Goal: Information Seeking & Learning: Compare options

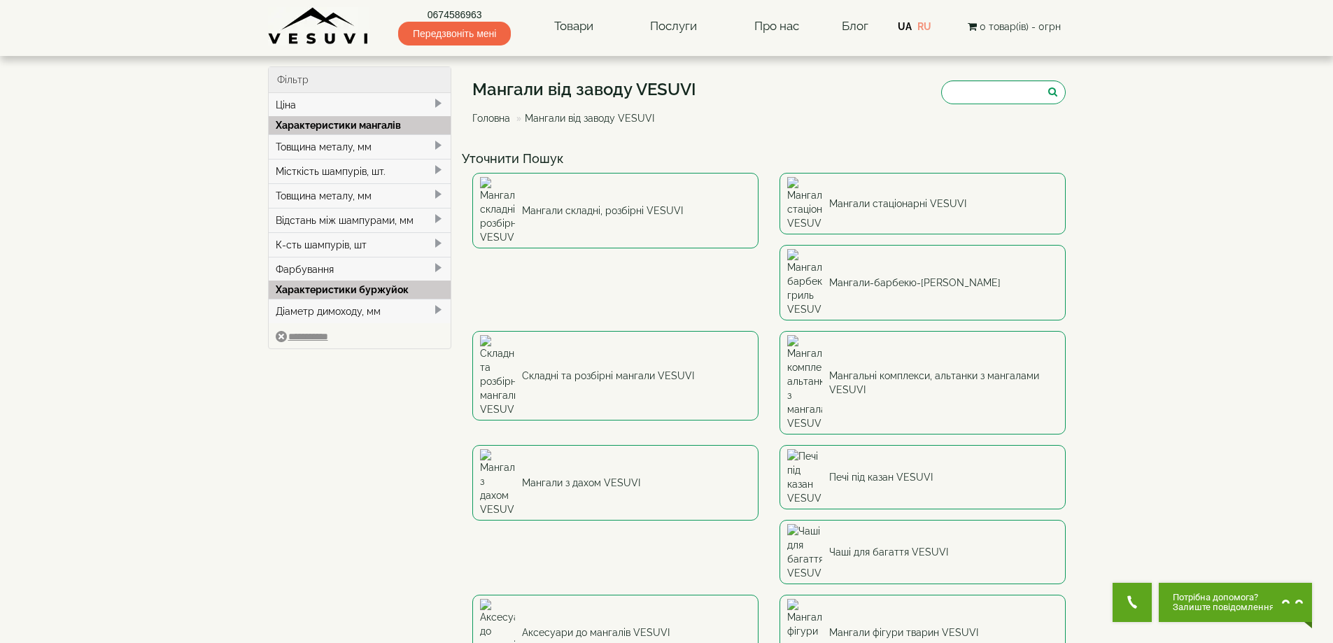
scroll to position [70, 0]
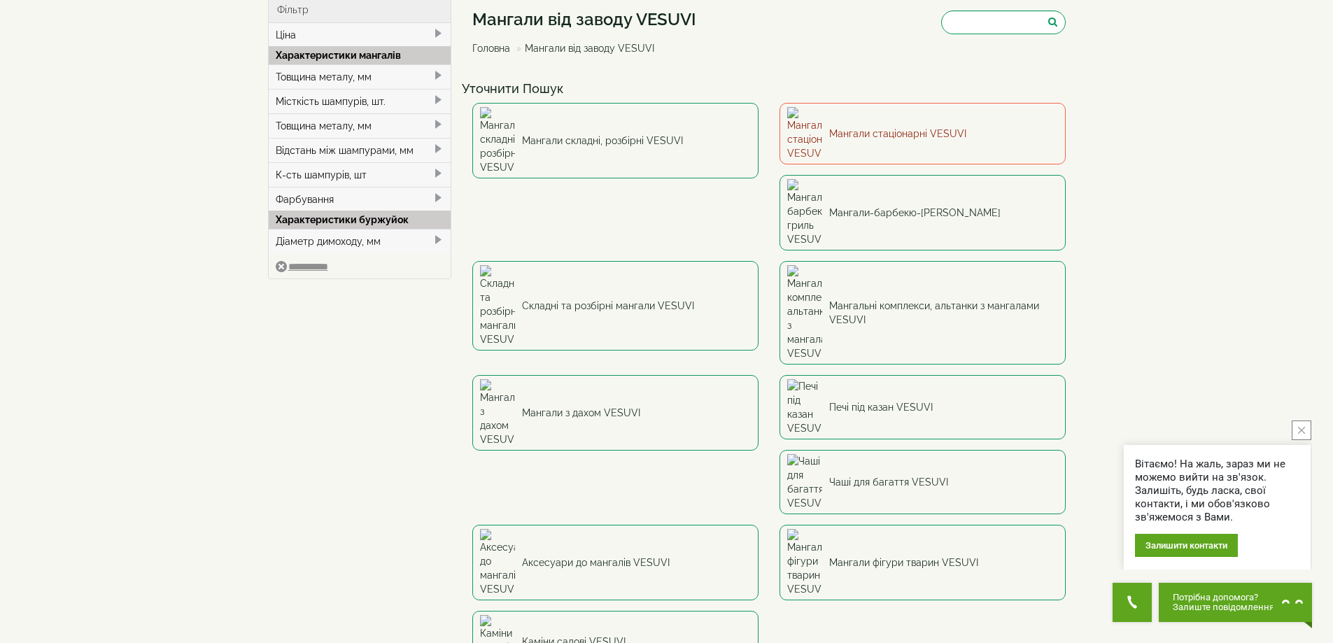
click at [946, 122] on link "Мангали стаціонарні VESUVI" at bounding box center [922, 134] width 286 height 62
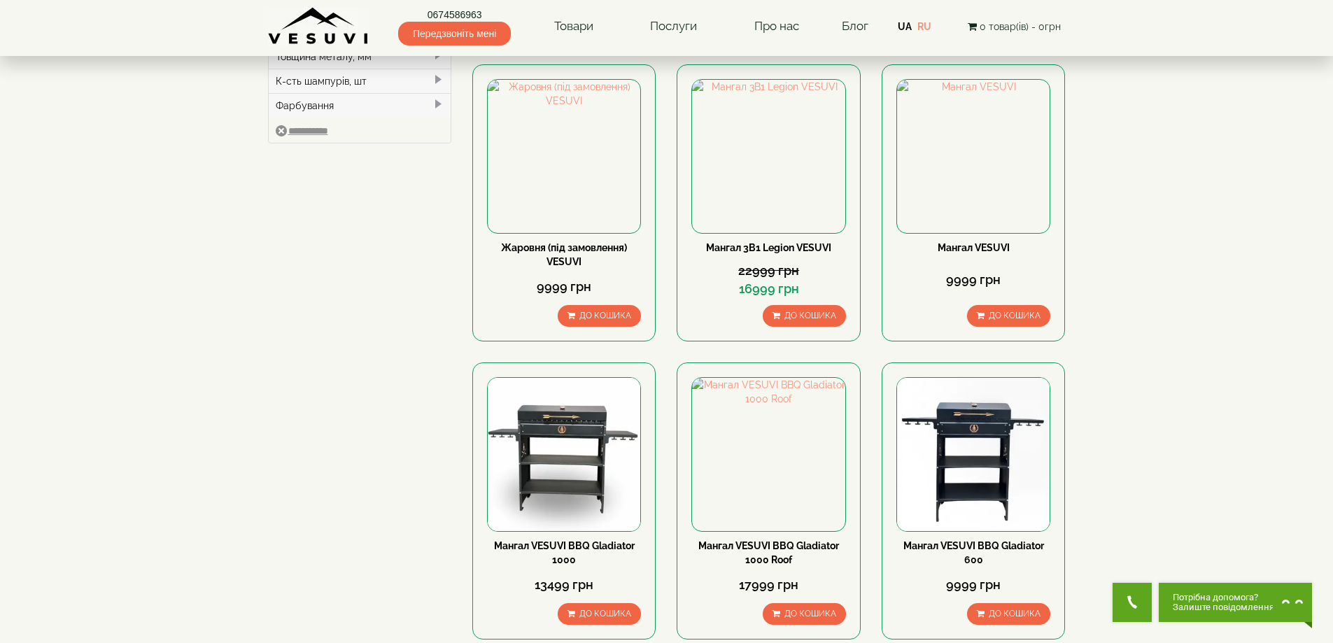
scroll to position [140, 0]
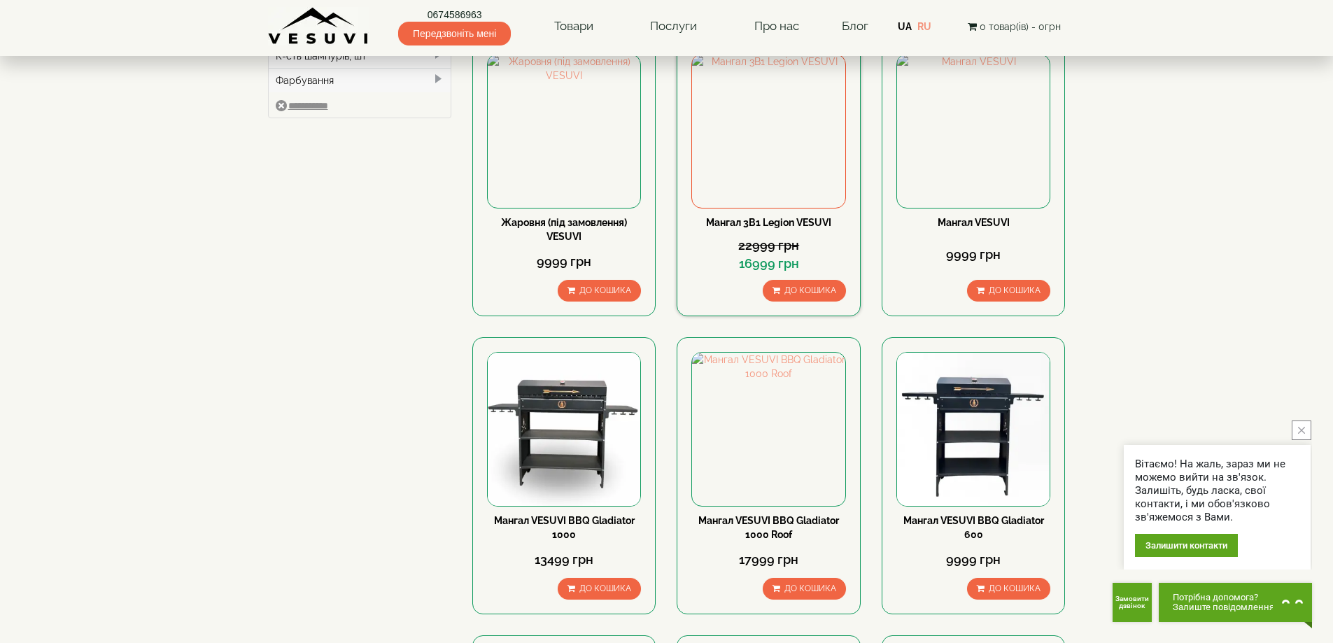
click at [788, 219] on link "Мангал 3В1 Legion VESUVI" at bounding box center [768, 222] width 125 height 11
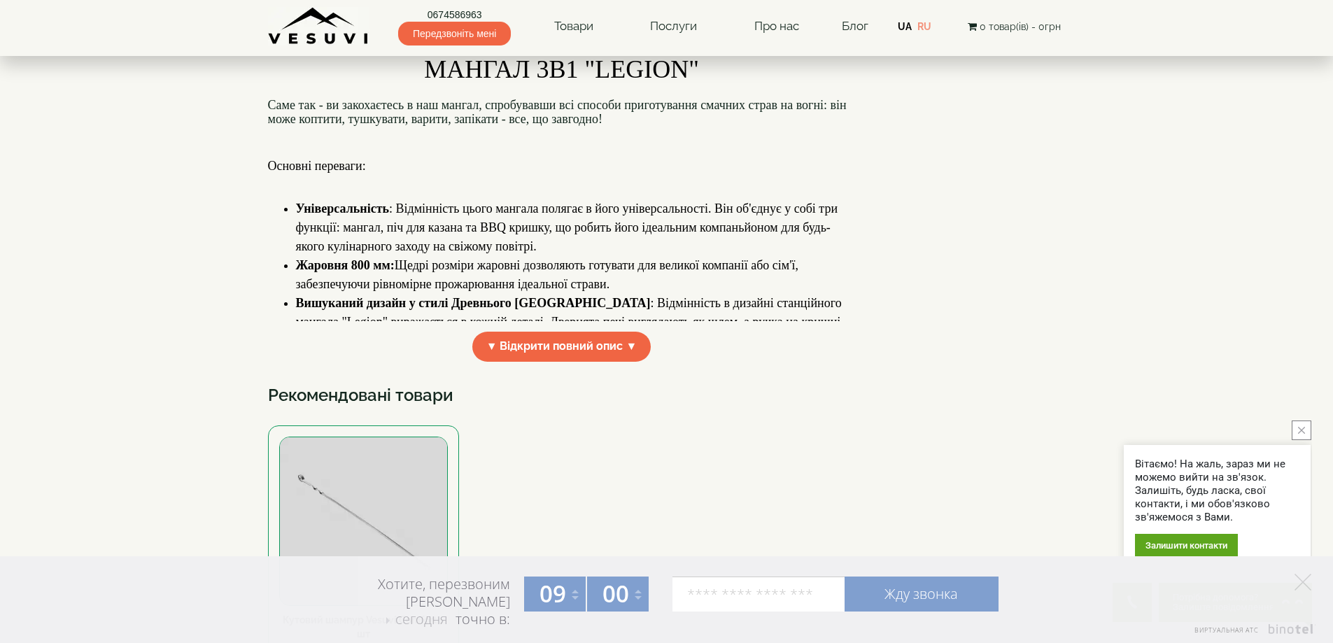
scroll to position [420, 0]
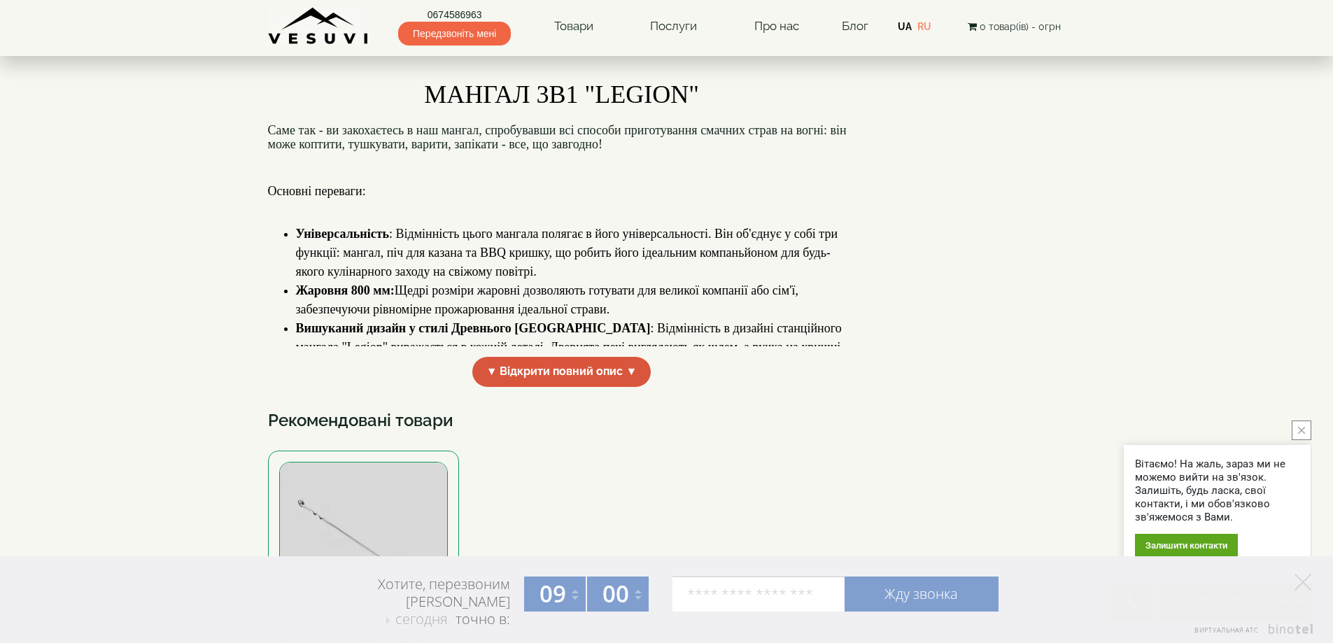
click at [558, 374] on span "▼ Відкрити повний опис ▼" at bounding box center [561, 372] width 179 height 30
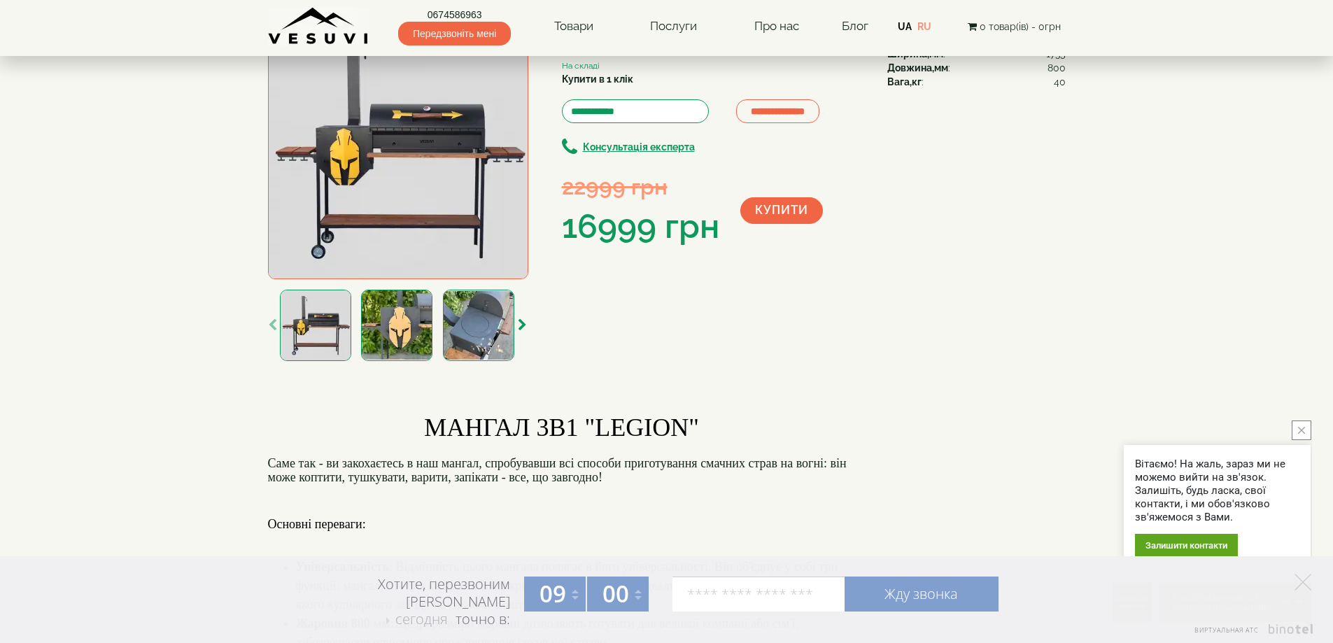
scroll to position [0, 0]
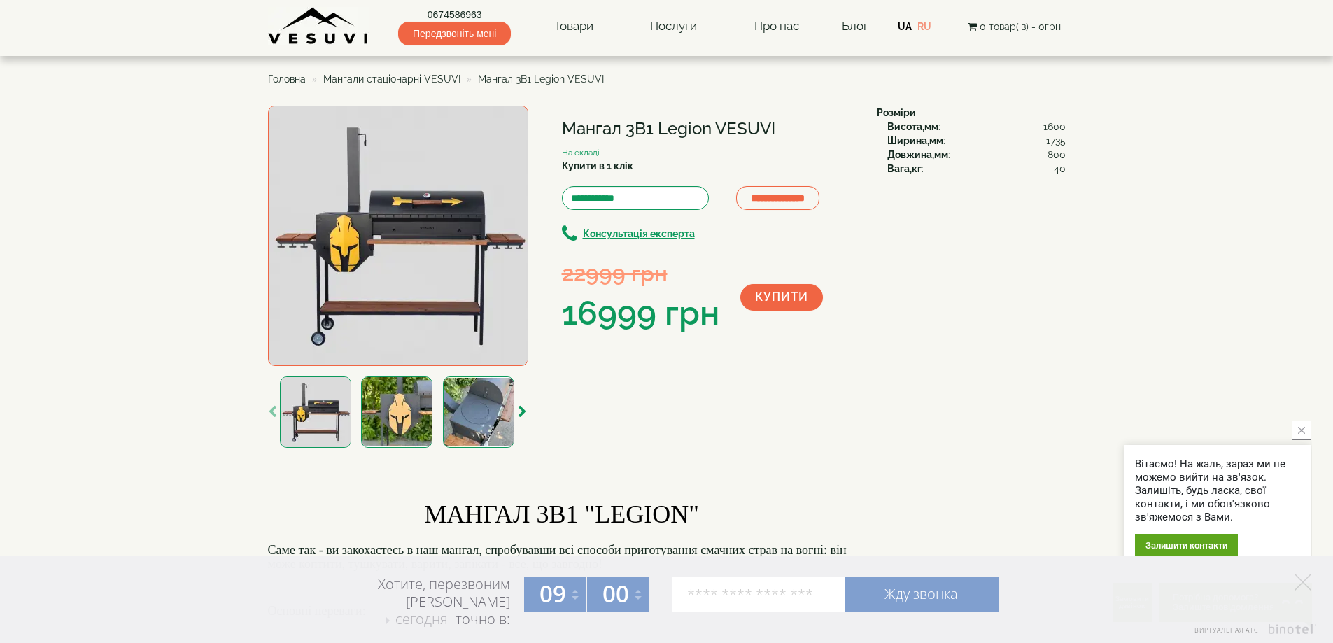
click at [413, 399] on img at bounding box center [396, 411] width 71 height 71
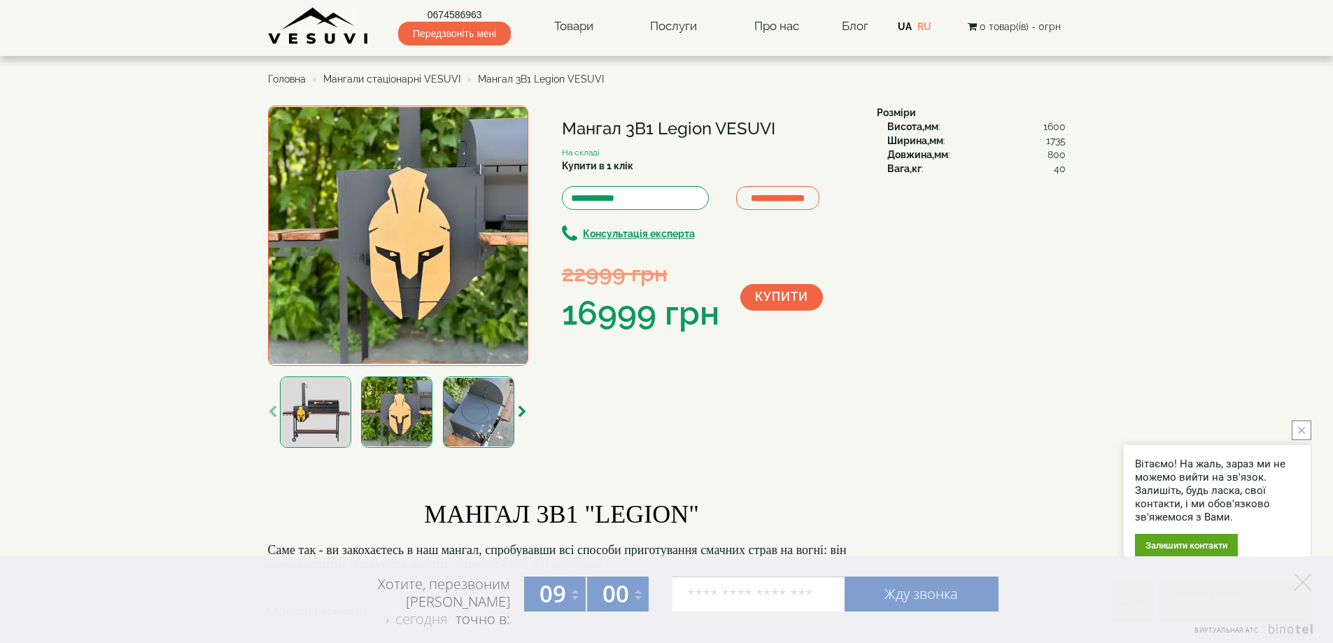
click at [465, 404] on img at bounding box center [478, 411] width 71 height 71
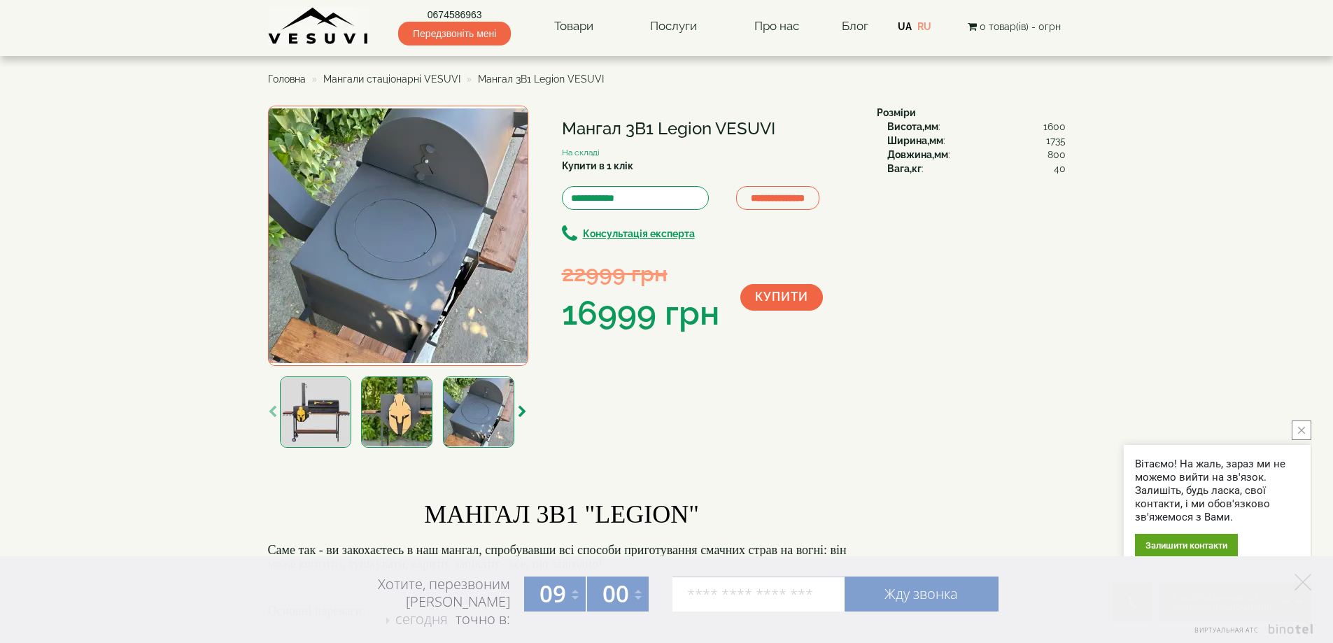
click at [418, 402] on img at bounding box center [396, 411] width 71 height 71
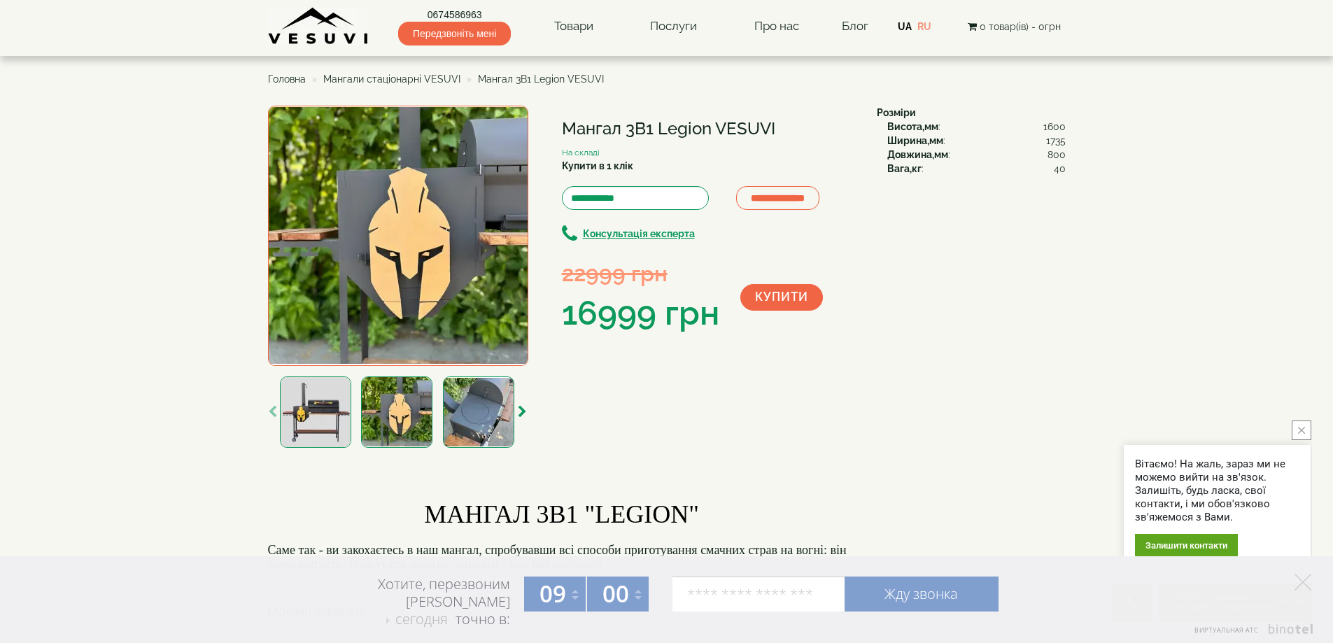
click at [339, 399] on img at bounding box center [315, 411] width 71 height 71
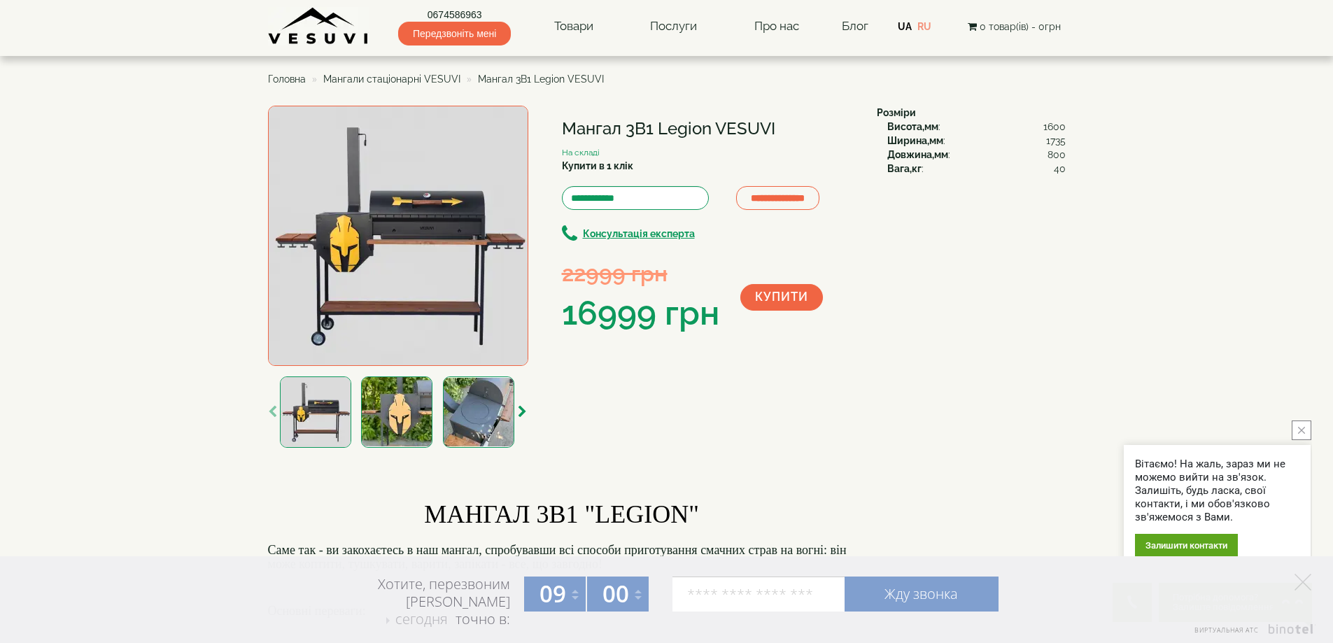
click at [407, 407] on img at bounding box center [396, 411] width 71 height 71
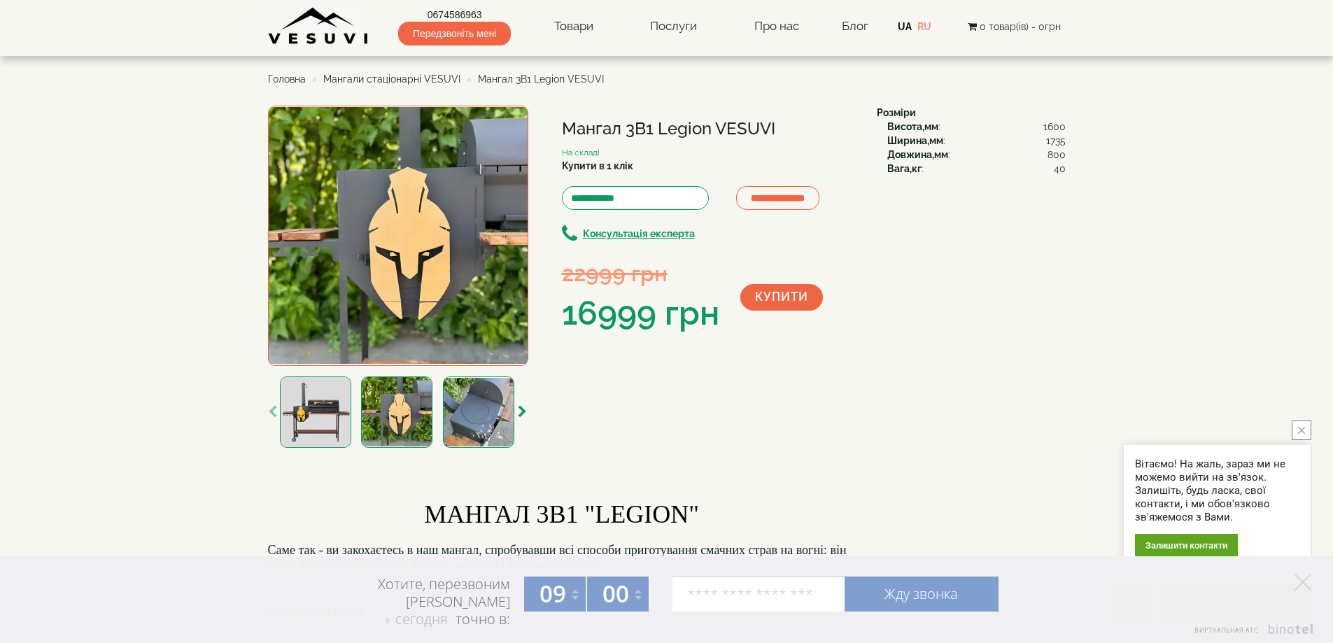
click at [466, 406] on img at bounding box center [478, 411] width 71 height 71
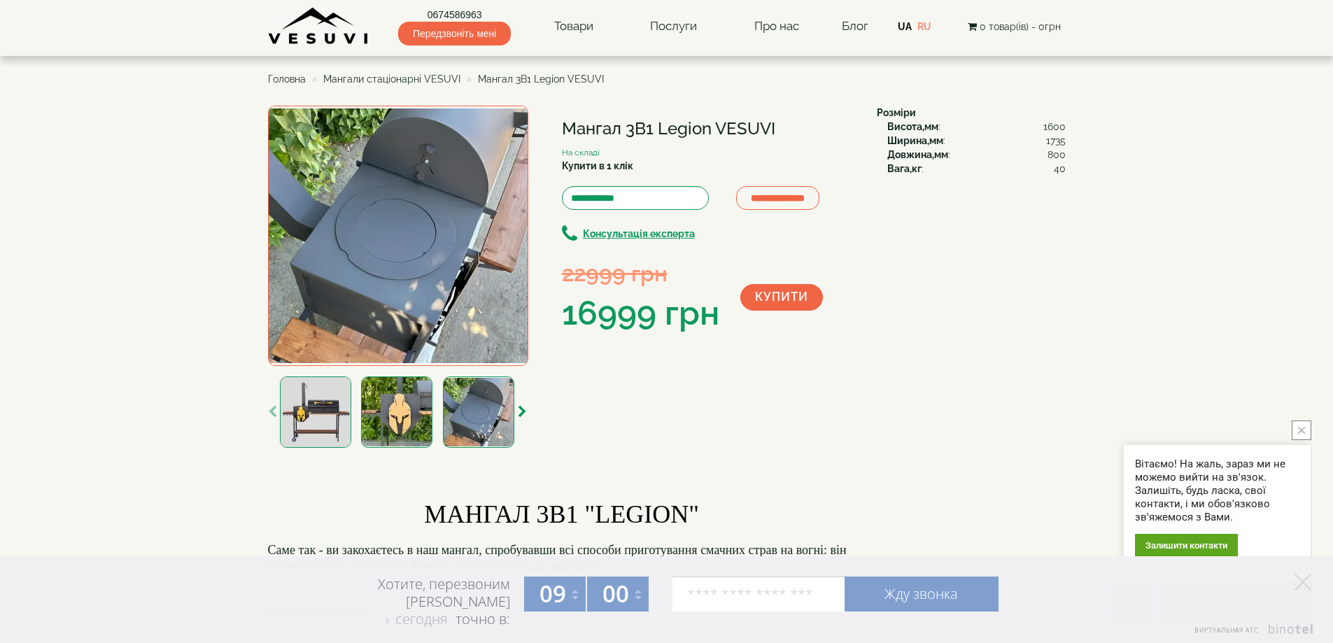
click at [392, 403] on img at bounding box center [396, 411] width 71 height 71
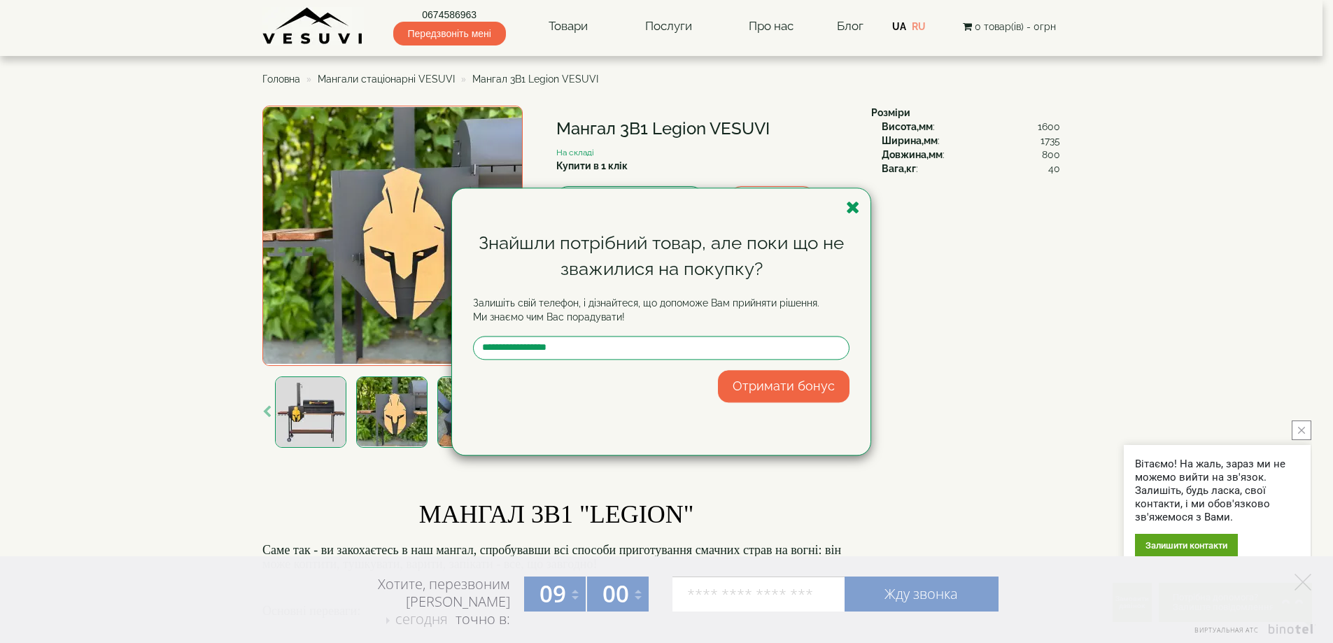
click at [319, 399] on div "Знайшли потрібний товар, але поки що не зважилися на покупку? Залишіть свій тел…" at bounding box center [666, 321] width 1333 height 643
click at [851, 201] on icon "button" at bounding box center [853, 207] width 14 height 17
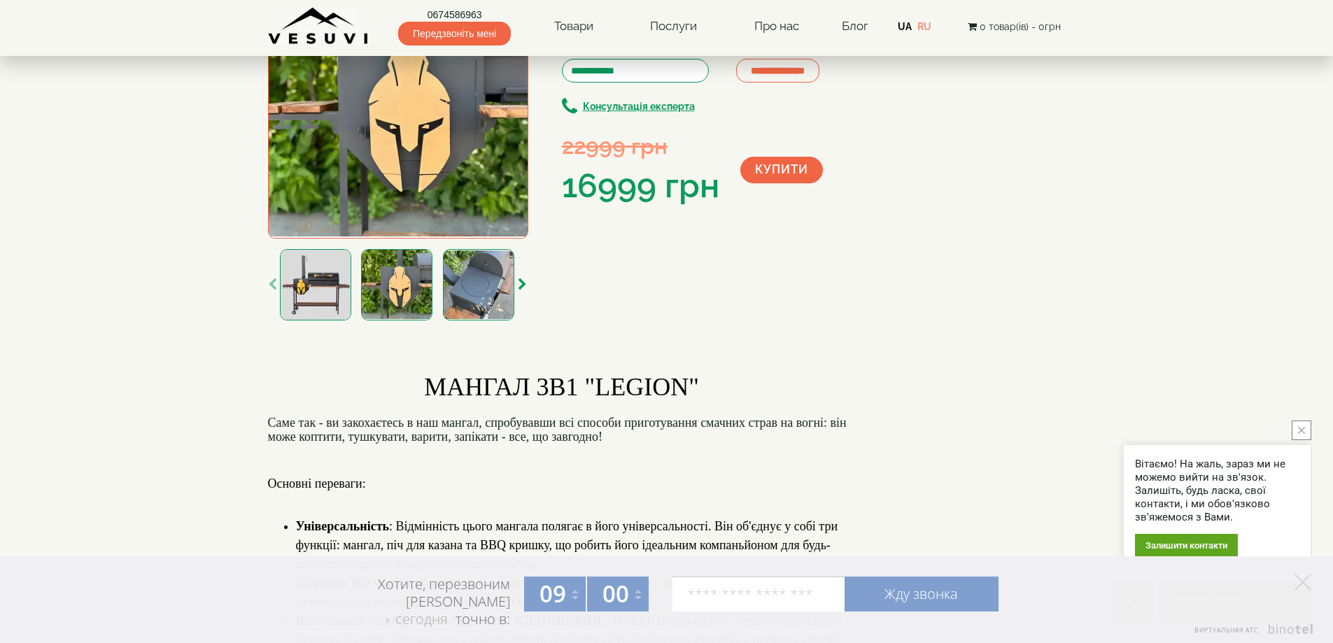
scroll to position [140, 0]
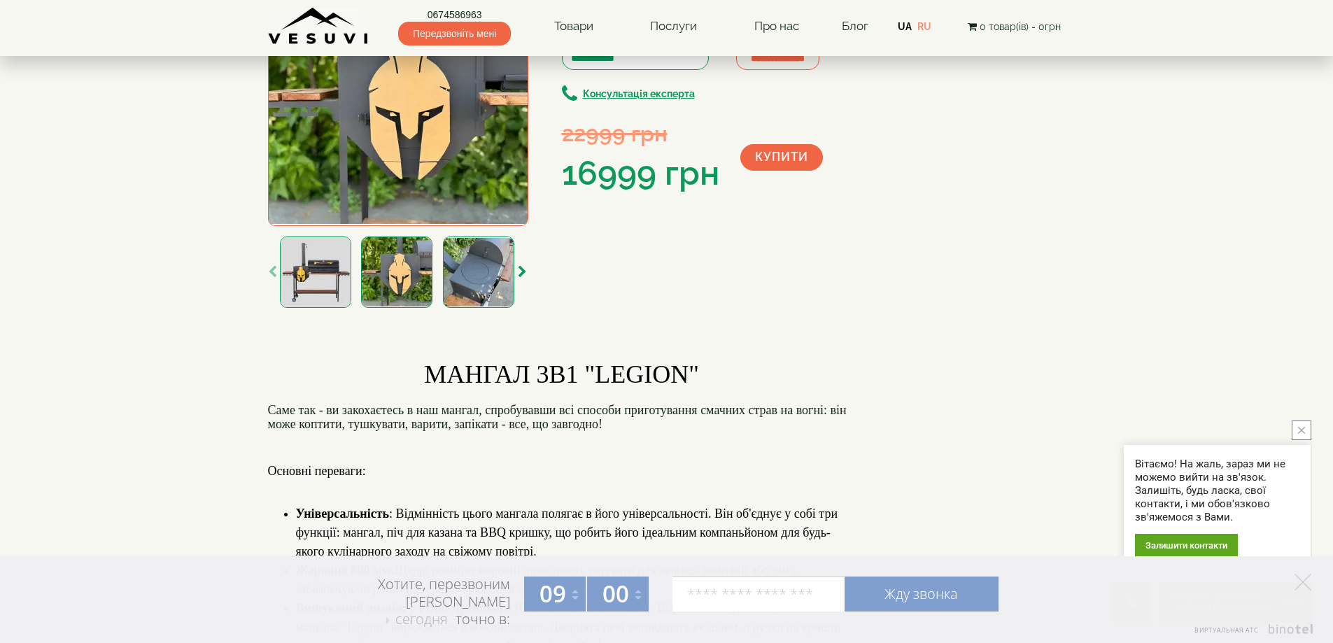
click at [401, 278] on img at bounding box center [396, 271] width 71 height 71
click at [478, 275] on img at bounding box center [478, 271] width 71 height 71
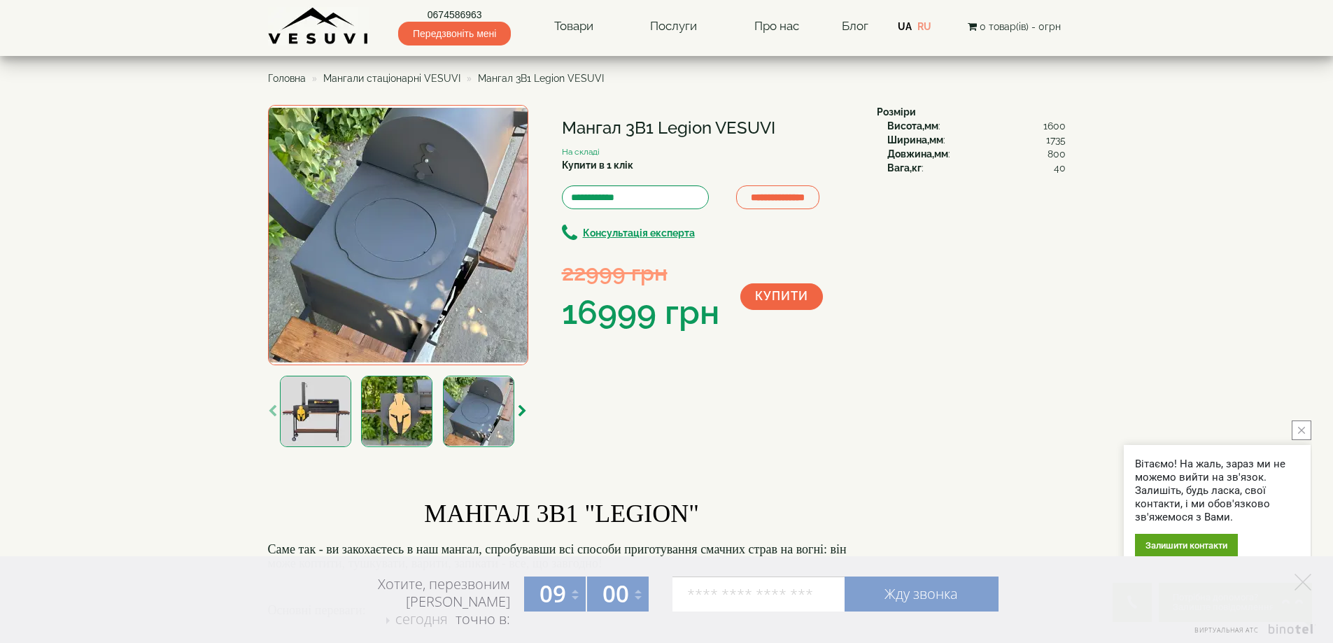
scroll to position [0, 0]
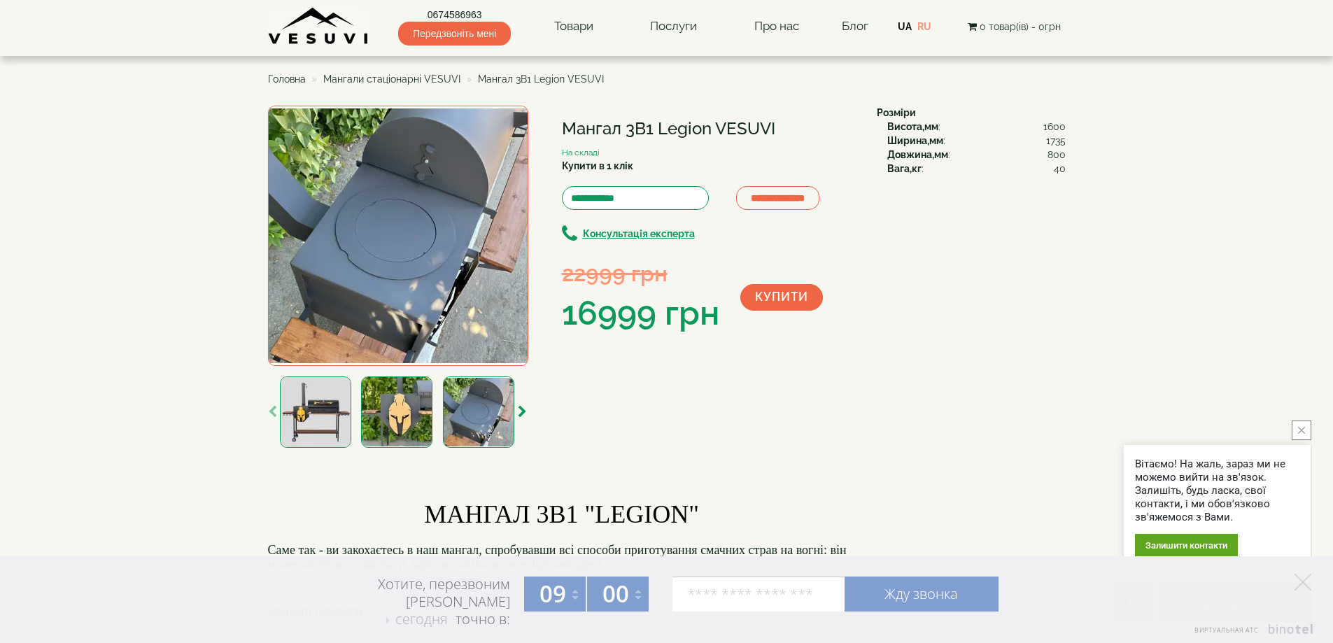
click at [317, 390] on img at bounding box center [315, 411] width 71 height 71
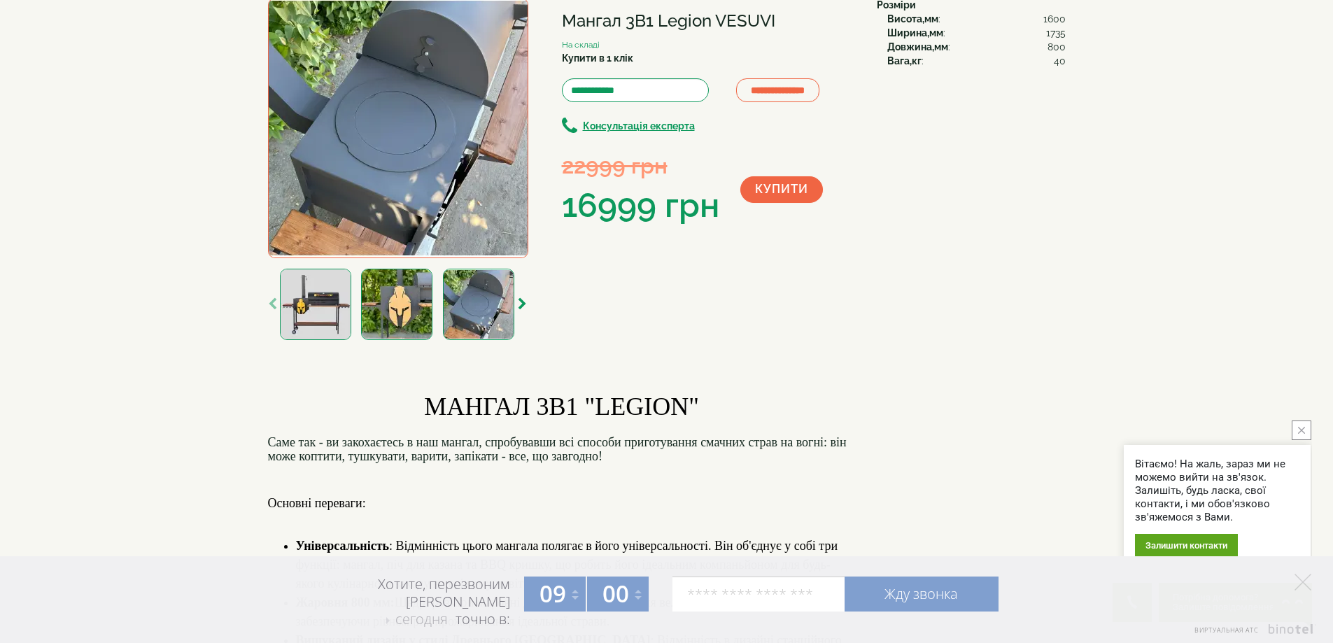
scroll to position [140, 0]
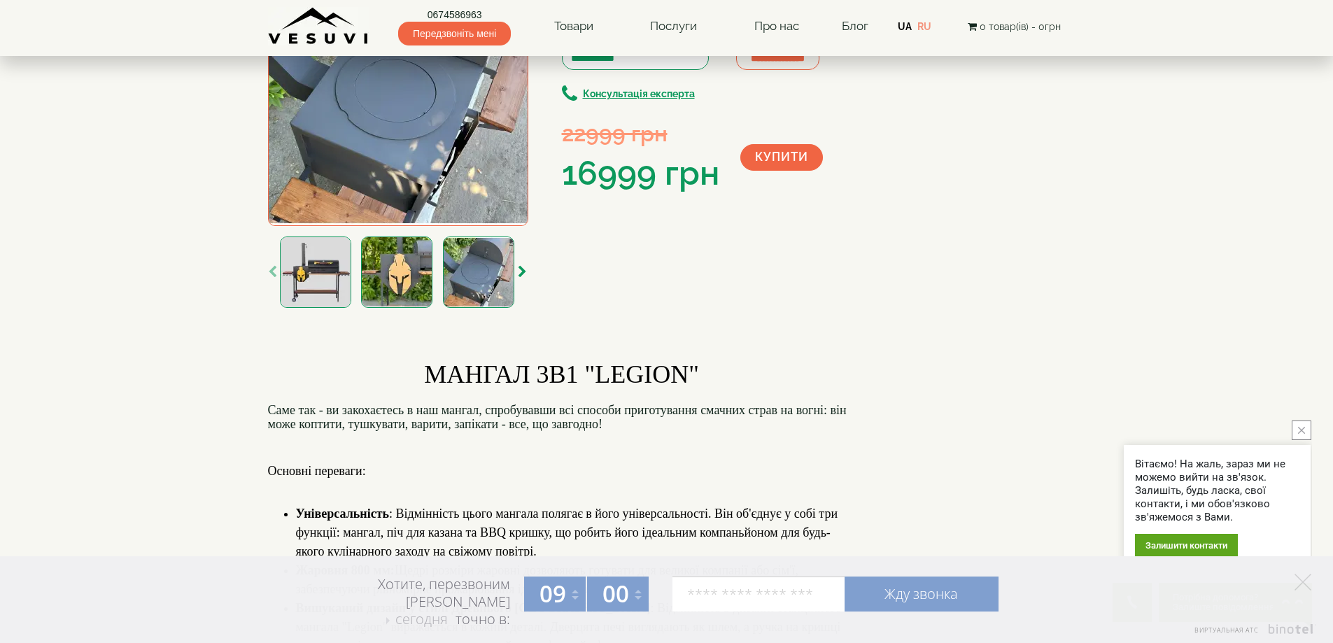
click at [386, 271] on img at bounding box center [396, 271] width 71 height 71
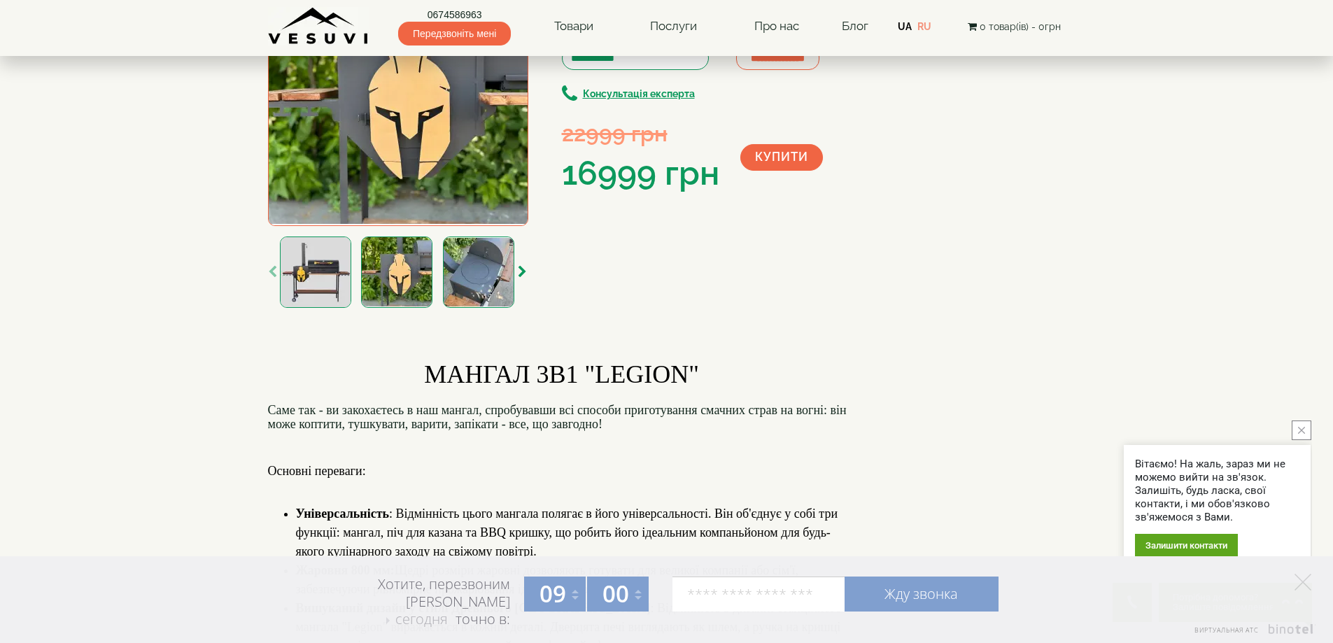
click at [465, 276] on img at bounding box center [478, 271] width 71 height 71
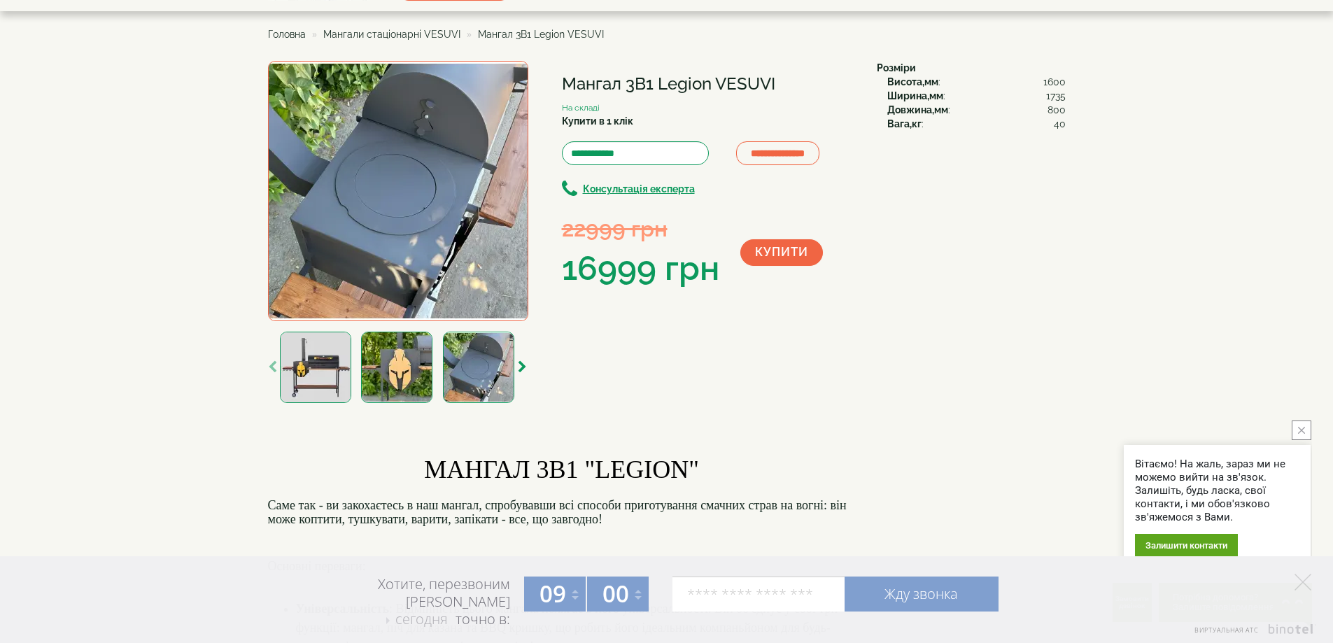
scroll to position [70, 0]
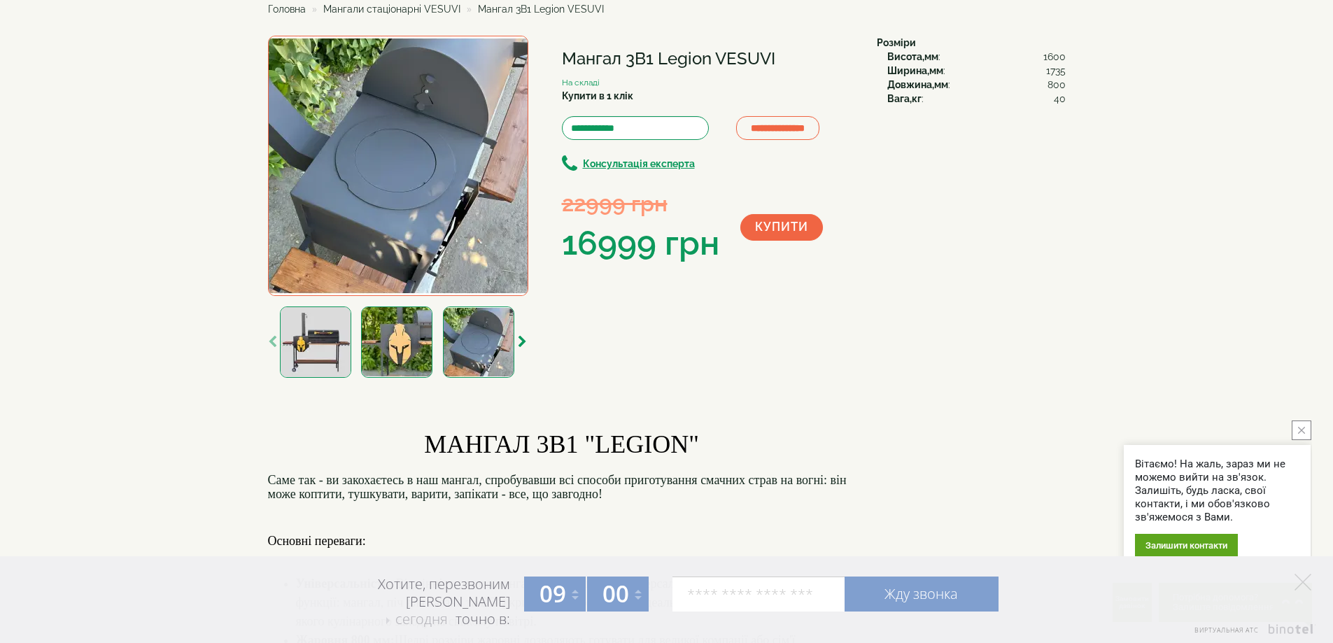
click at [332, 337] on img at bounding box center [315, 341] width 71 height 71
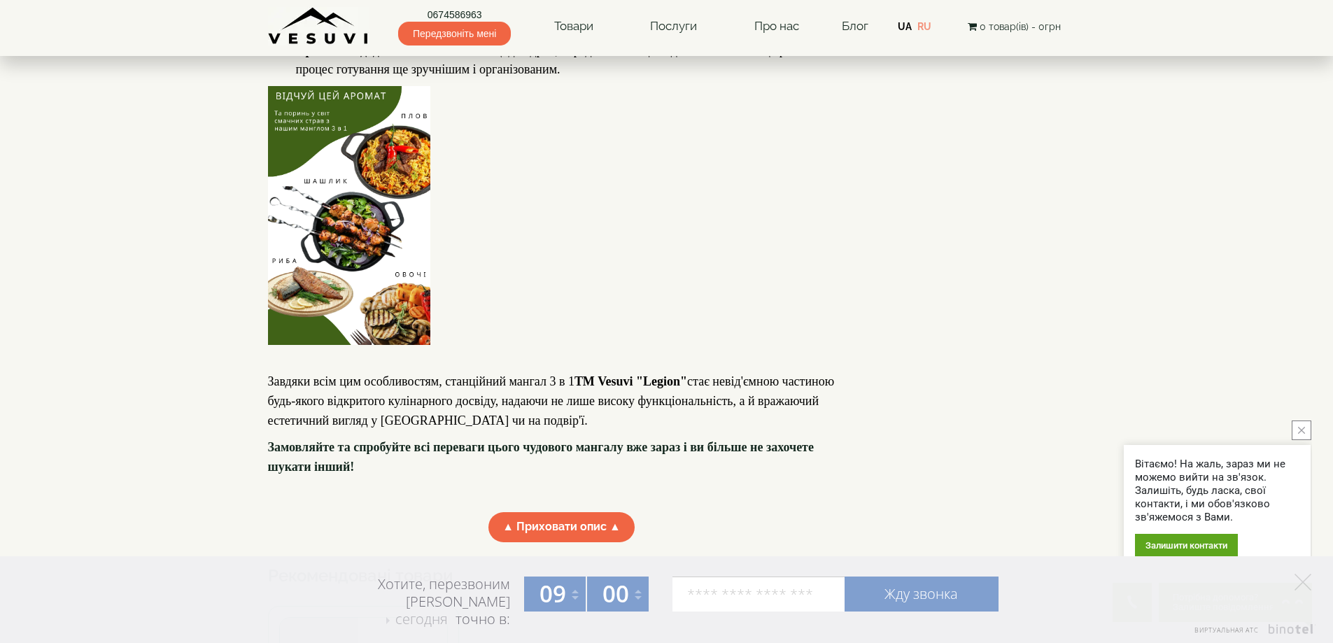
scroll to position [910, 0]
click at [367, 276] on img at bounding box center [349, 215] width 162 height 260
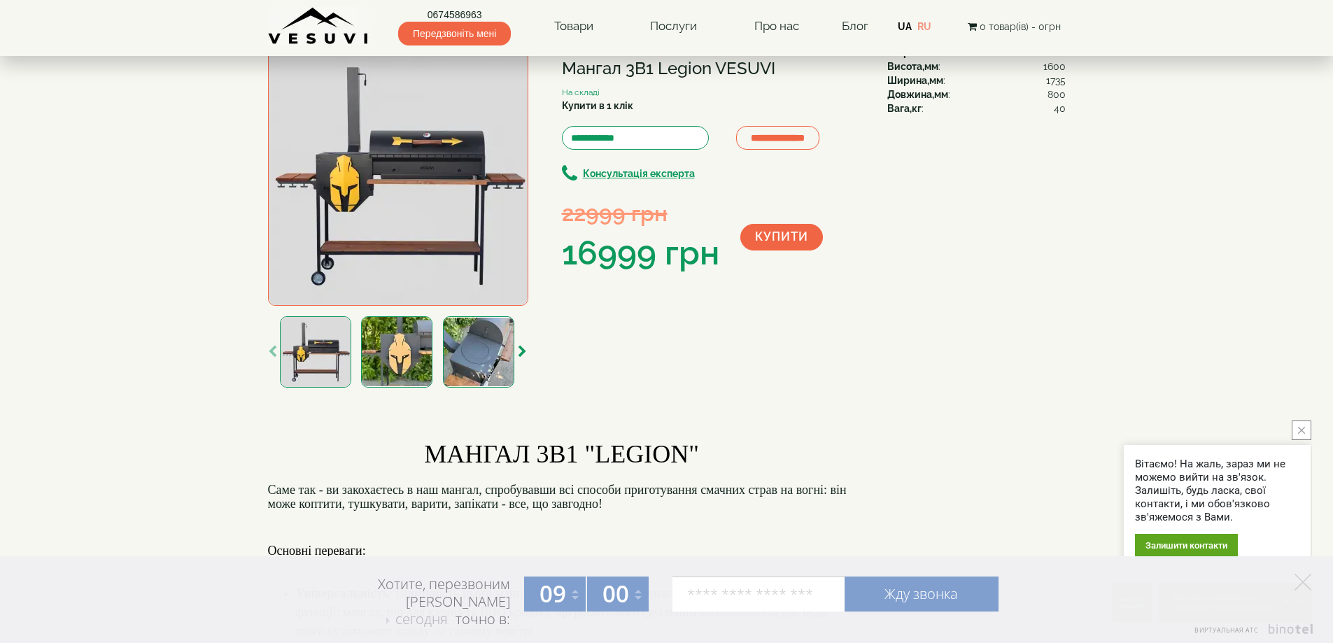
scroll to position [0, 0]
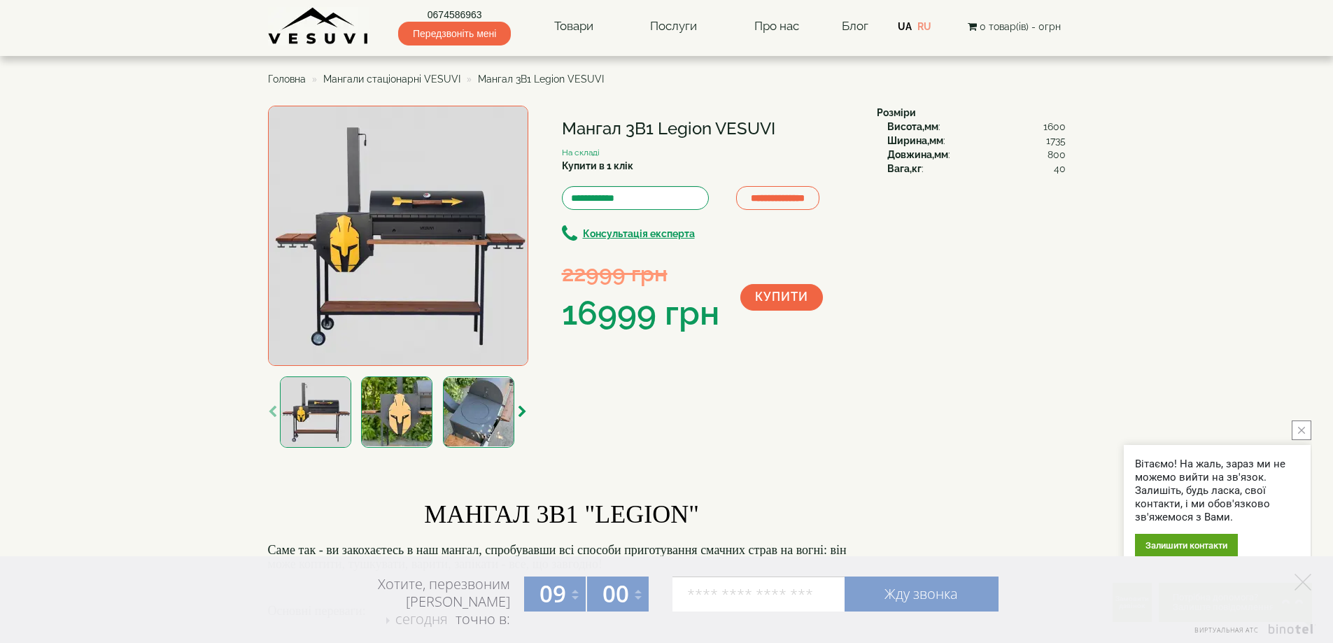
click at [285, 75] on span "Головна" at bounding box center [287, 78] width 38 height 11
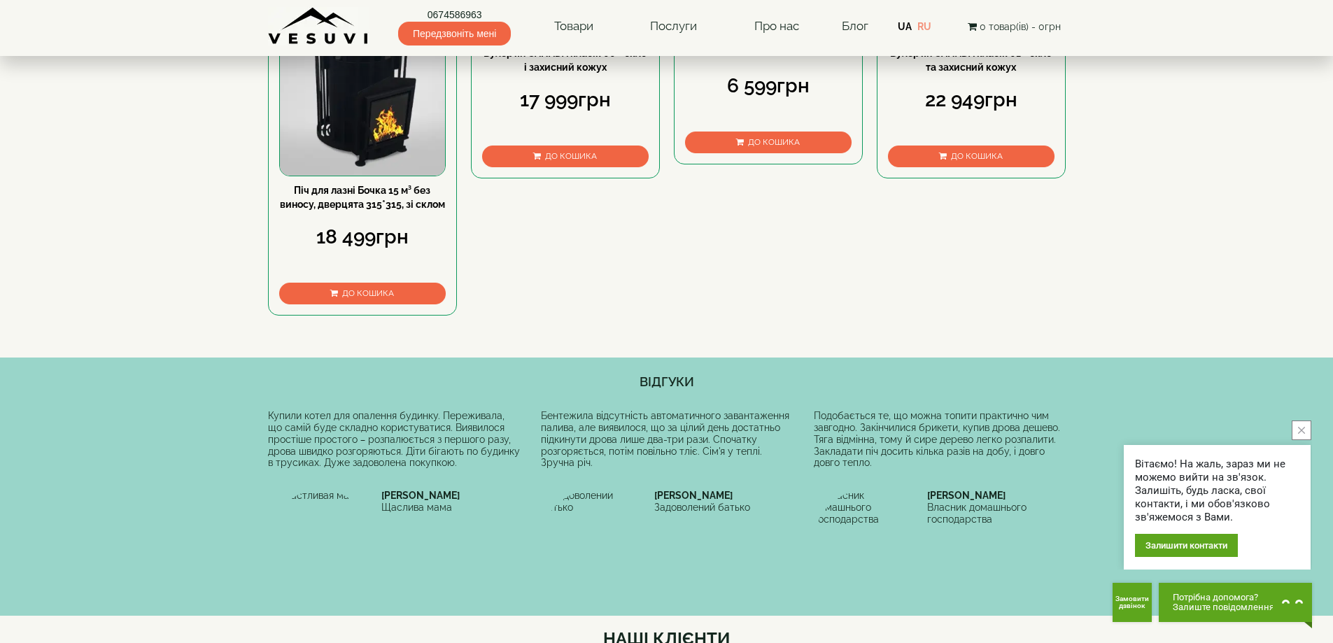
scroll to position [383, 0]
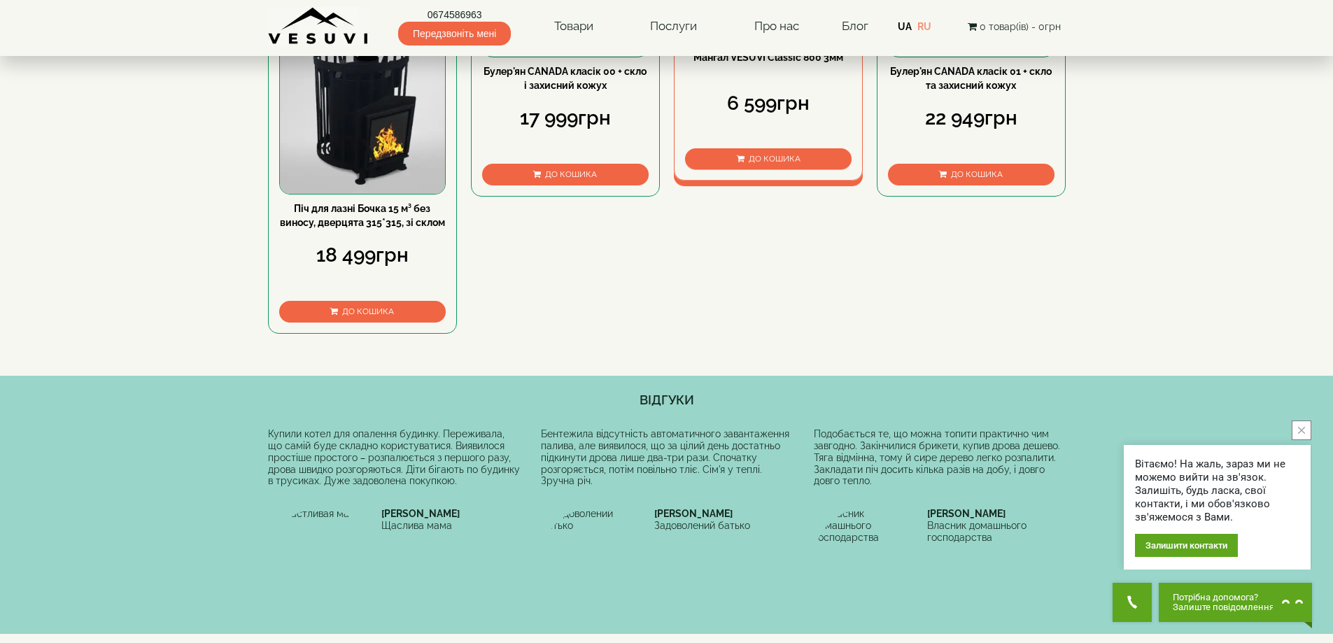
click at [782, 43] on img at bounding box center [768, 36] width 164 height 14
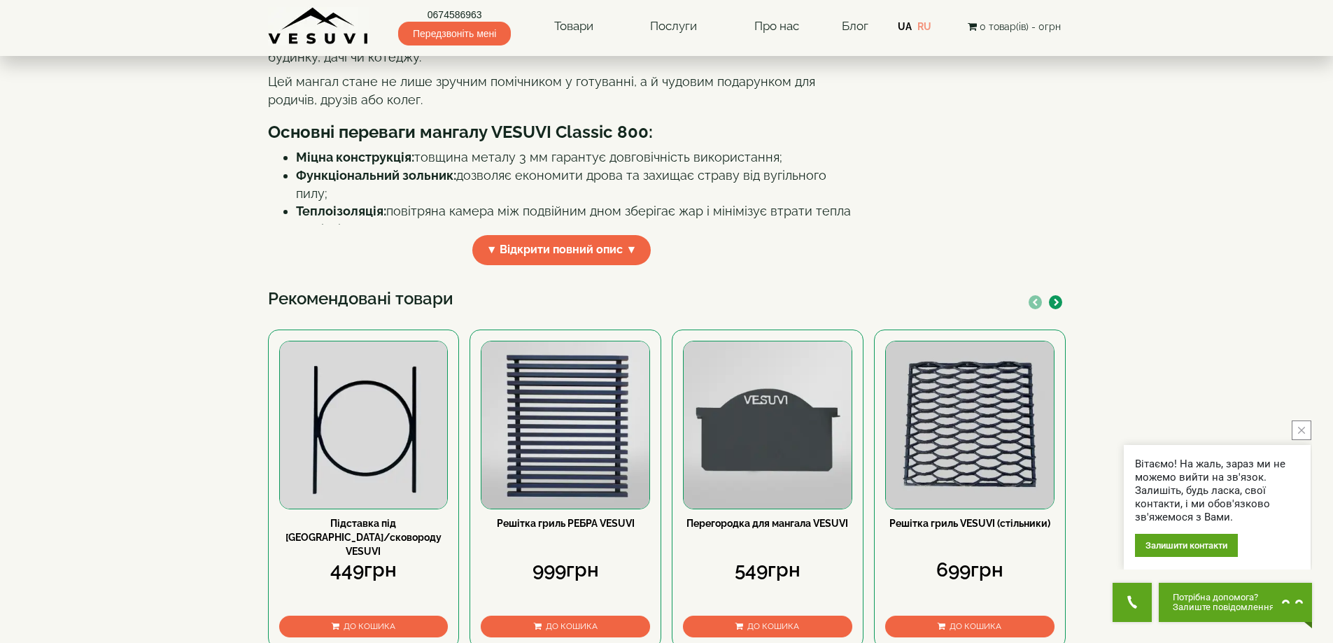
scroll to position [420, 0]
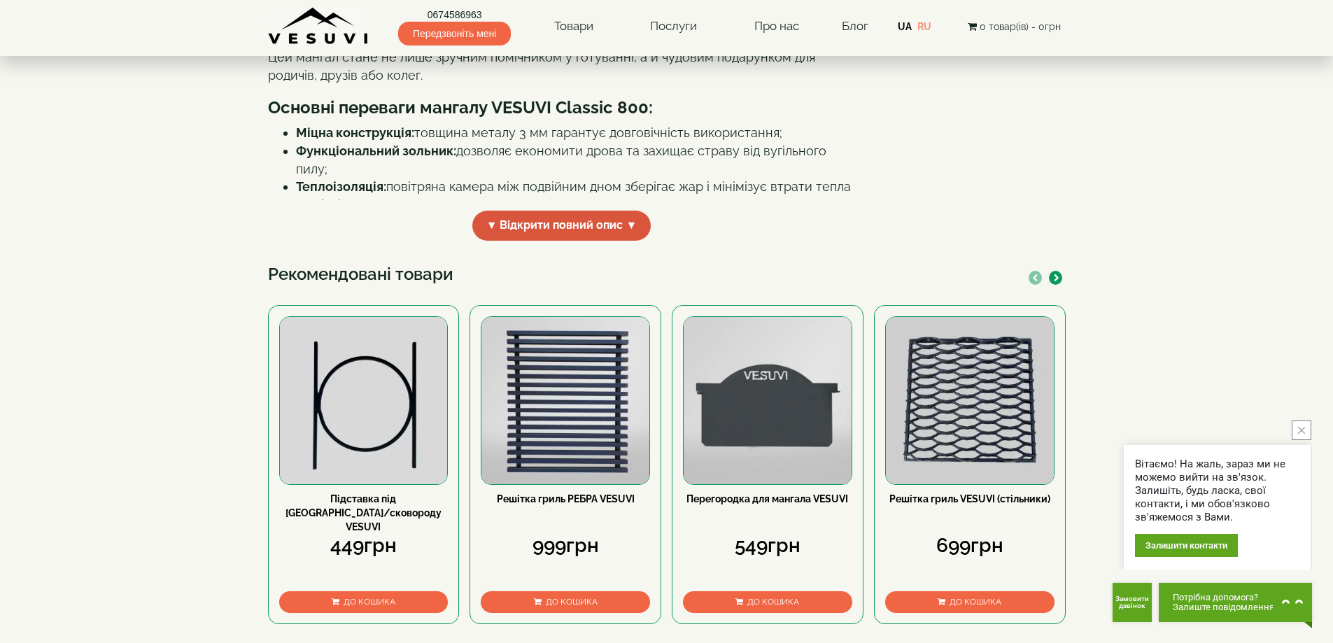
click at [543, 241] on span "▼ Відкрити повний опис ▼" at bounding box center [561, 226] width 179 height 30
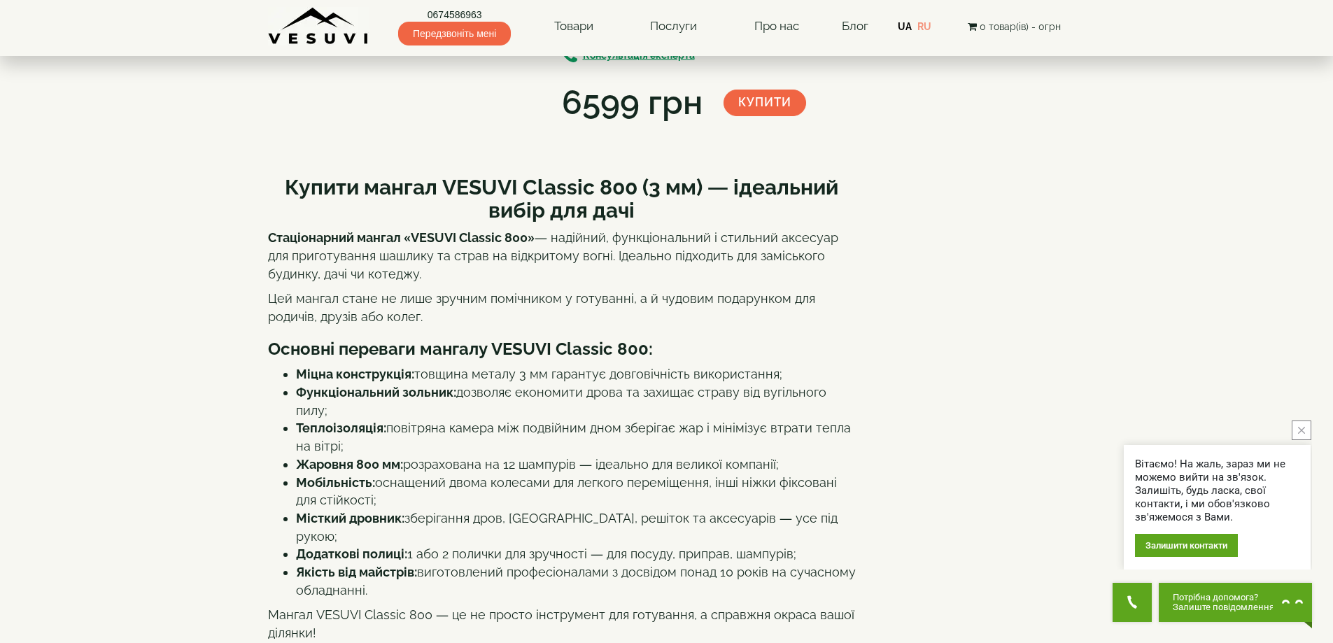
scroll to position [0, 0]
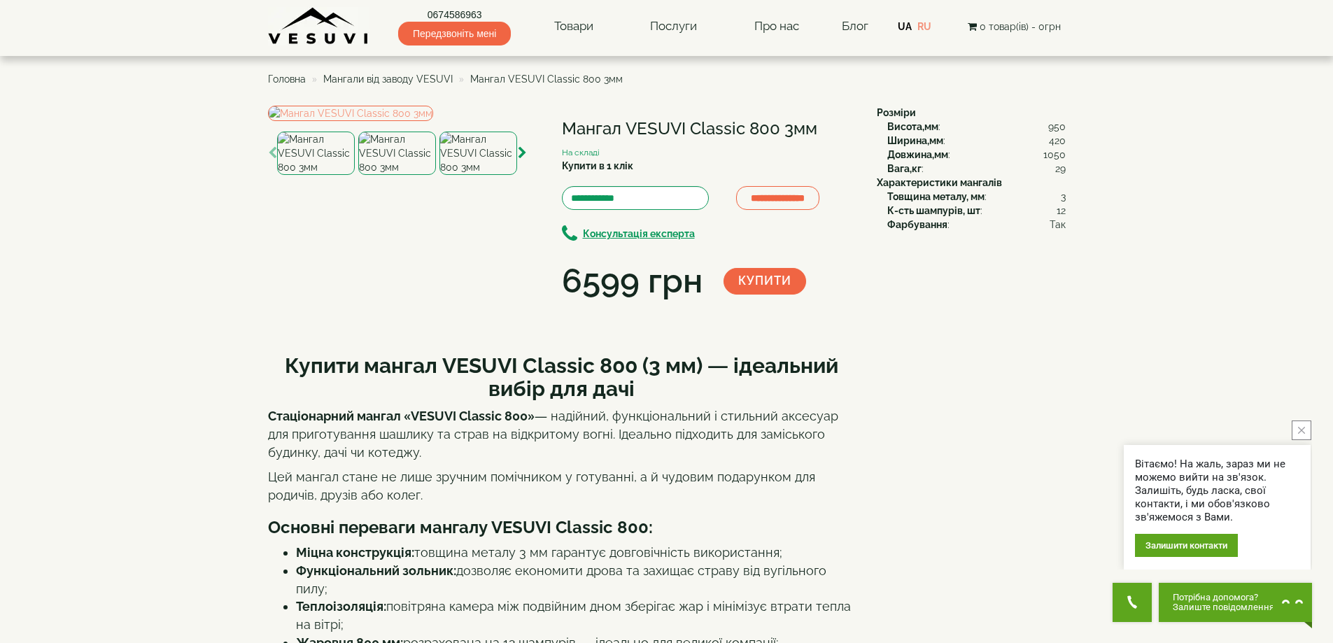
click at [389, 175] on img at bounding box center [397, 153] width 78 height 43
click at [320, 175] on img at bounding box center [316, 153] width 78 height 43
click at [390, 175] on img at bounding box center [397, 153] width 78 height 43
click at [471, 175] on img at bounding box center [478, 153] width 78 height 43
click at [398, 78] on span "Мангали від заводу VESUVI" at bounding box center [387, 78] width 129 height 11
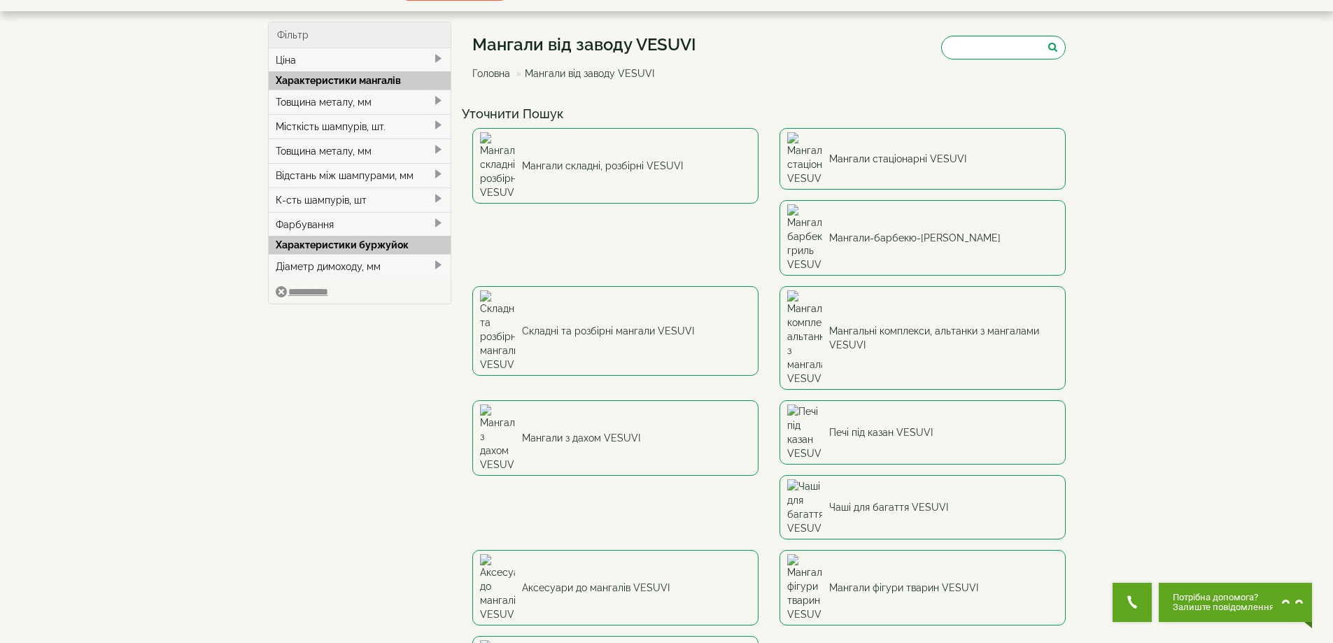
scroll to position [70, 0]
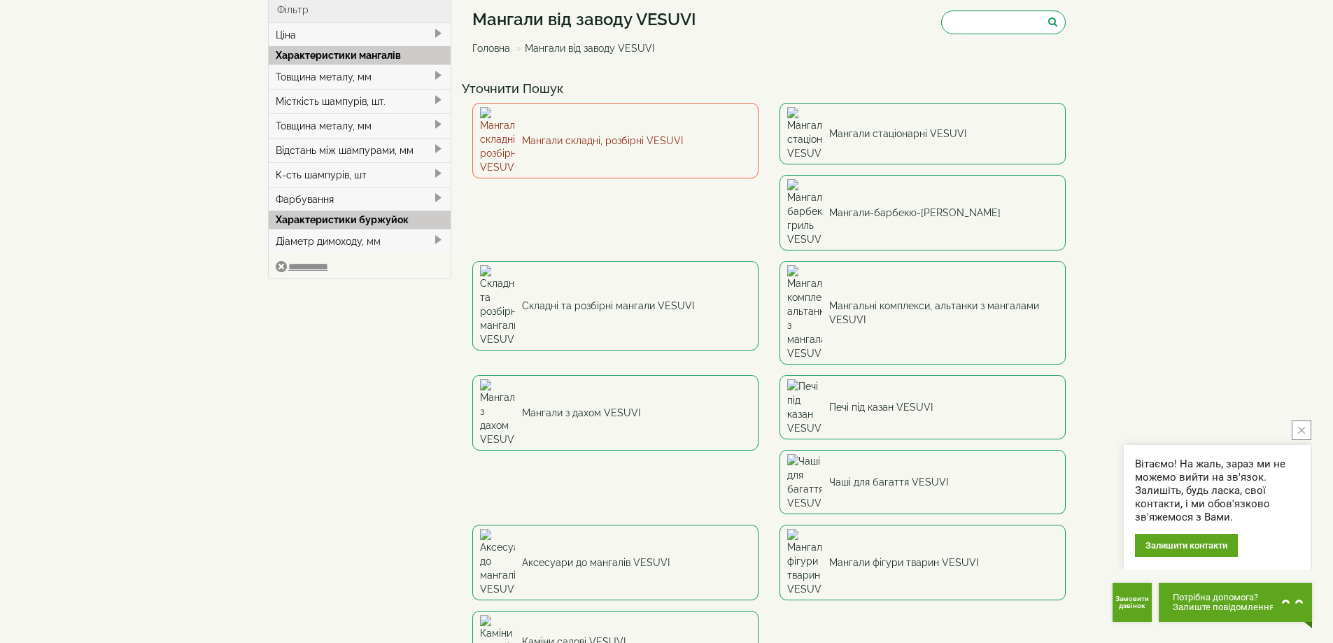
click at [614, 124] on link "Мангали складні, розбірні VESUVI" at bounding box center [615, 141] width 286 height 76
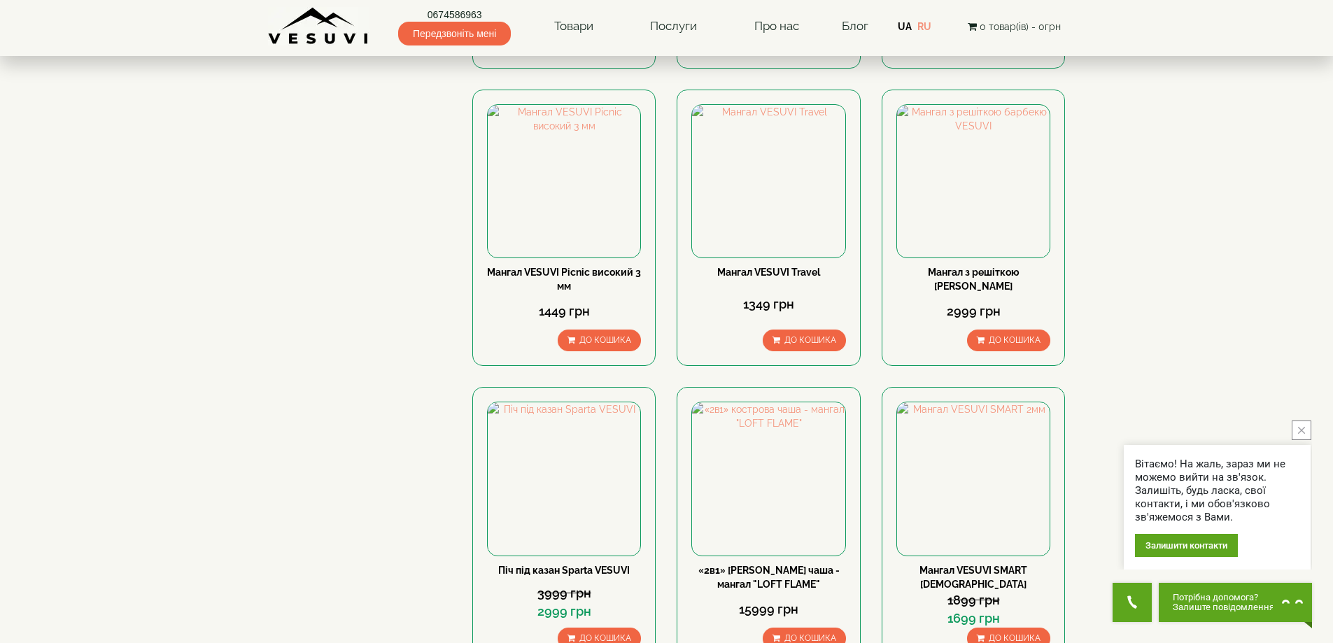
scroll to position [770, 0]
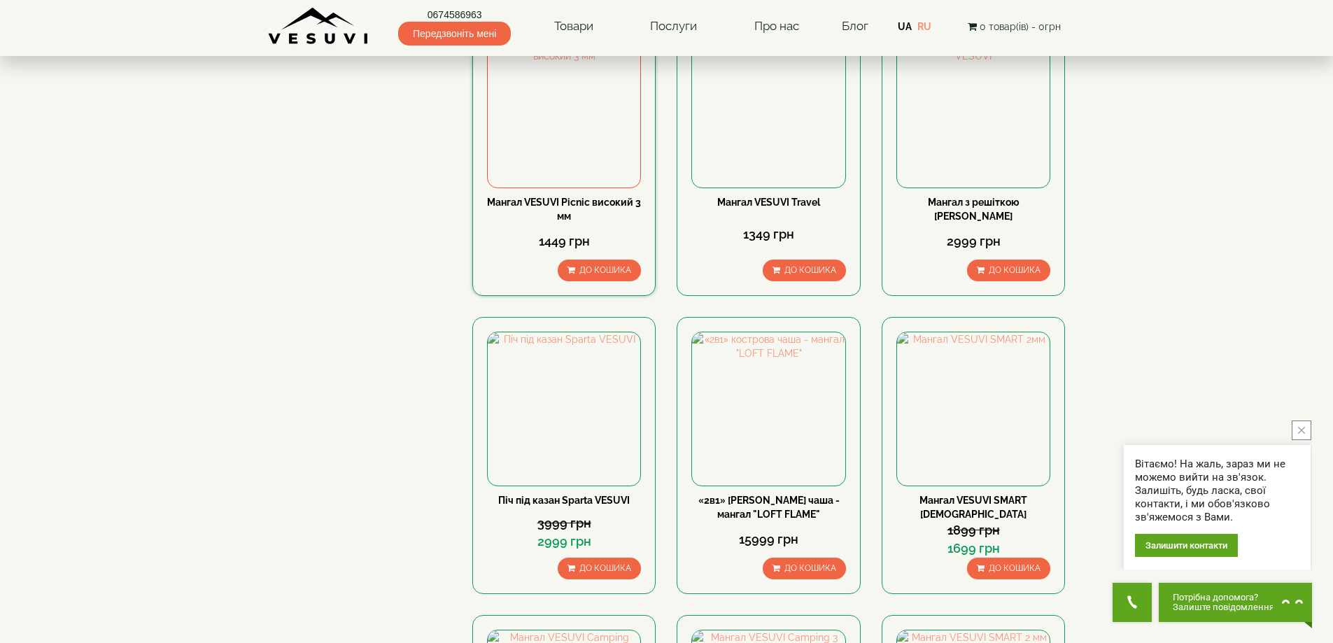
click at [555, 196] on div "Мангал VESUVI Picnic високий 3 мм" at bounding box center [564, 209] width 154 height 28
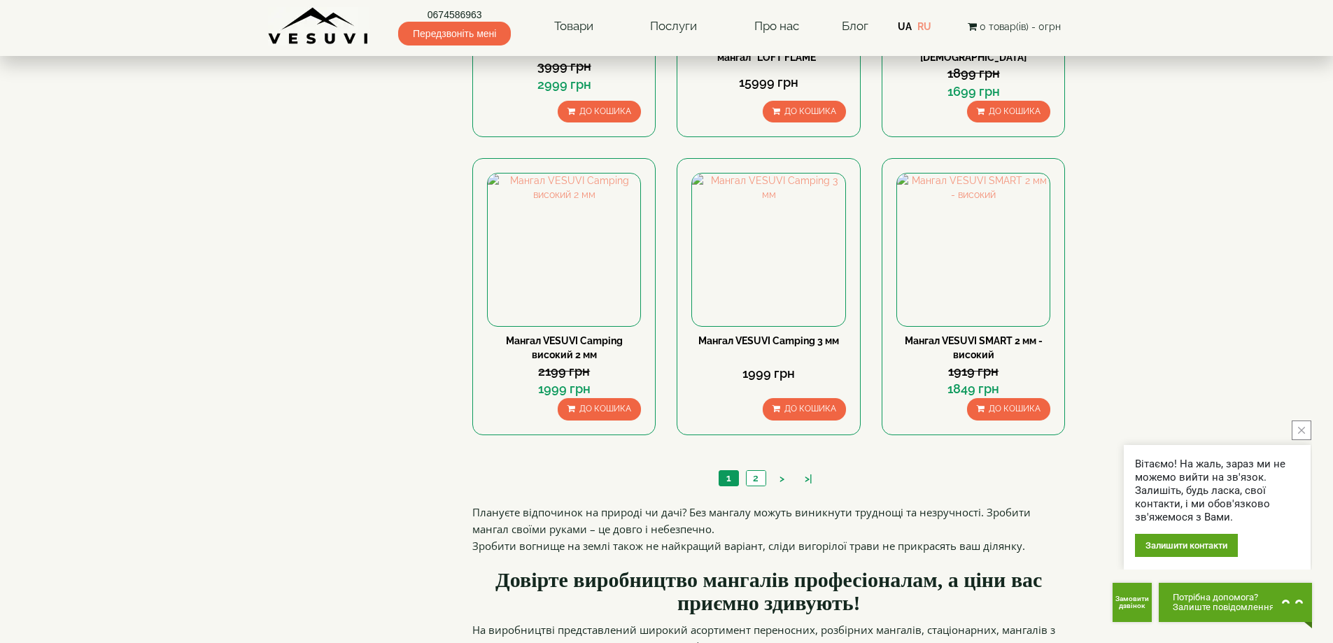
scroll to position [1259, 0]
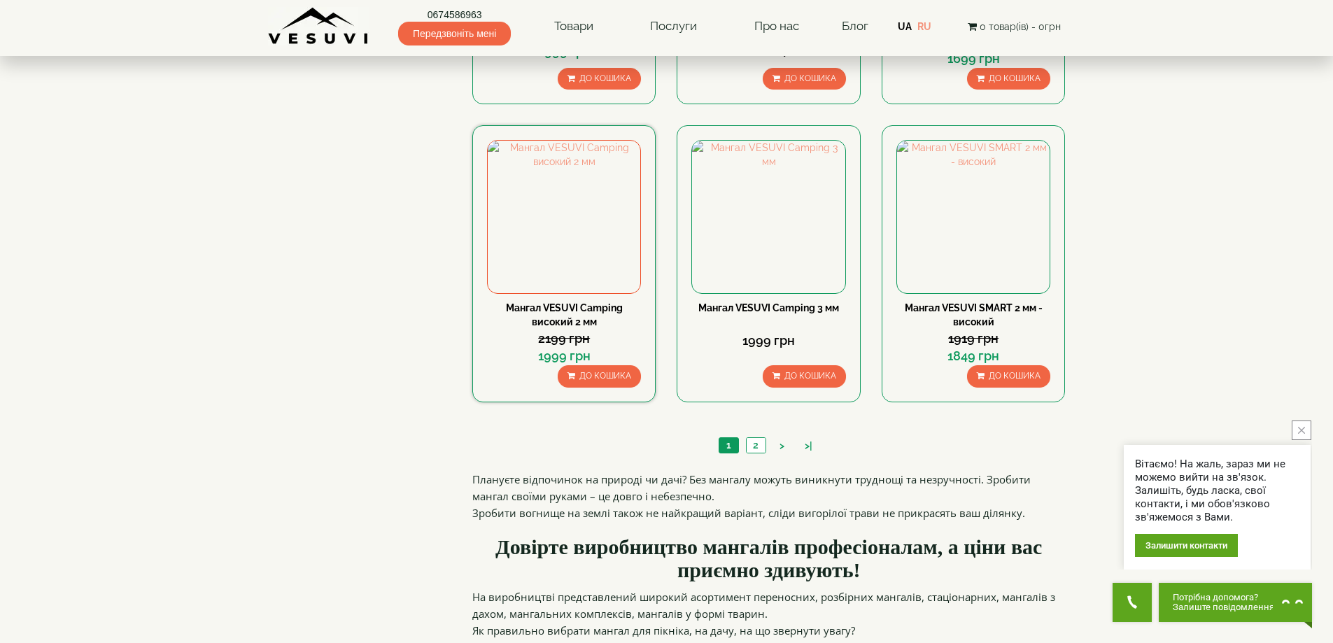
click at [564, 302] on div "Мангал VESUVI Camping високий 2 мм" at bounding box center [564, 315] width 154 height 28
click at [583, 314] on div "Мангал VESUVI Camping високий 2 мм" at bounding box center [564, 315] width 154 height 28
click at [583, 313] on link "Мангал VESUVI Camping високий 2 мм" at bounding box center [564, 314] width 117 height 25
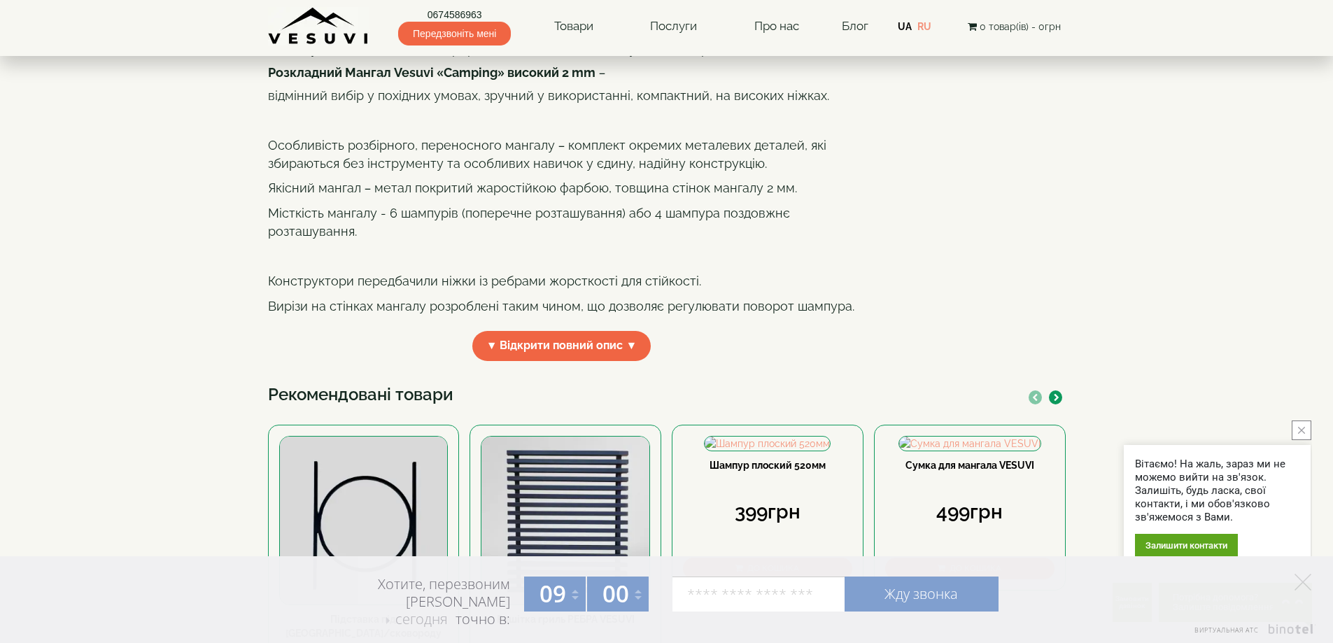
scroll to position [70, 0]
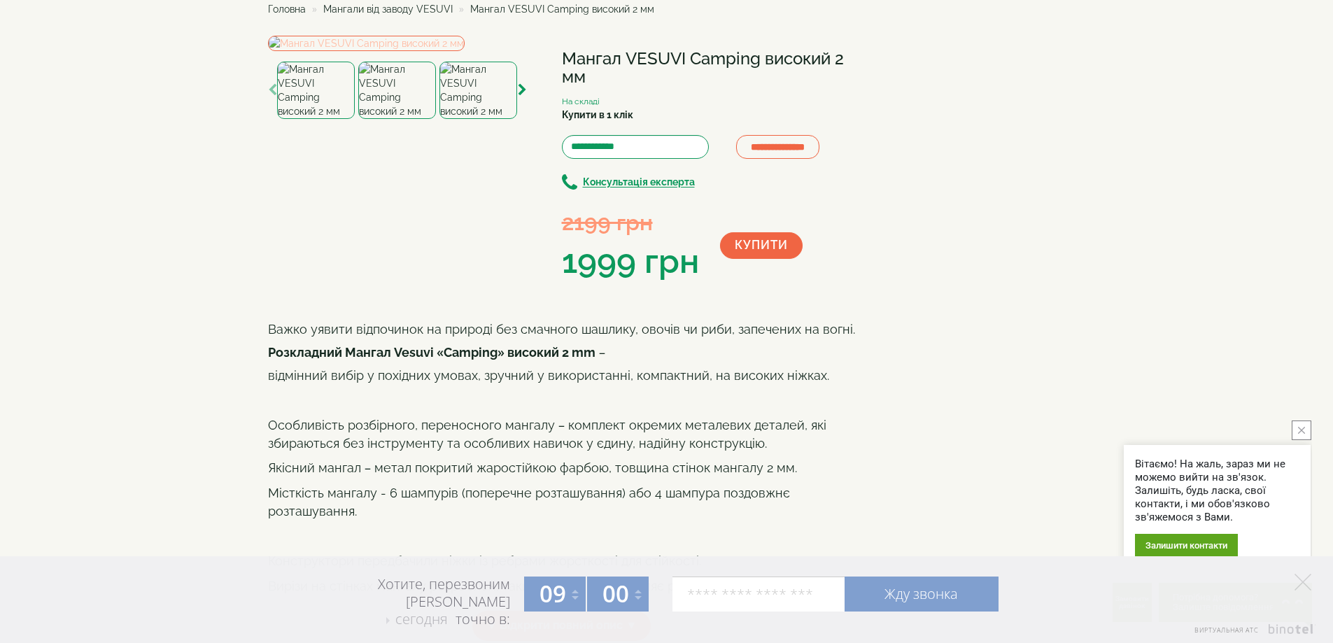
click at [429, 51] on img at bounding box center [366, 43] width 197 height 15
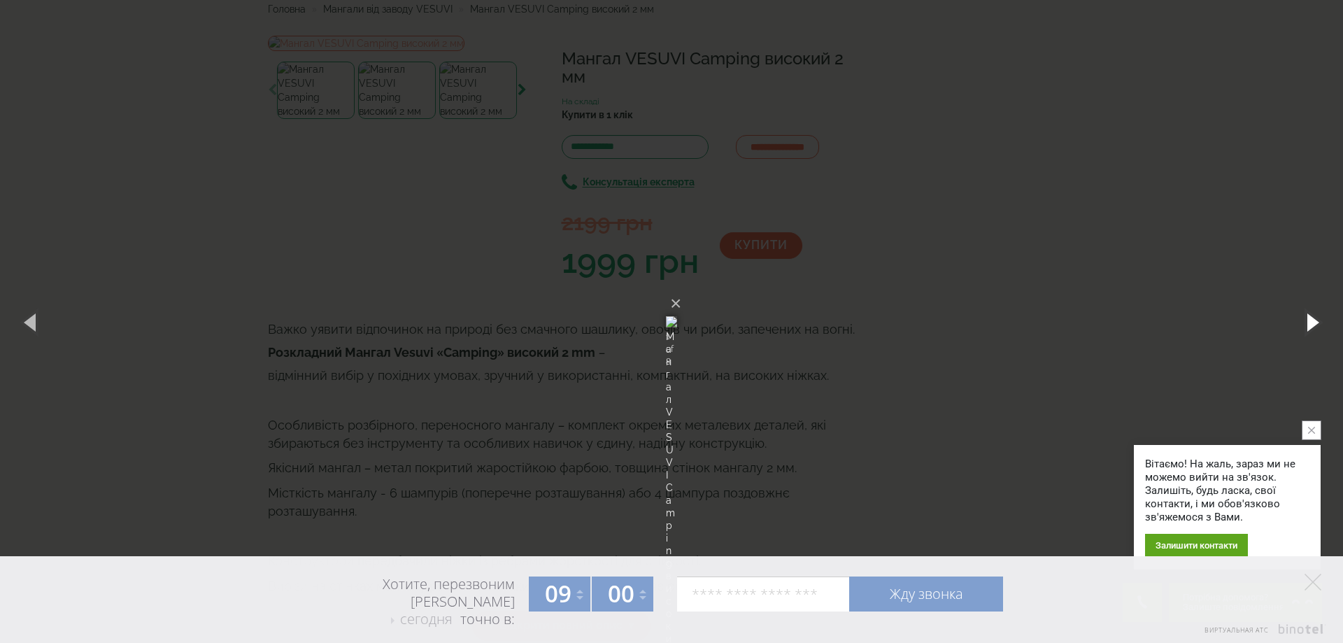
click at [1313, 316] on button "button" at bounding box center [1311, 321] width 63 height 77
click at [681, 288] on button "×" at bounding box center [675, 303] width 11 height 31
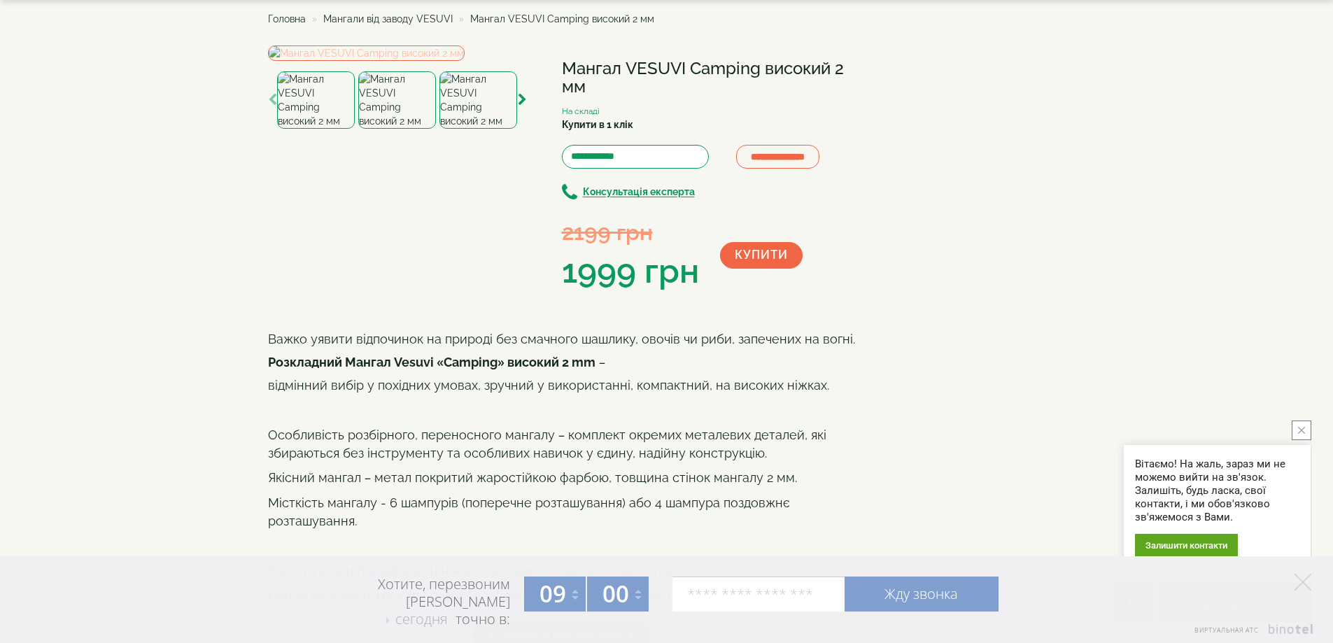
scroll to position [140, 0]
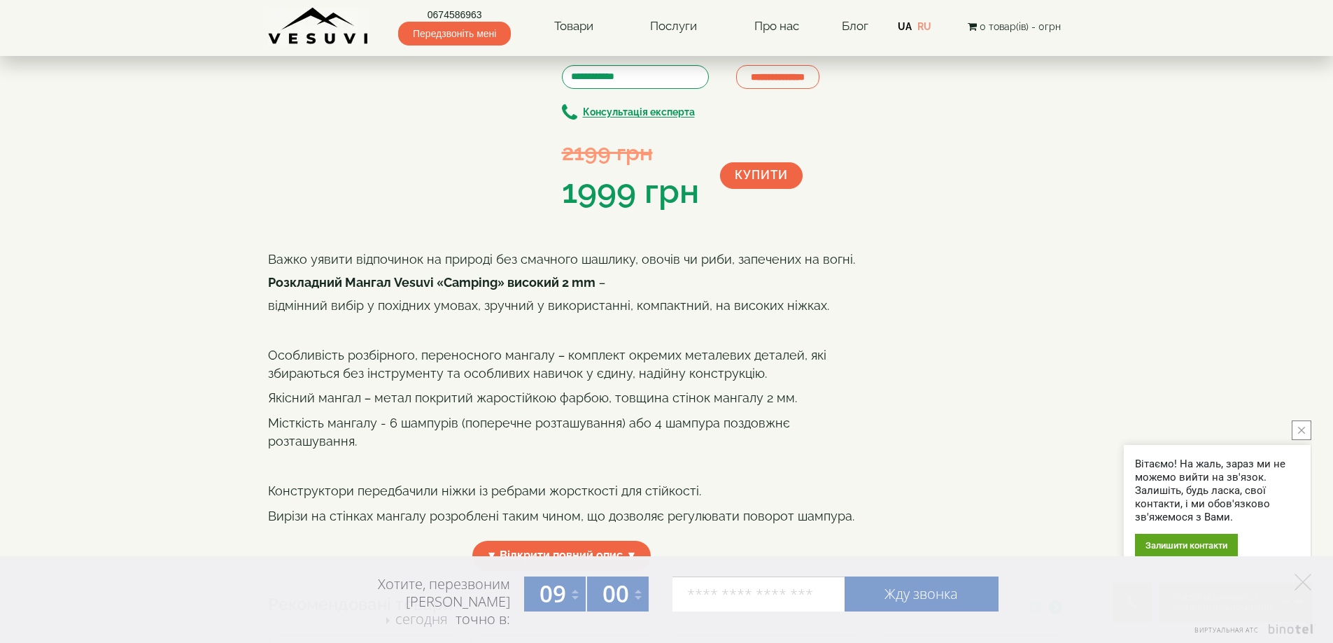
click at [395, 49] on img at bounding box center [397, 20] width 78 height 57
click at [483, 49] on img at bounding box center [478, 20] width 78 height 57
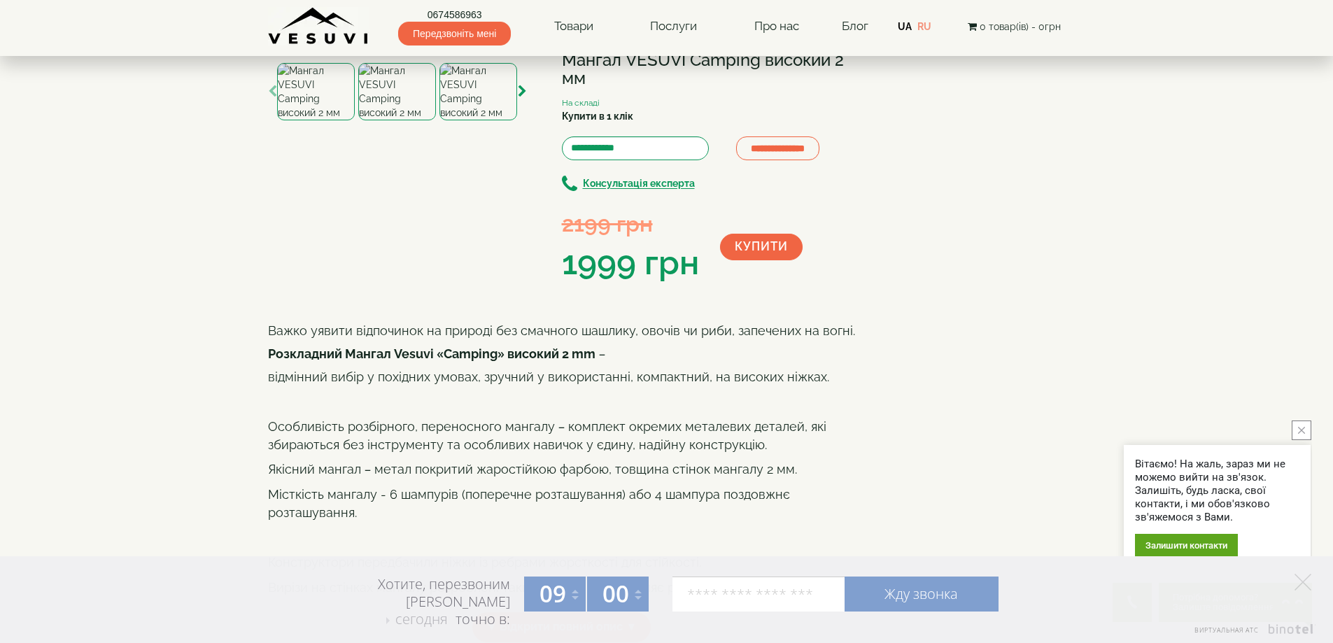
scroll to position [0, 0]
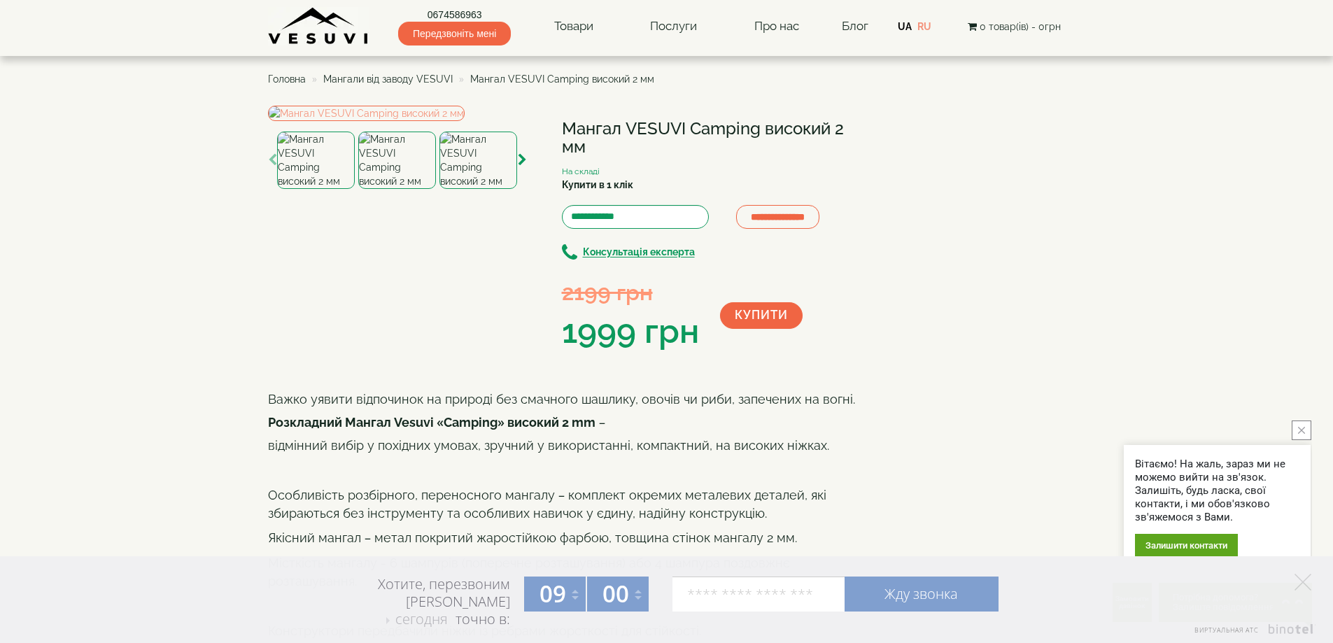
click at [322, 189] on img at bounding box center [316, 160] width 78 height 57
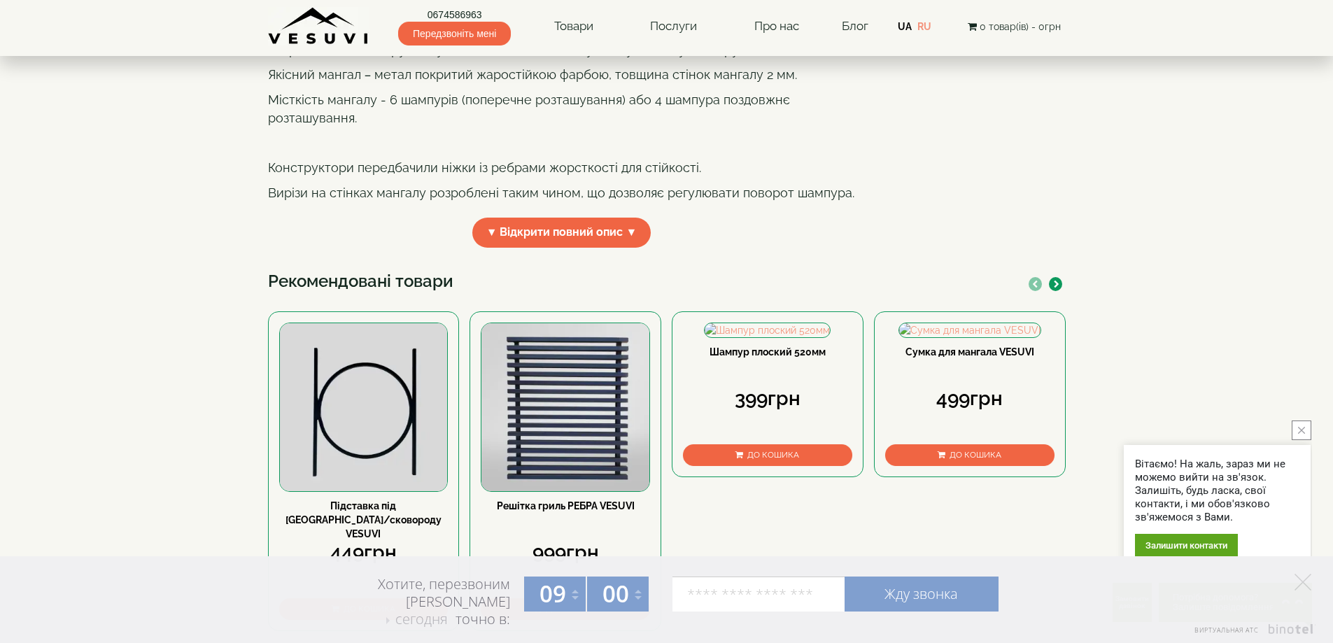
scroll to position [560, 0]
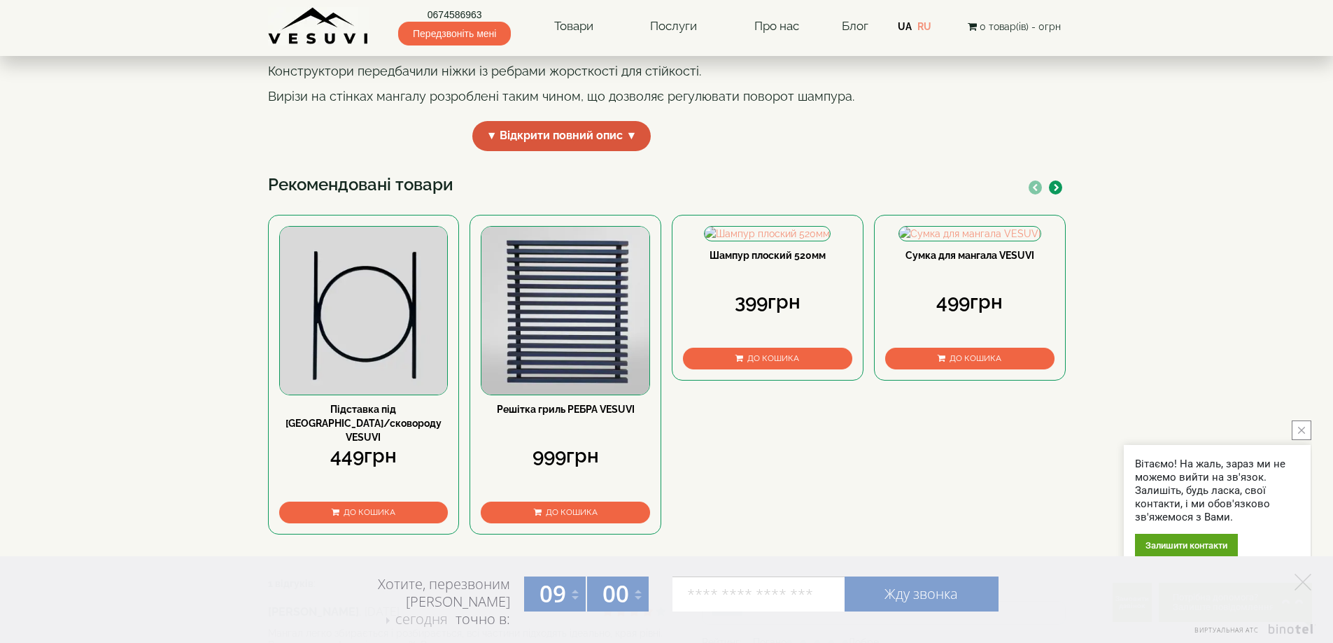
click at [546, 151] on span "▼ Відкрити повний опис ▼" at bounding box center [561, 136] width 179 height 30
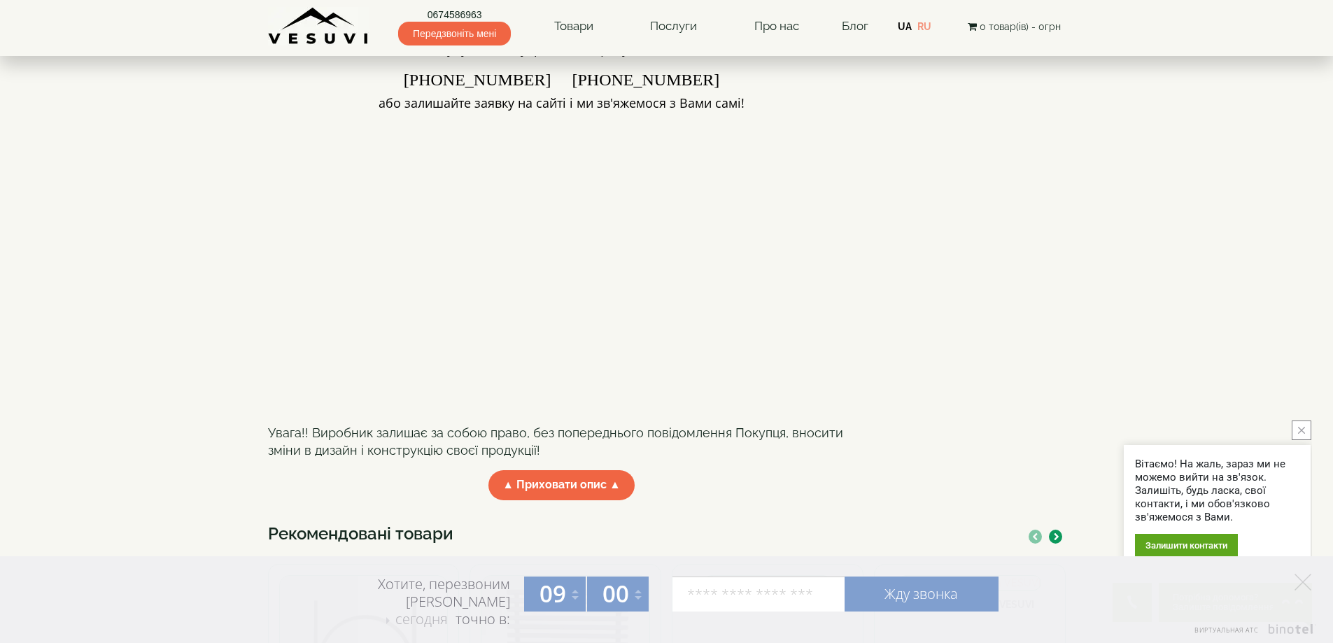
scroll to position [700, 0]
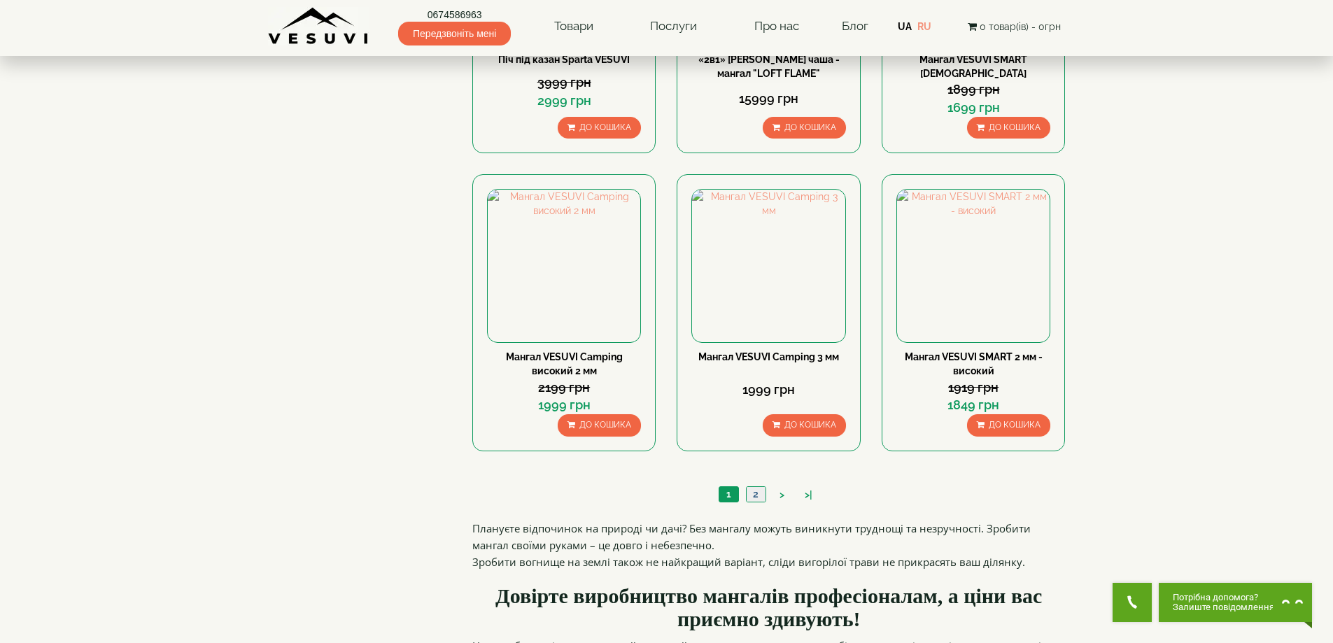
scroll to position [1329, 0]
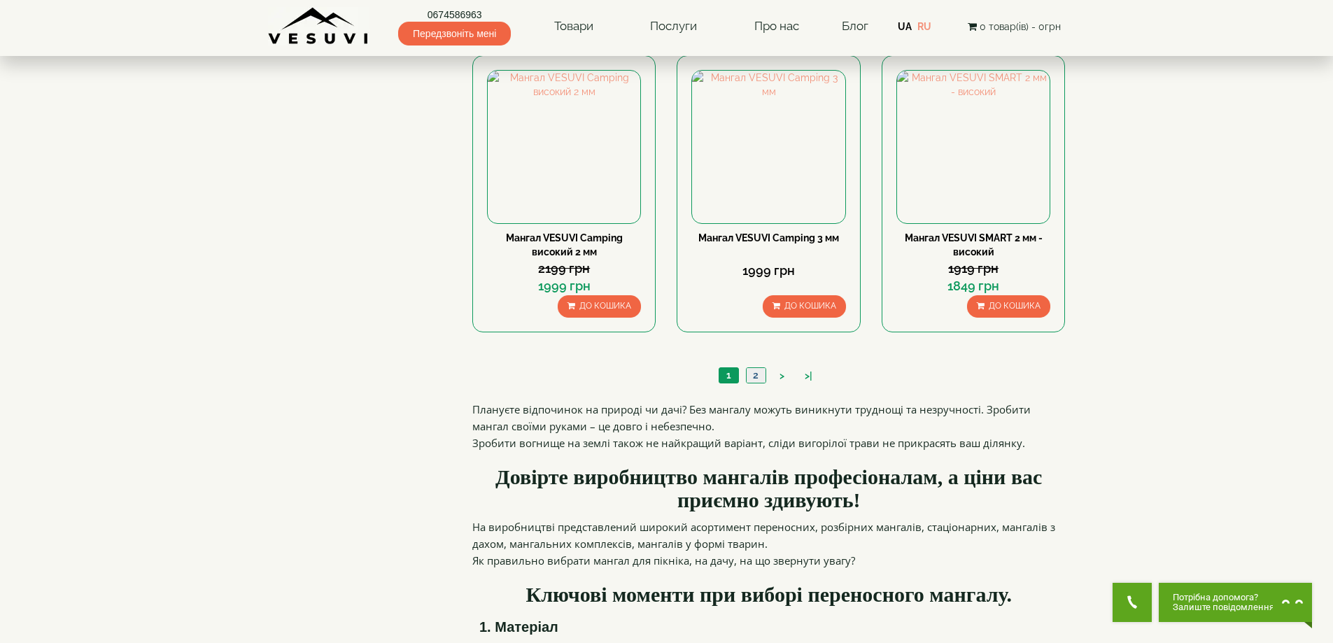
click at [756, 373] on link "2" at bounding box center [756, 375] width 20 height 15
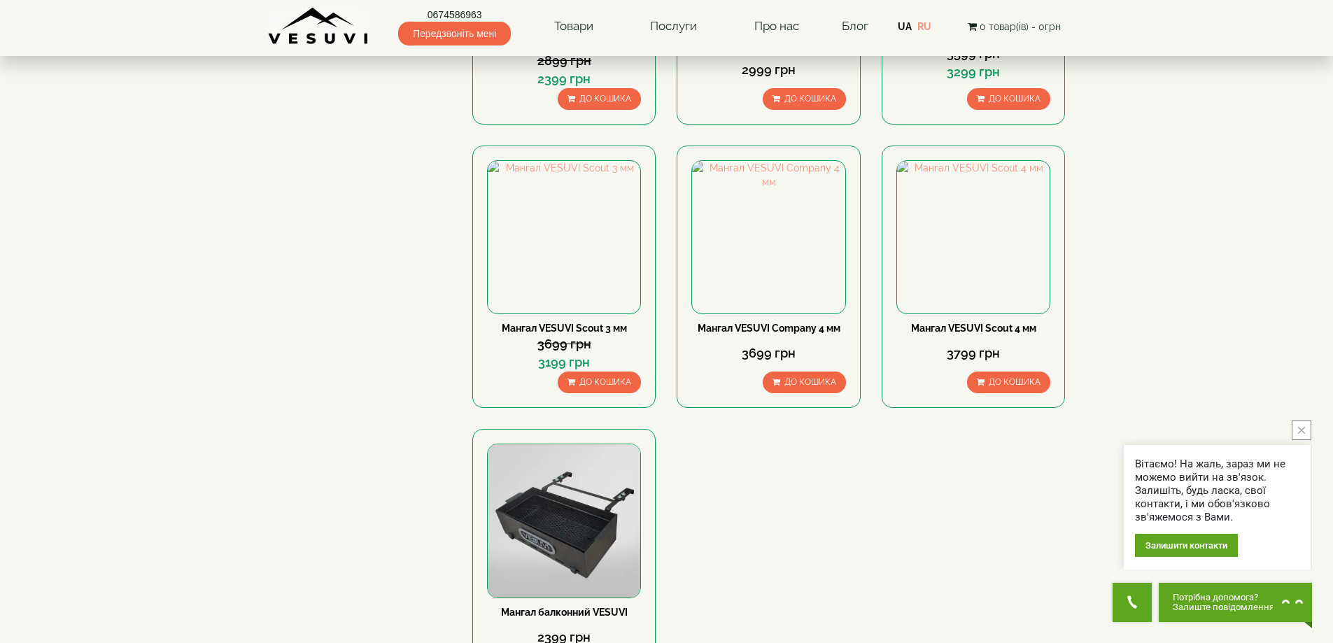
scroll to position [420, 0]
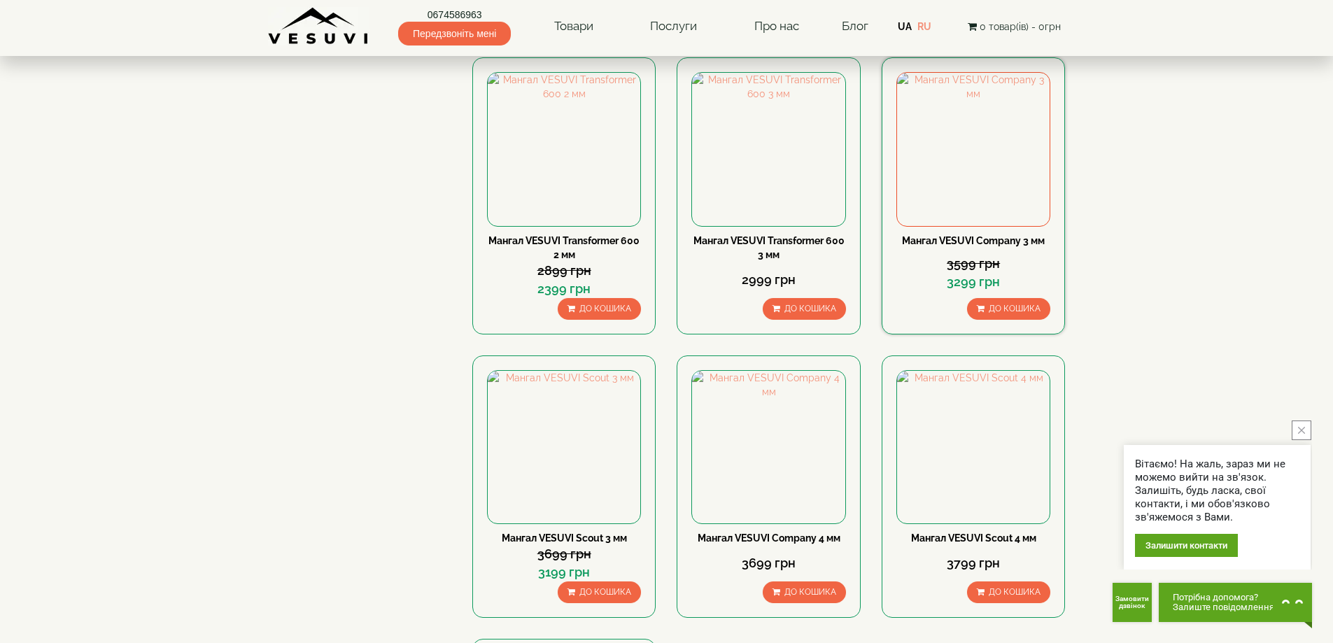
click at [989, 237] on link "Мангал VESUVI Company 3 мм" at bounding box center [973, 240] width 143 height 11
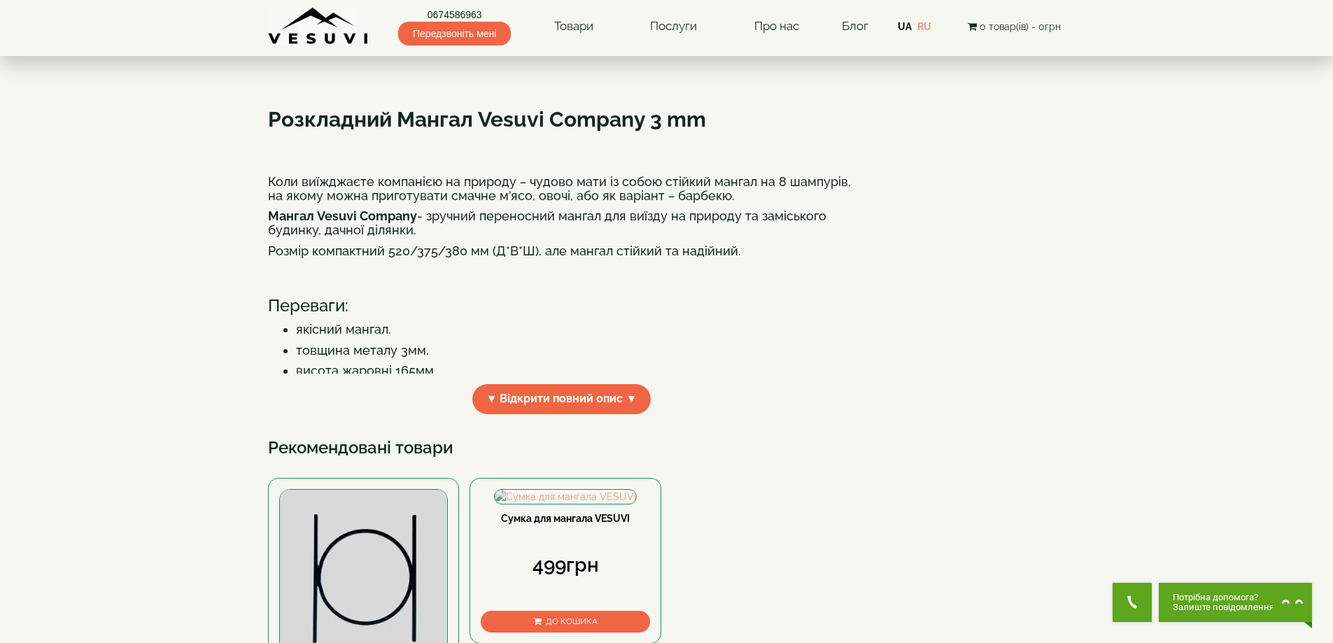
scroll to position [280, 0]
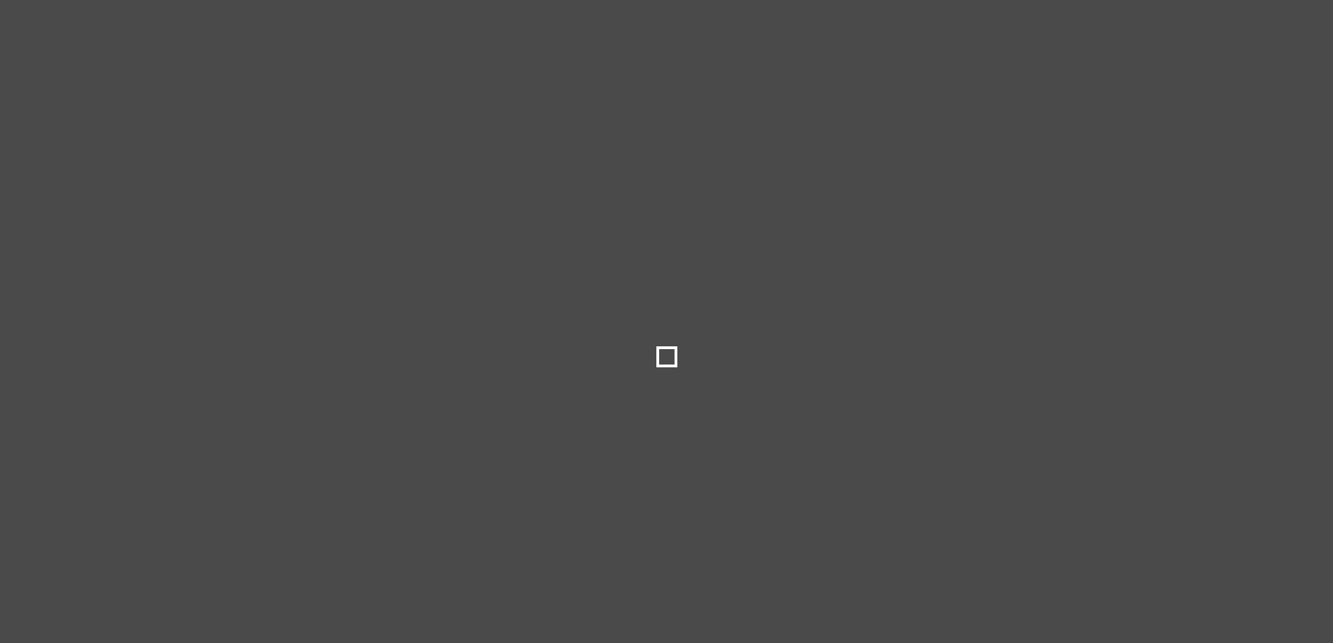
select select
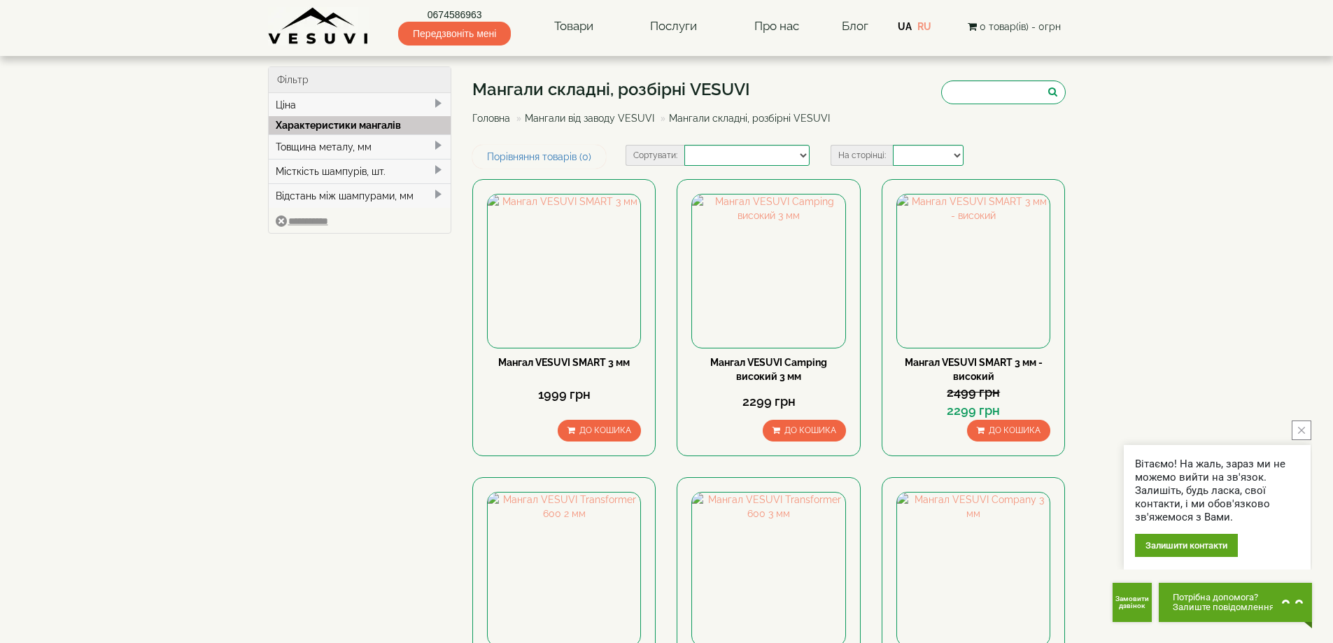
click at [602, 115] on link "Мангали від заводу VESUVI" at bounding box center [589, 118] width 129 height 11
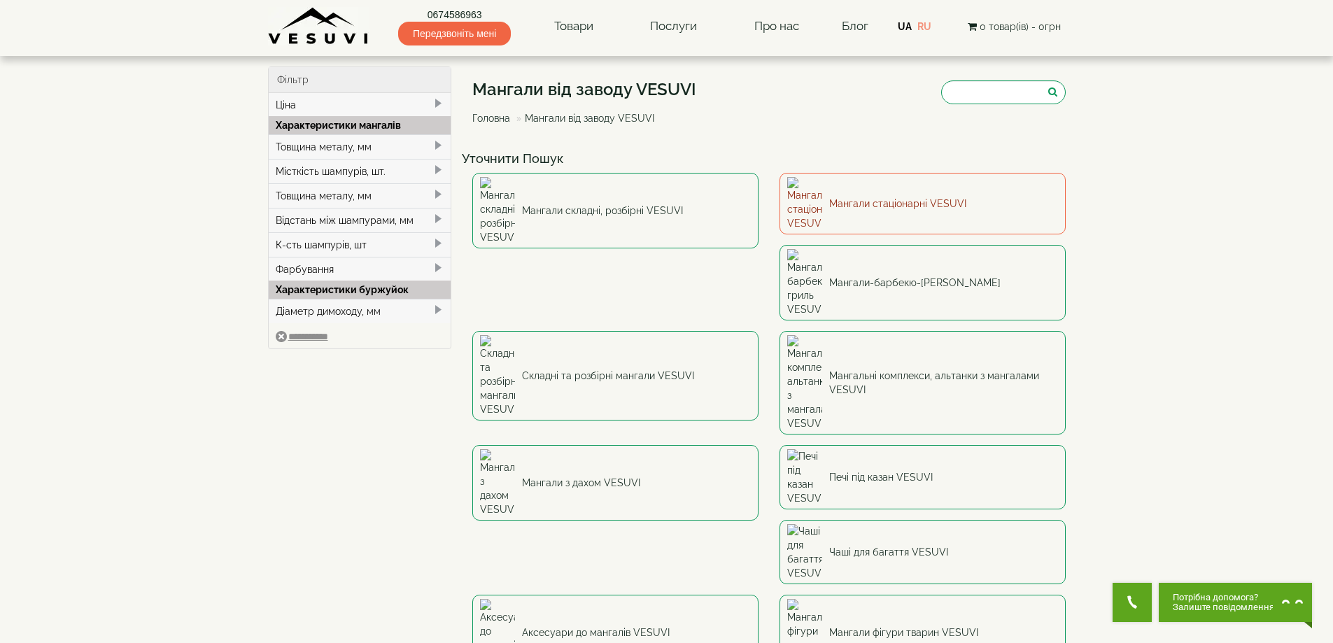
click at [868, 195] on link "Мангали стаціонарні VESUVI" at bounding box center [922, 204] width 286 height 62
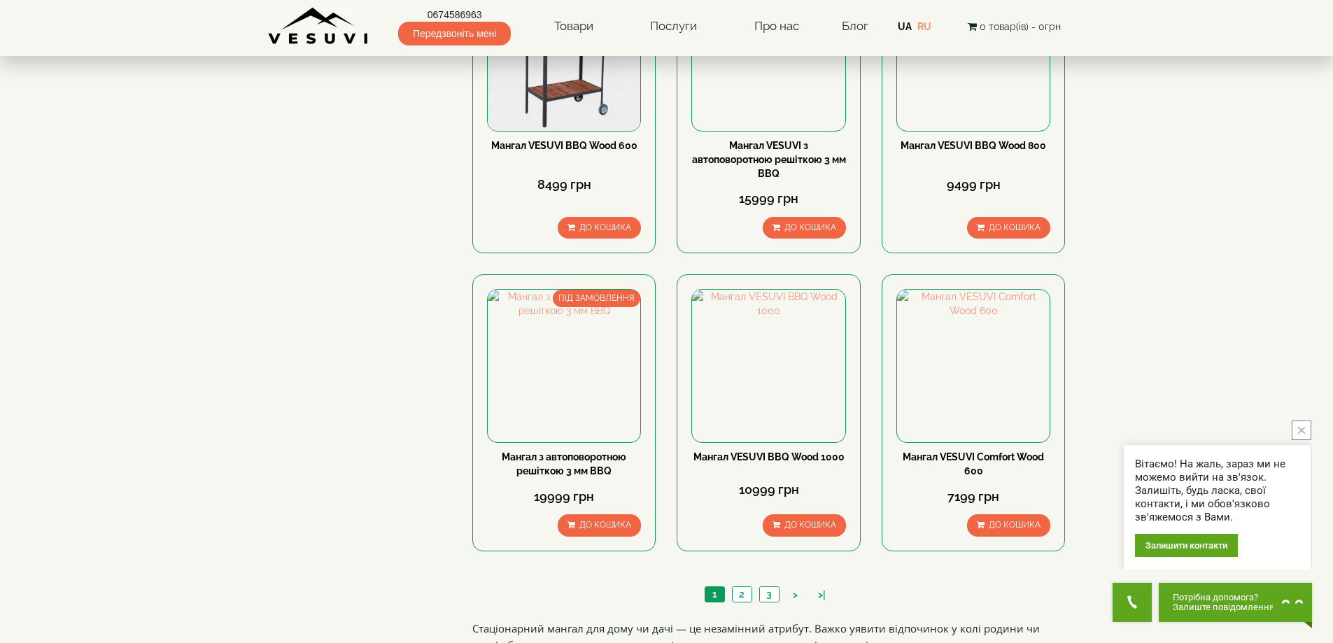
scroll to position [1119, 0]
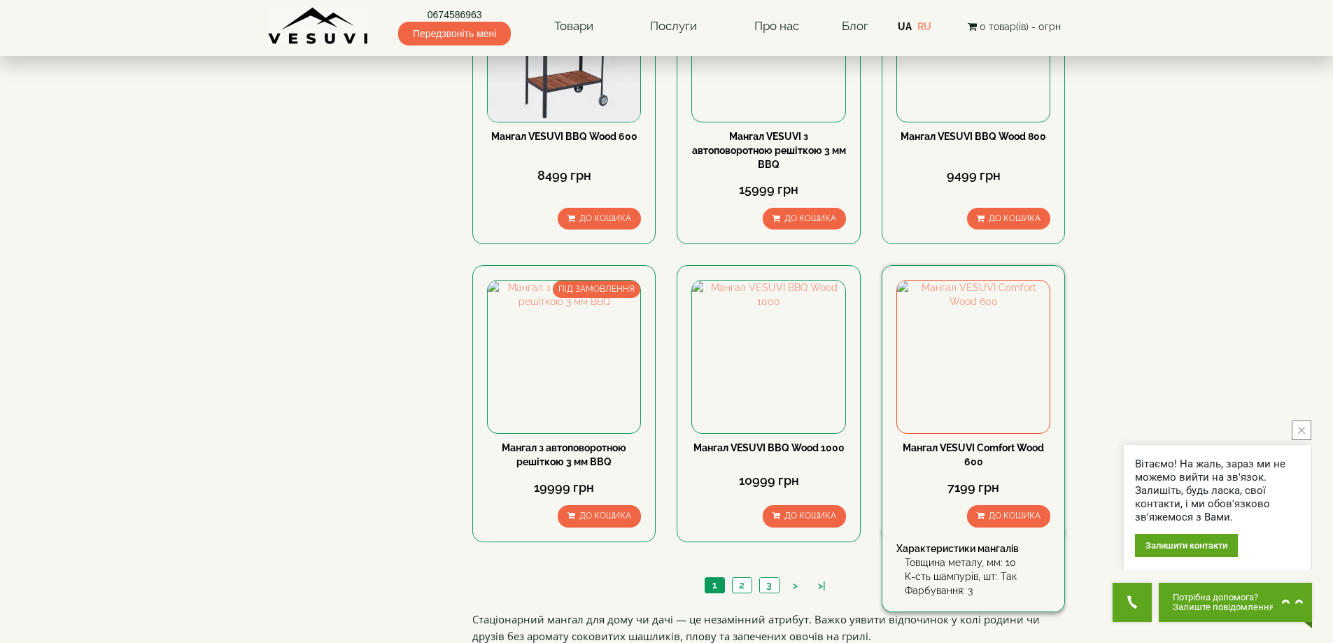
click at [987, 446] on link "Мангал VESUVI Comfort Wood 600" at bounding box center [973, 454] width 141 height 25
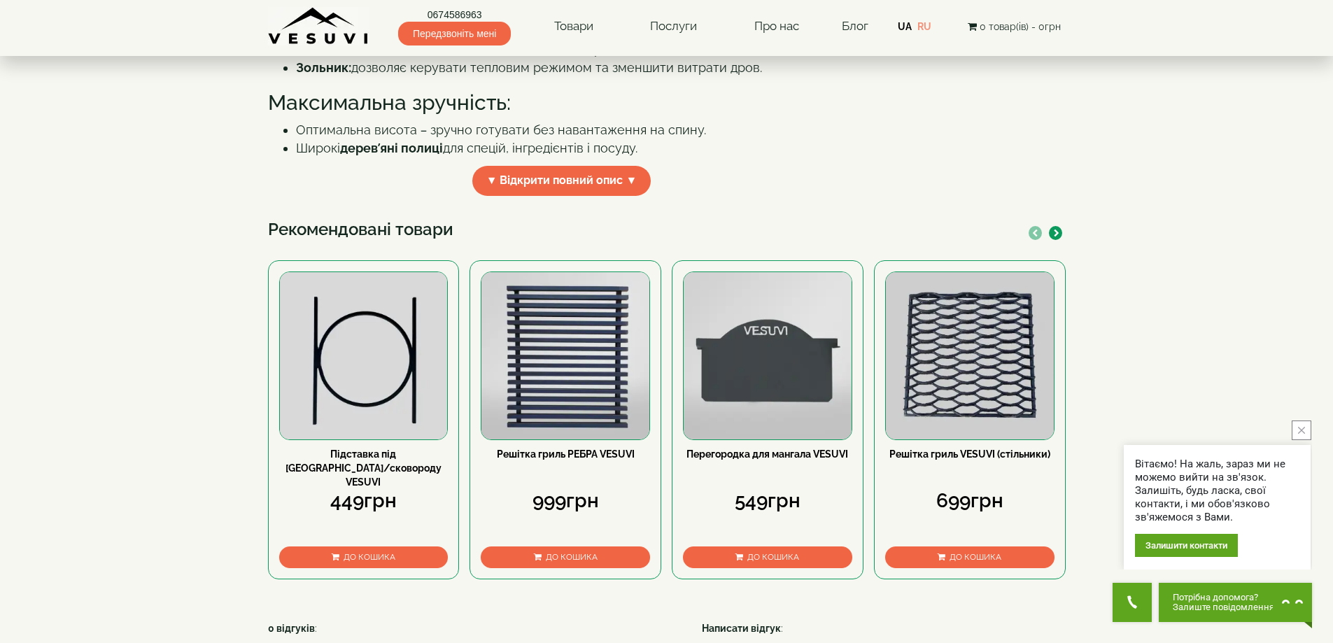
scroll to position [490, 0]
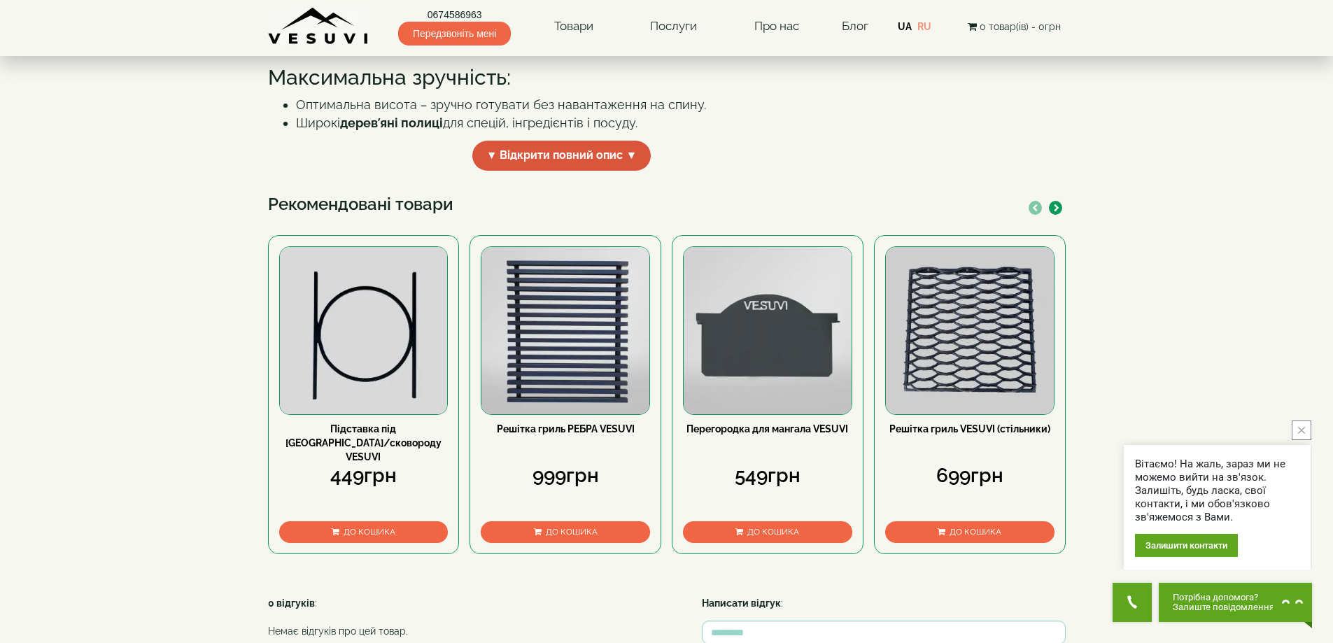
click at [569, 171] on span "▼ Відкрити повний опис ▼" at bounding box center [561, 156] width 179 height 30
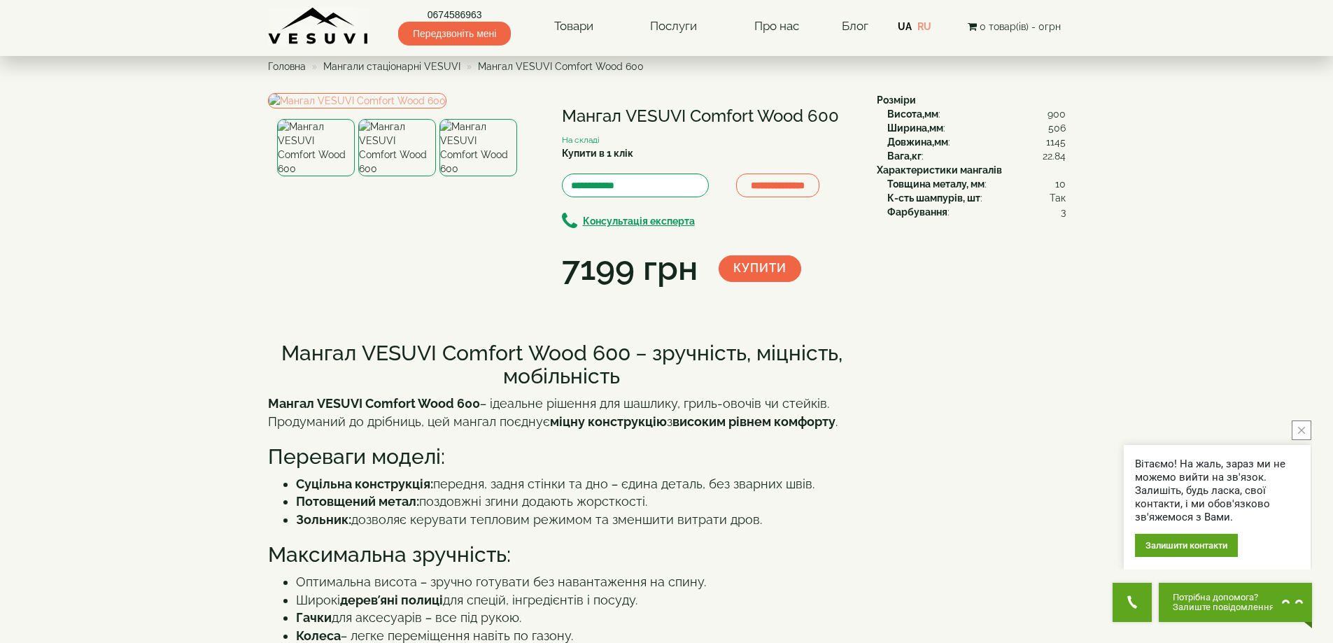
scroll to position [0, 0]
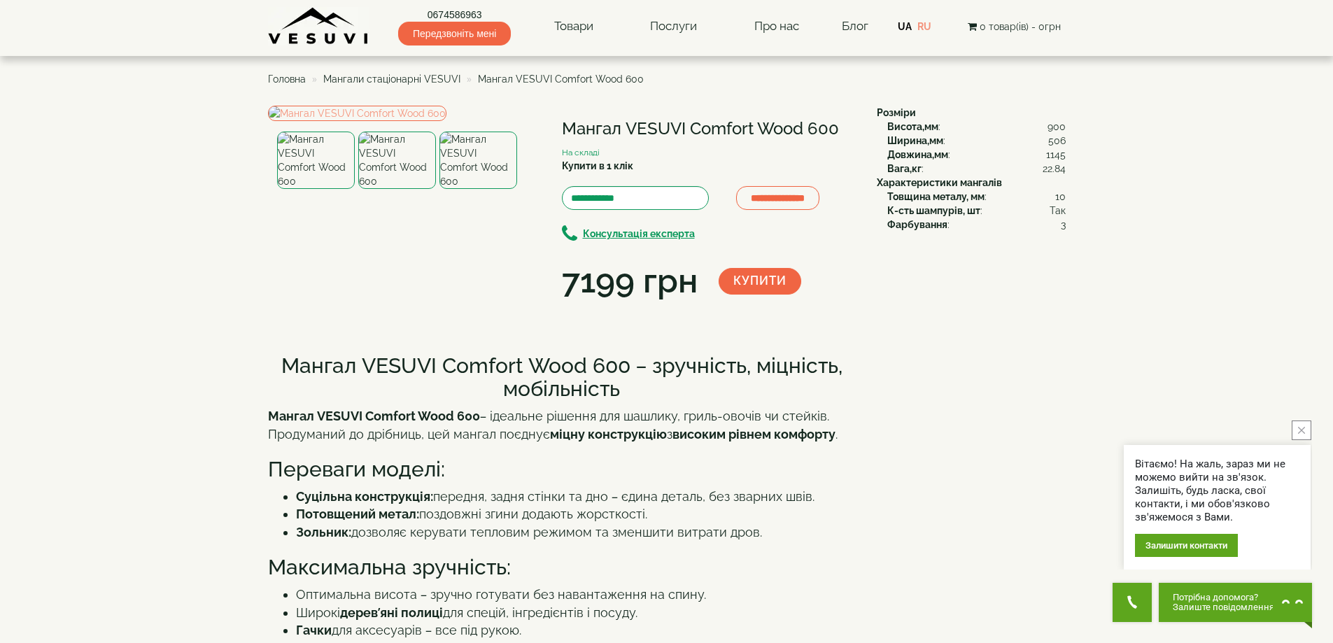
click at [327, 189] on img at bounding box center [316, 160] width 78 height 57
click at [409, 189] on img at bounding box center [397, 160] width 78 height 57
click at [479, 189] on img at bounding box center [478, 160] width 78 height 57
click at [415, 189] on img at bounding box center [397, 160] width 78 height 57
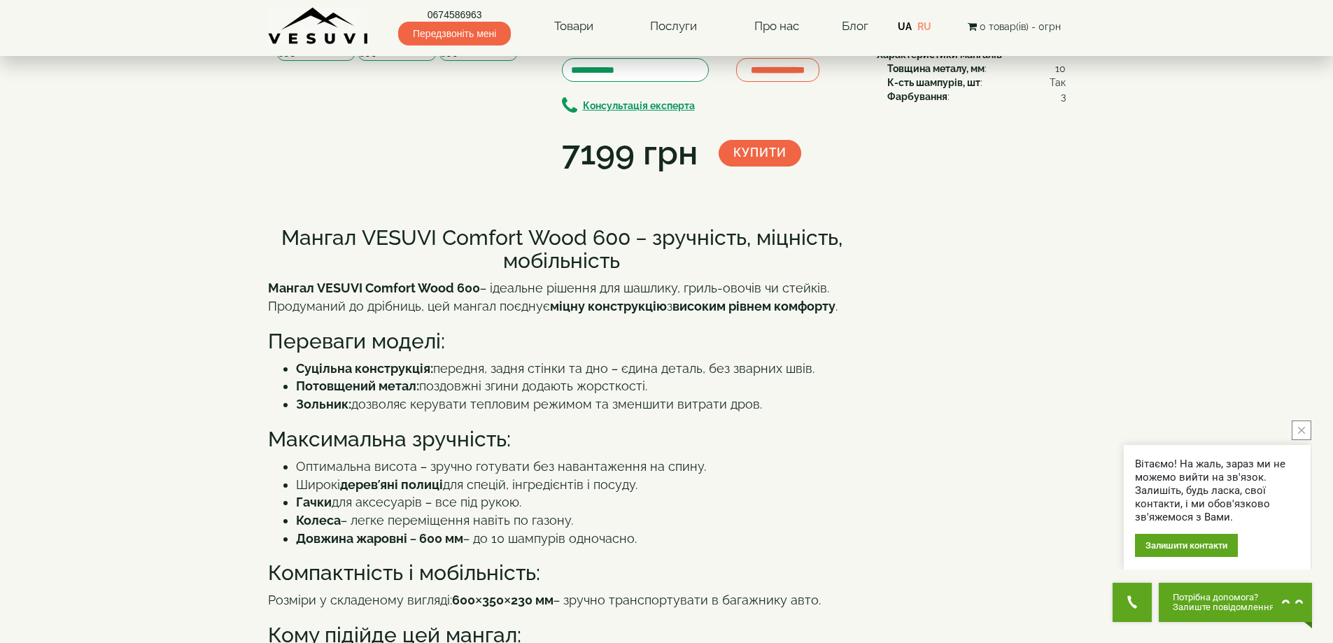
scroll to position [140, 0]
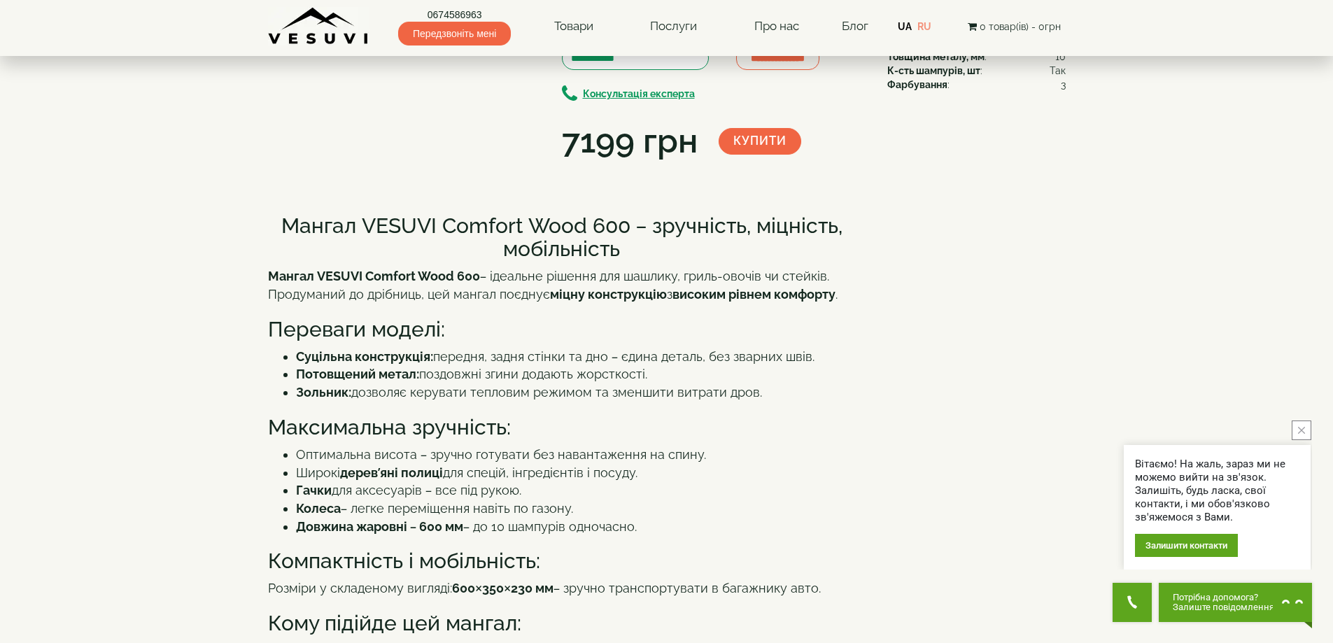
click at [401, 49] on img at bounding box center [397, 20] width 78 height 57
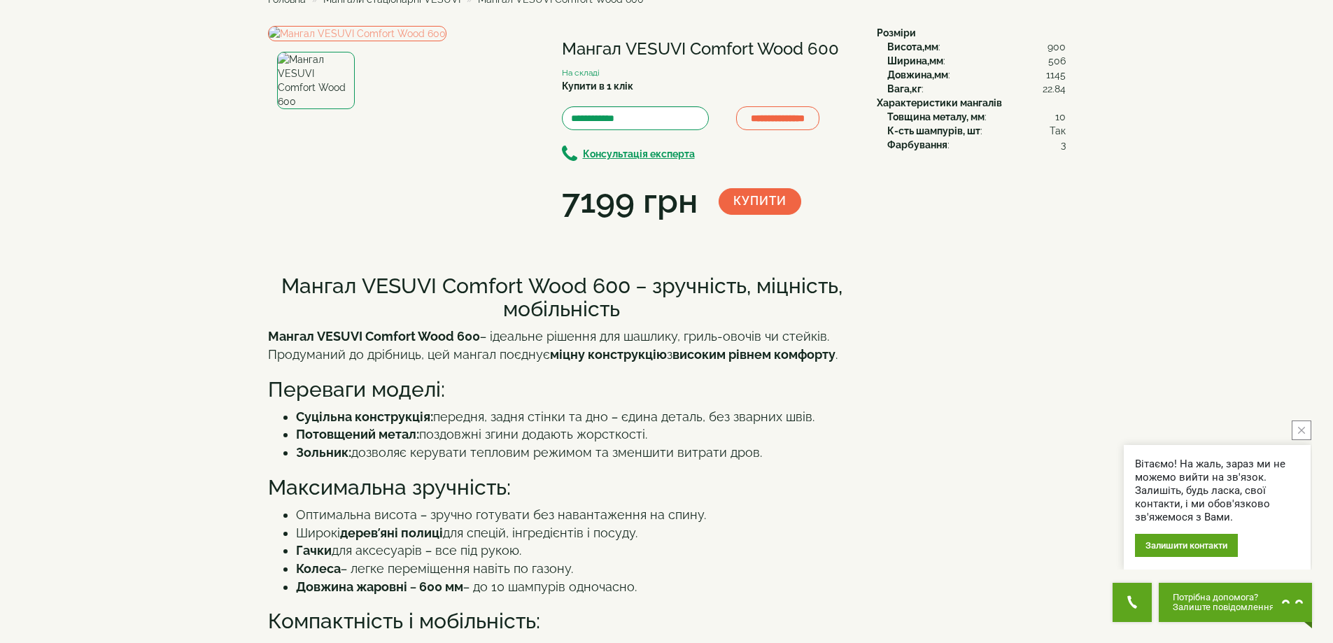
scroll to position [0, 0]
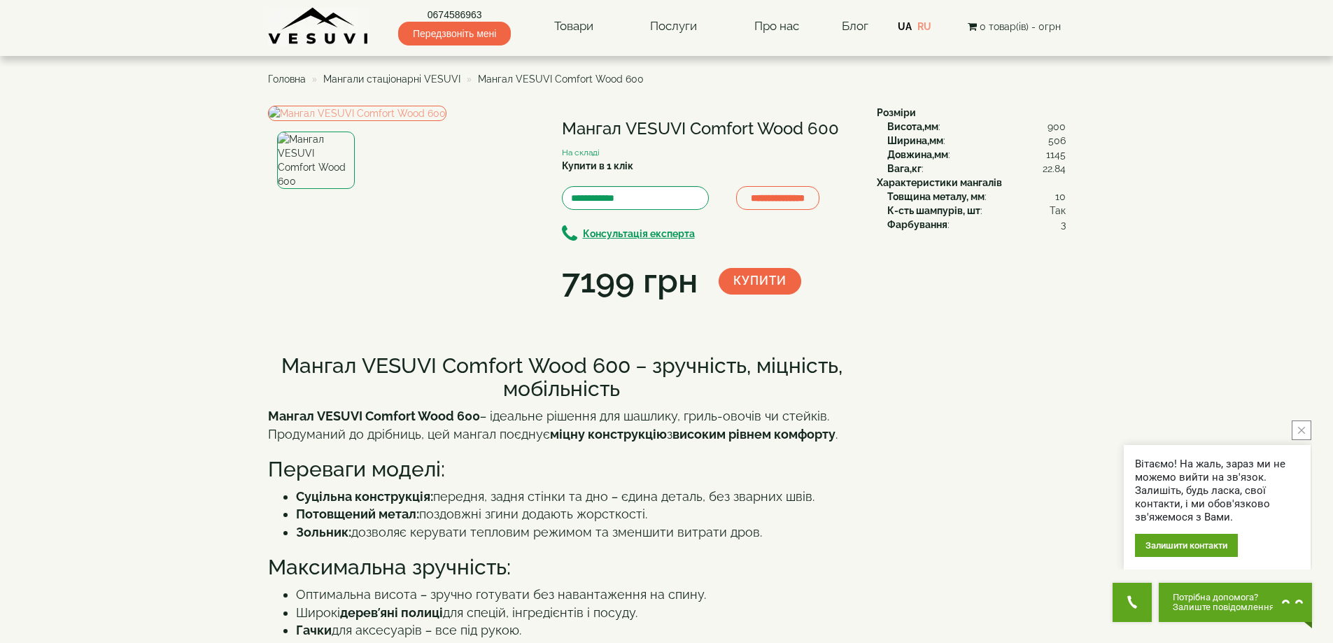
click at [314, 189] on img at bounding box center [316, 160] width 78 height 57
click at [318, 189] on img at bounding box center [316, 160] width 78 height 57
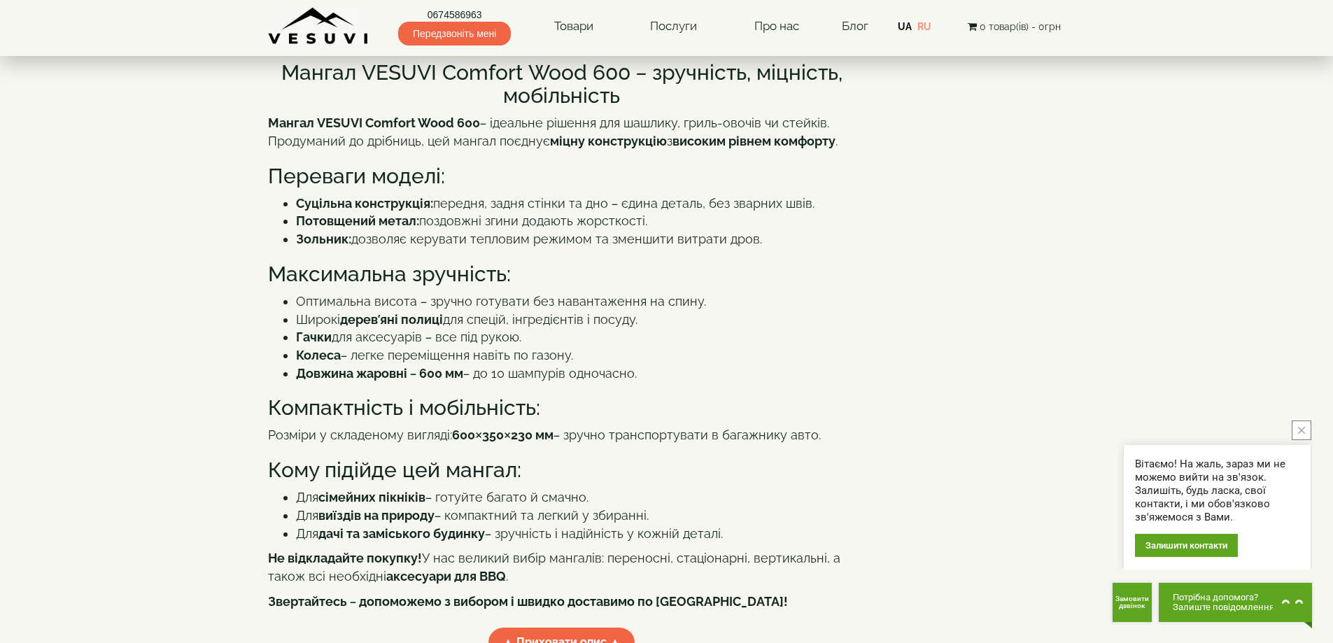
scroll to position [140, 0]
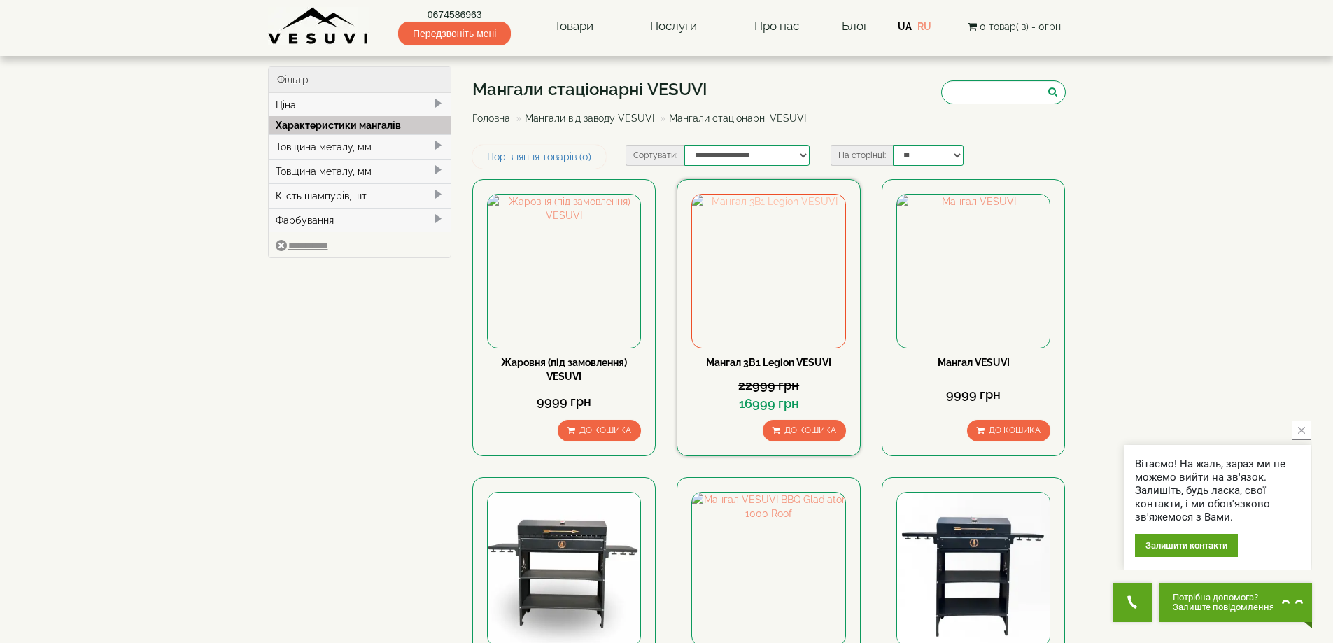
click at [788, 311] on img at bounding box center [768, 271] width 153 height 153
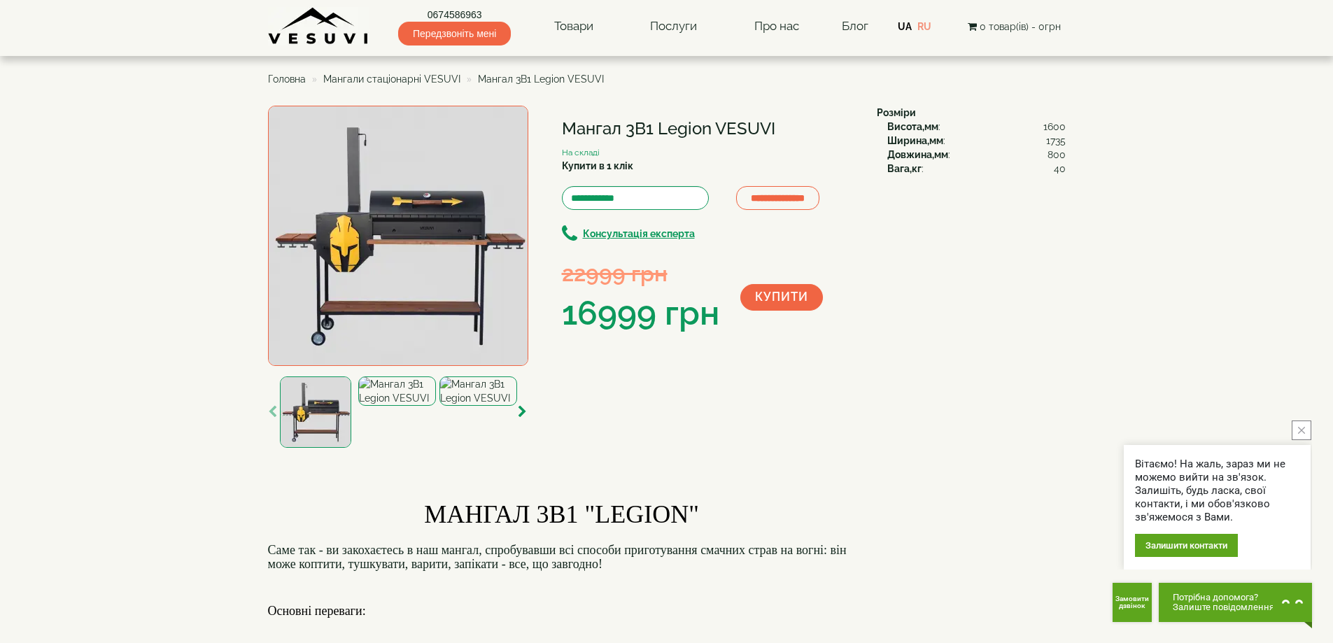
click at [418, 227] on img at bounding box center [398, 236] width 260 height 260
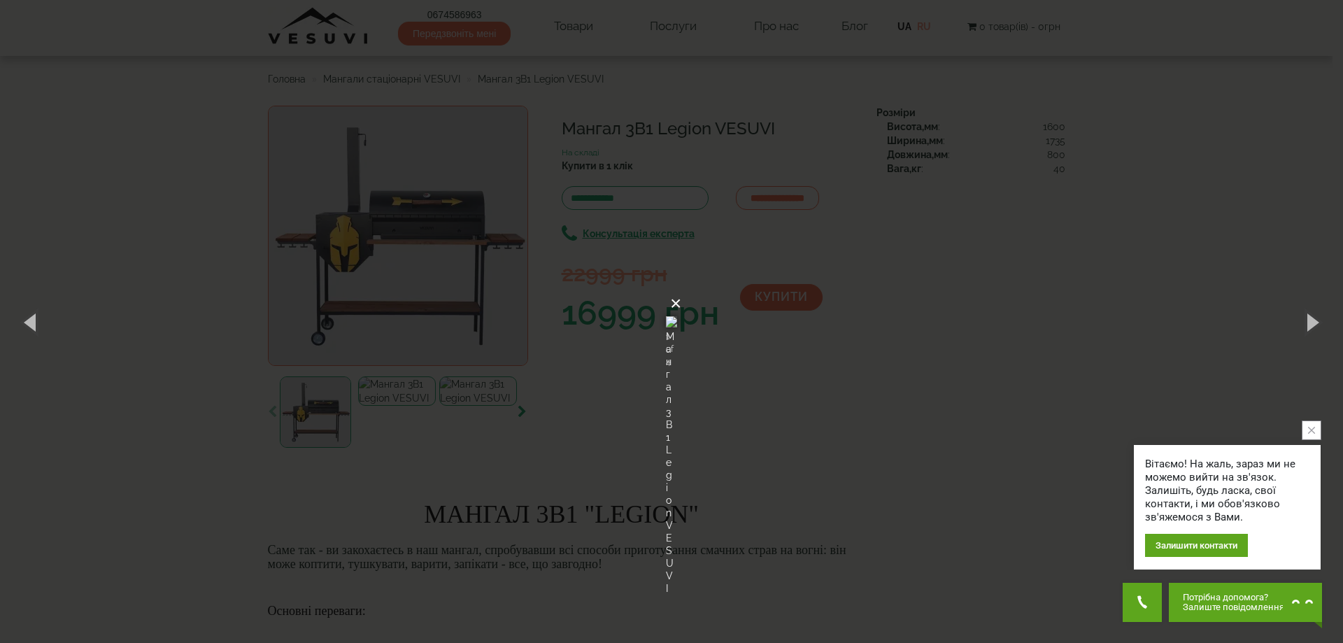
click at [681, 288] on button "×" at bounding box center [675, 303] width 11 height 31
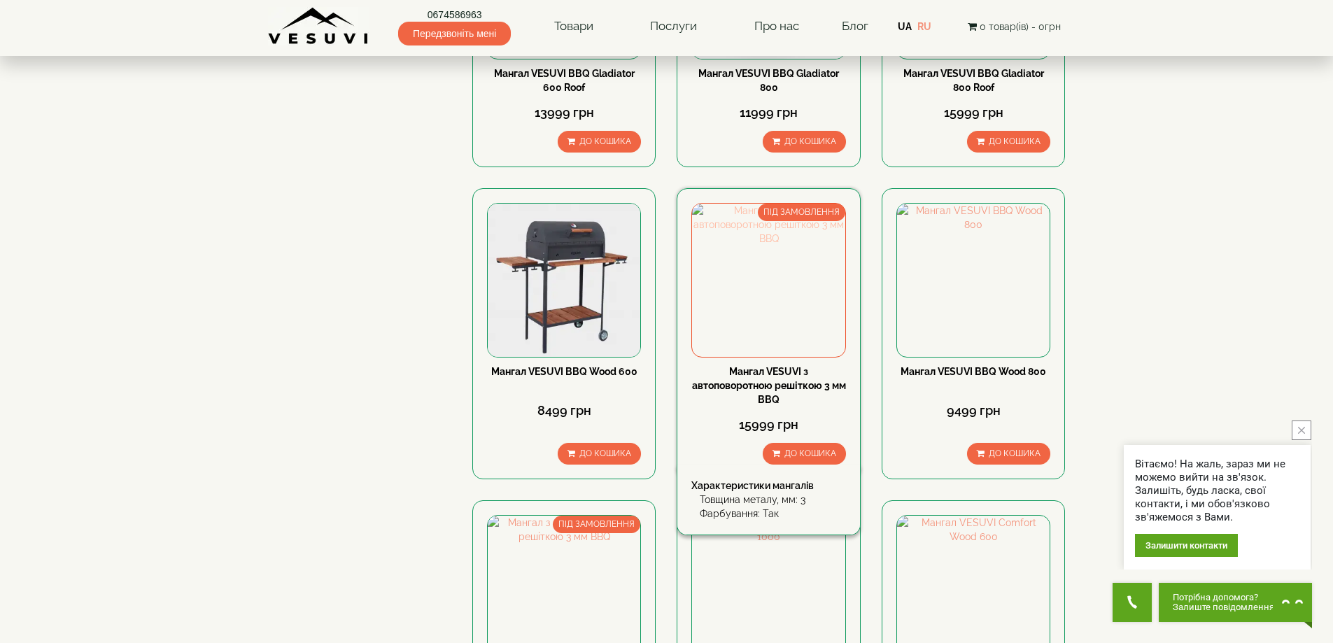
scroll to position [910, 0]
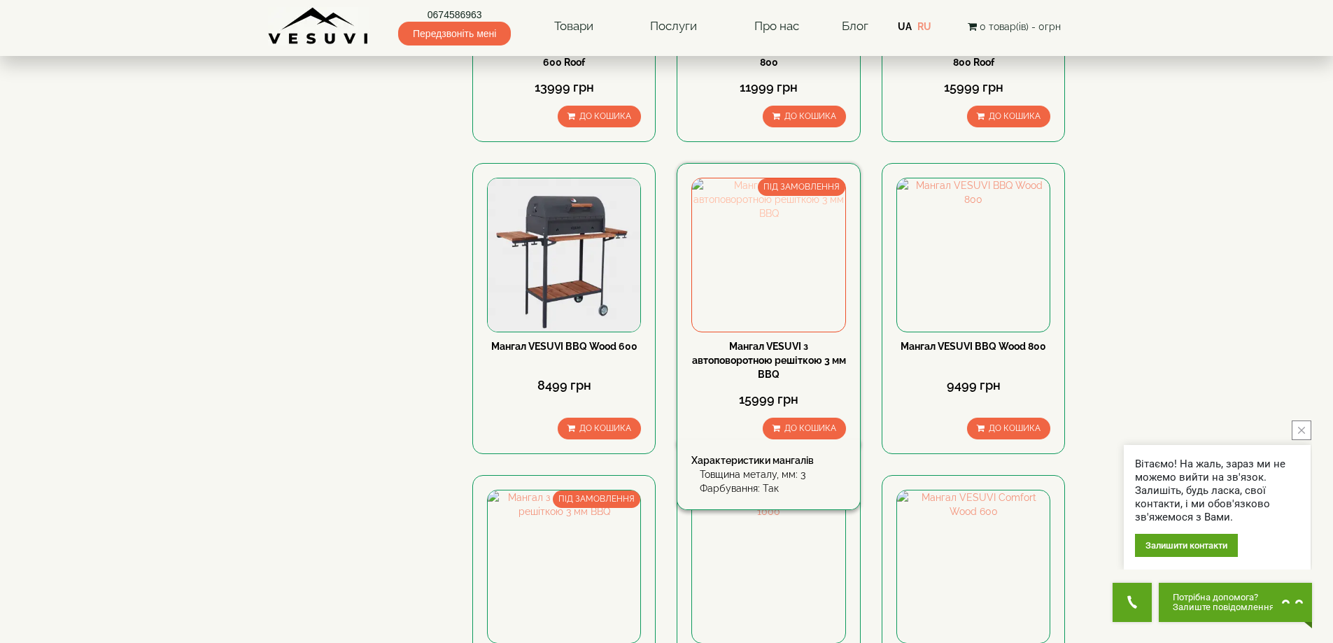
click at [766, 270] on img at bounding box center [768, 254] width 153 height 153
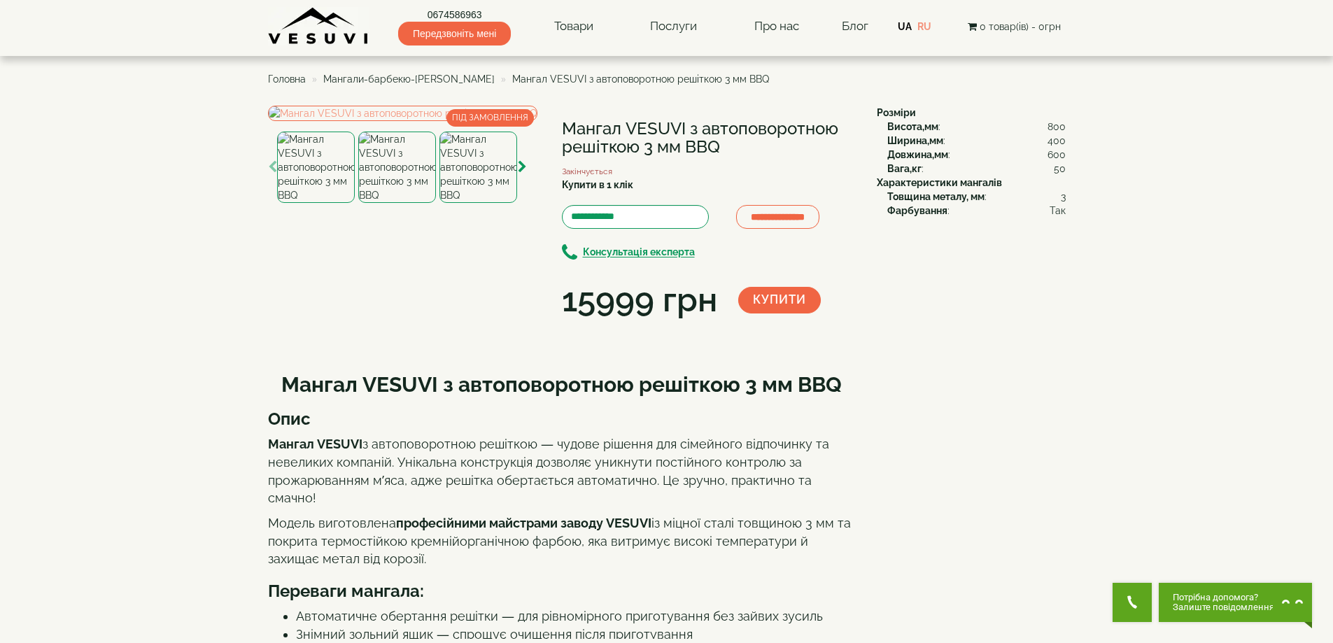
click at [400, 203] on img at bounding box center [397, 167] width 78 height 71
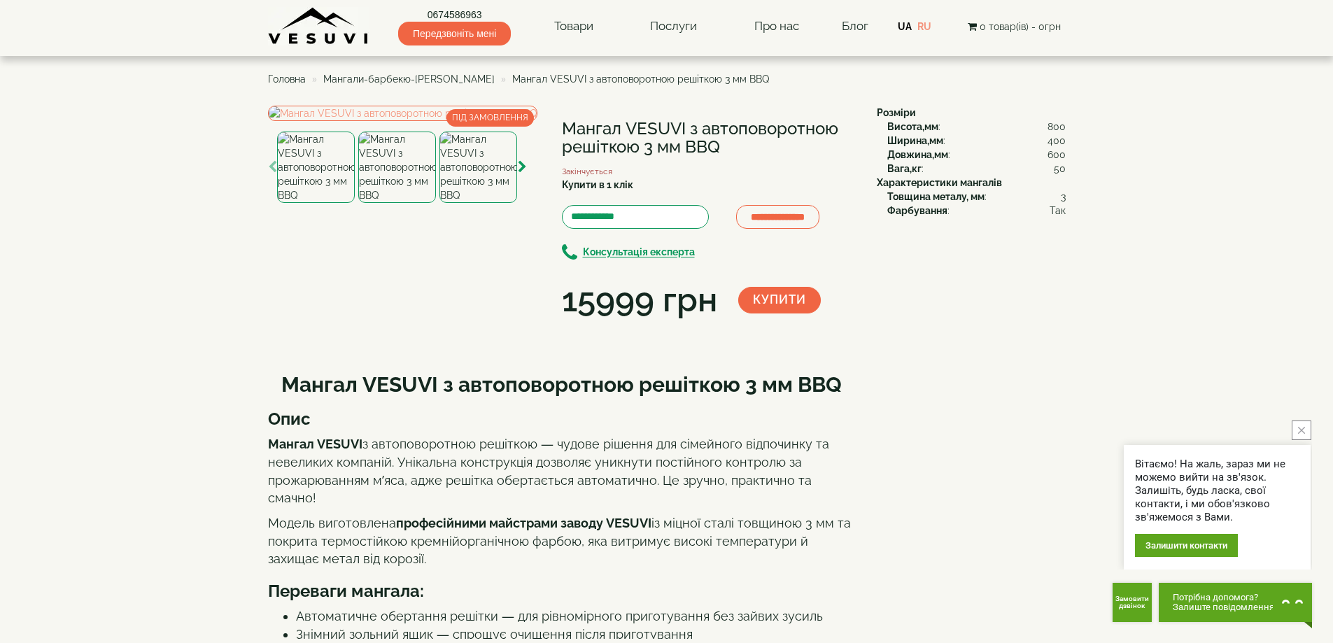
click at [325, 203] on img at bounding box center [316, 167] width 78 height 71
click at [397, 203] on img at bounding box center [397, 167] width 78 height 71
click at [466, 203] on img at bounding box center [478, 167] width 78 height 71
click at [406, 203] on img at bounding box center [397, 167] width 78 height 71
click at [522, 174] on icon "button" at bounding box center [522, 167] width 9 height 13
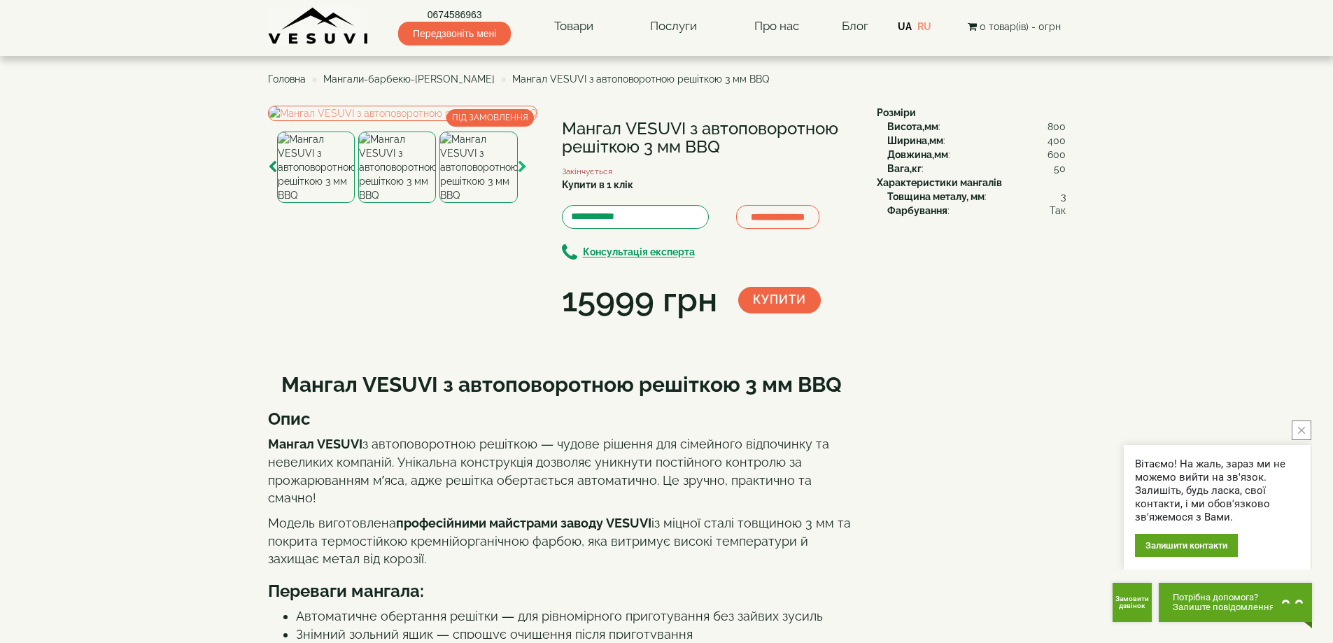
click at [522, 174] on icon "button" at bounding box center [522, 167] width 9 height 13
click at [490, 203] on img at bounding box center [479, 167] width 78 height 71
click at [416, 203] on img at bounding box center [397, 167] width 78 height 71
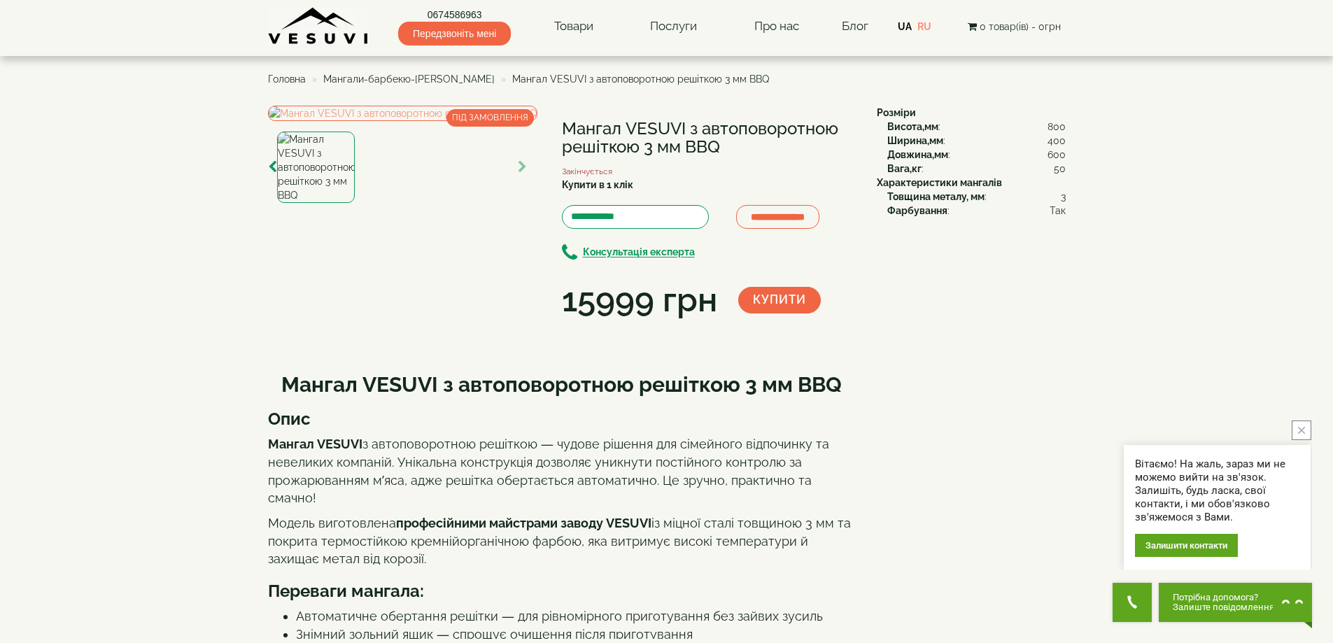
click at [327, 203] on img at bounding box center [316, 167] width 78 height 71
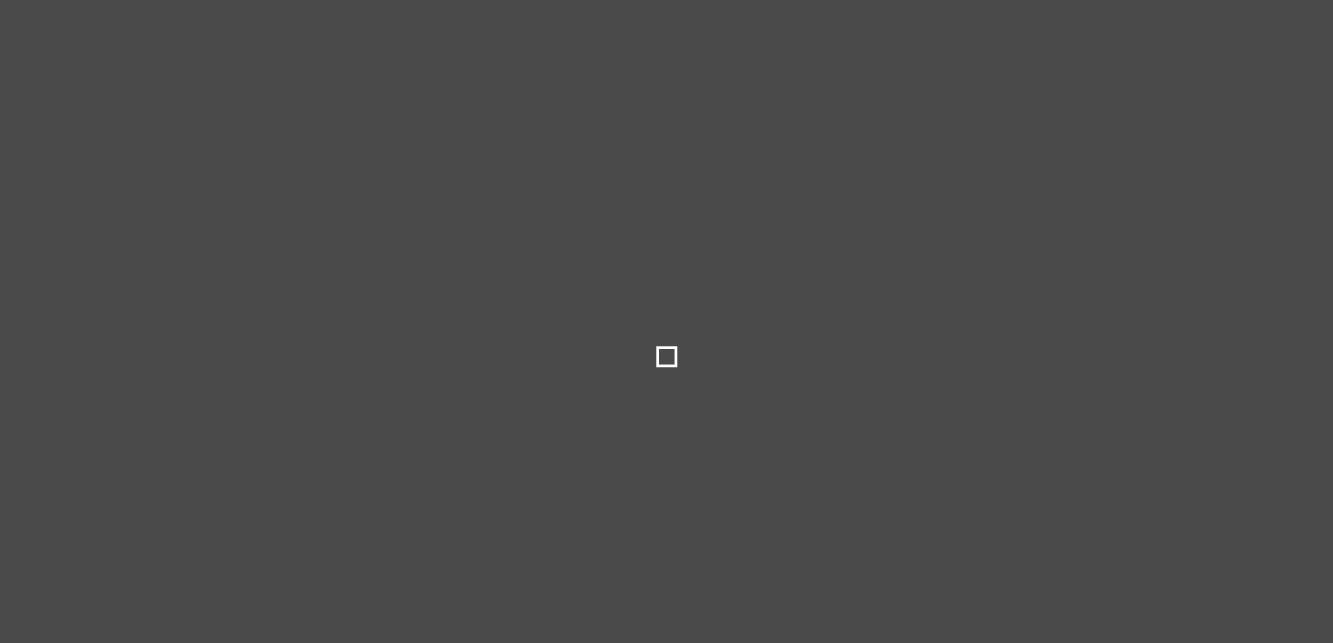
select select
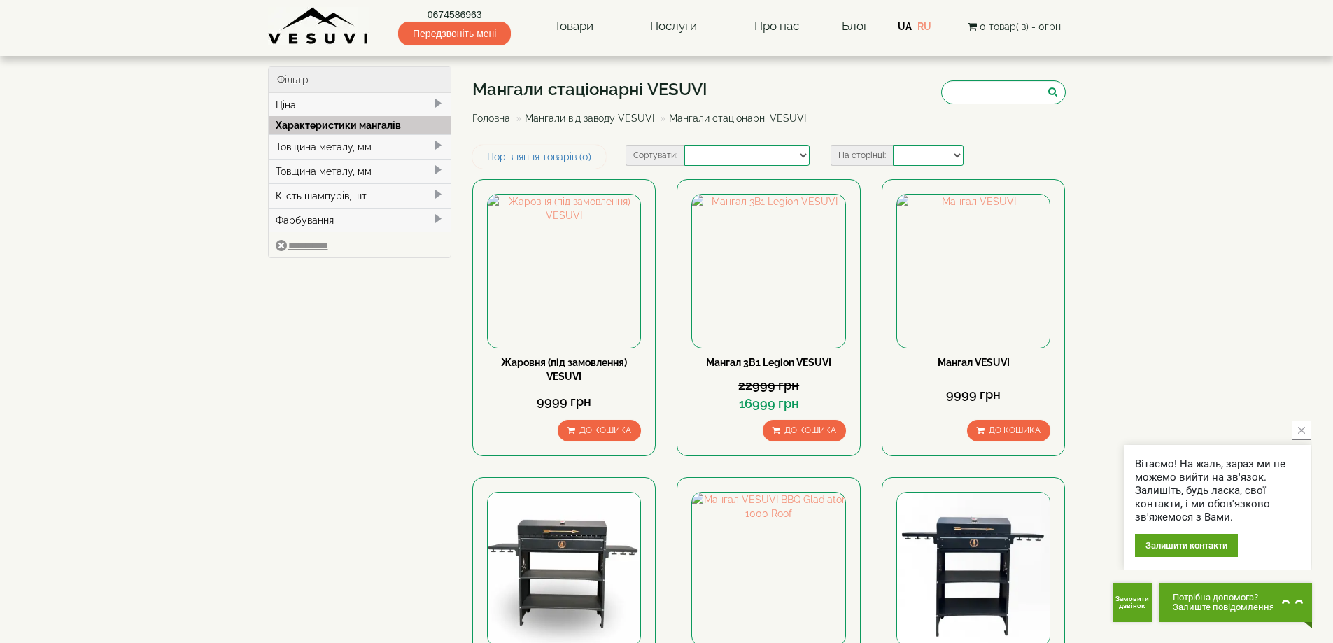
click at [584, 115] on link "Мангали від заводу VESUVI" at bounding box center [589, 118] width 129 height 11
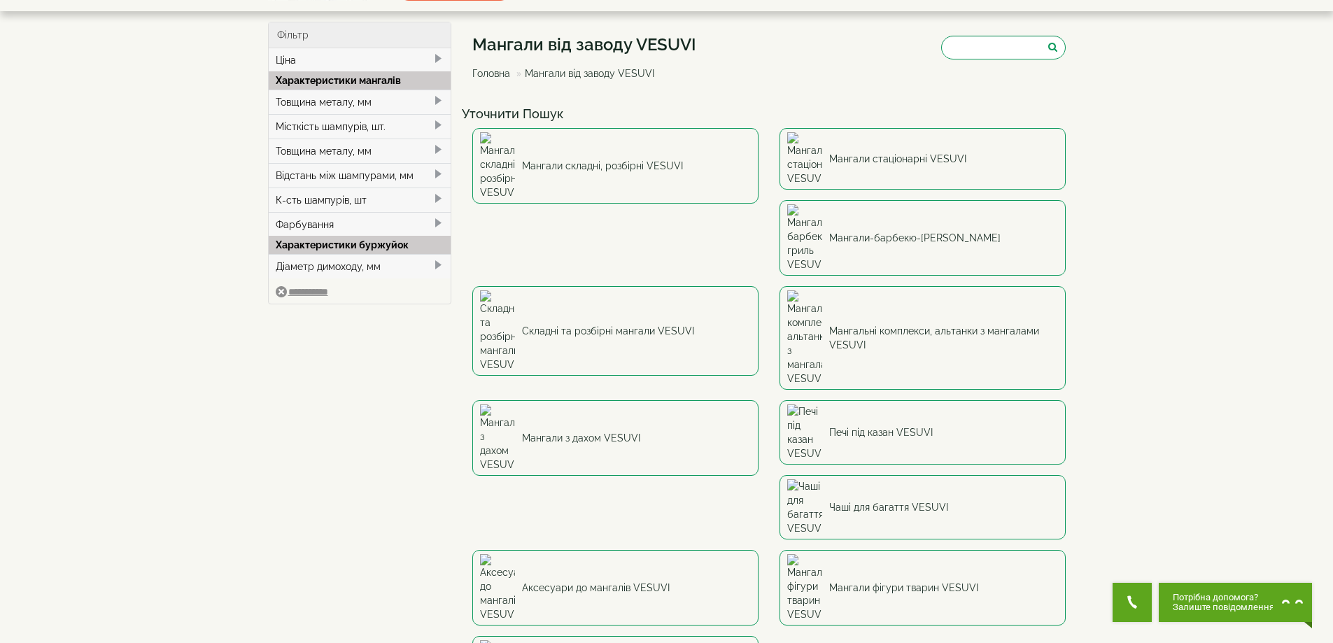
scroll to position [70, 0]
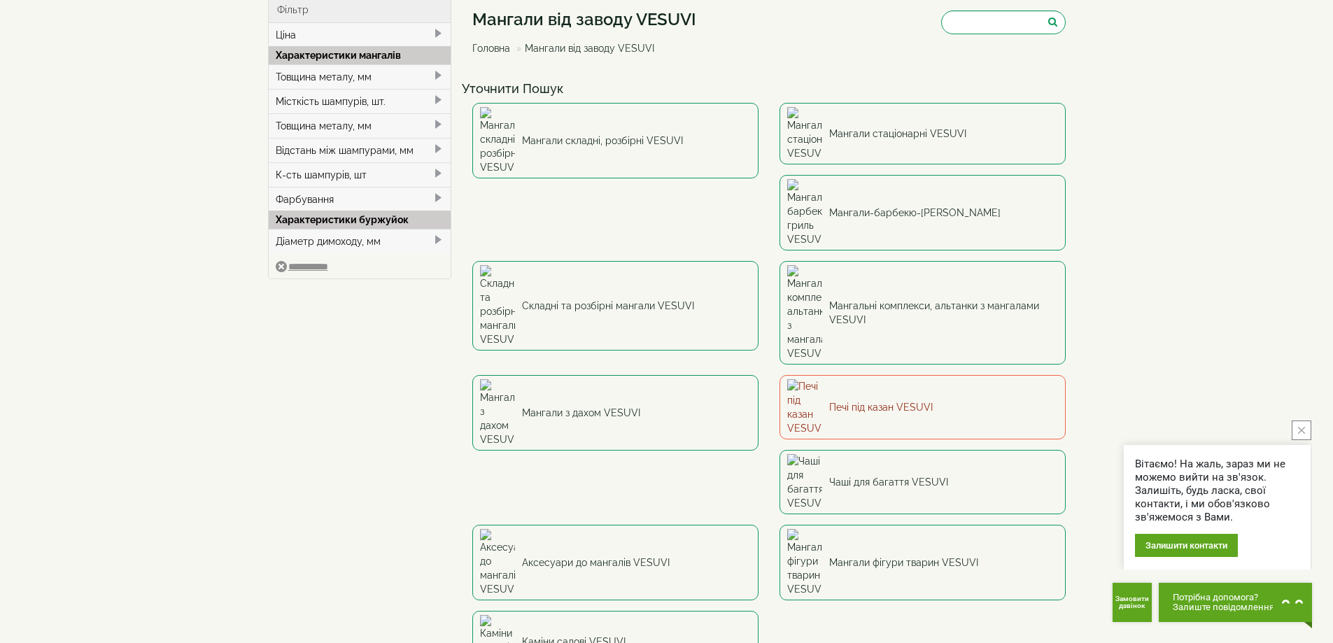
click at [779, 375] on link "Печі під казан VESUVI" at bounding box center [922, 407] width 286 height 64
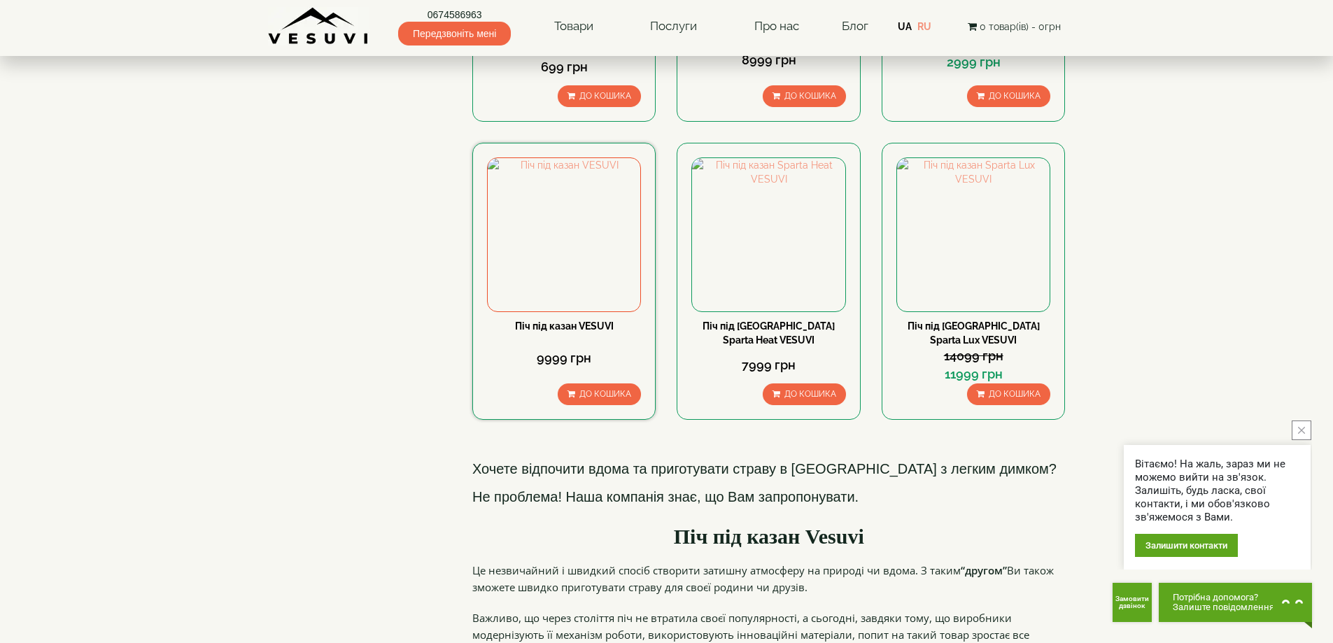
scroll to position [350, 0]
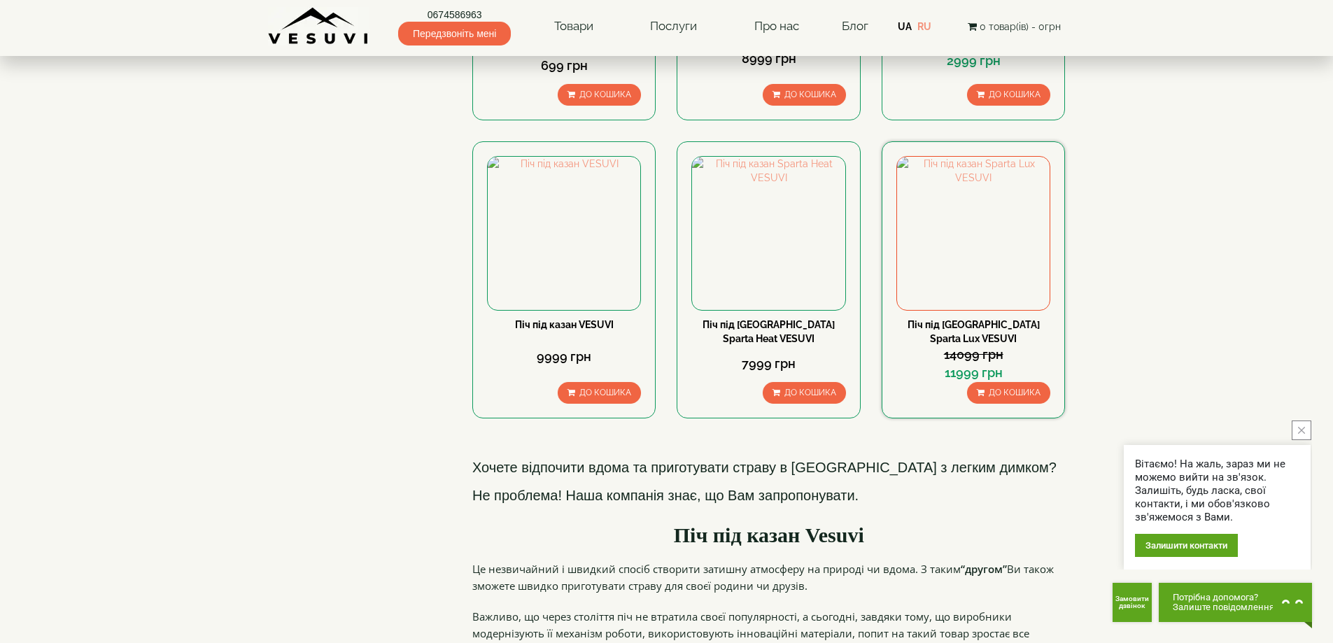
click at [967, 318] on div "Піч під казан Sparta Lux VESUVI" at bounding box center [973, 332] width 154 height 28
click at [979, 319] on link "Піч під казан Sparta Lux VESUVI" at bounding box center [973, 331] width 132 height 25
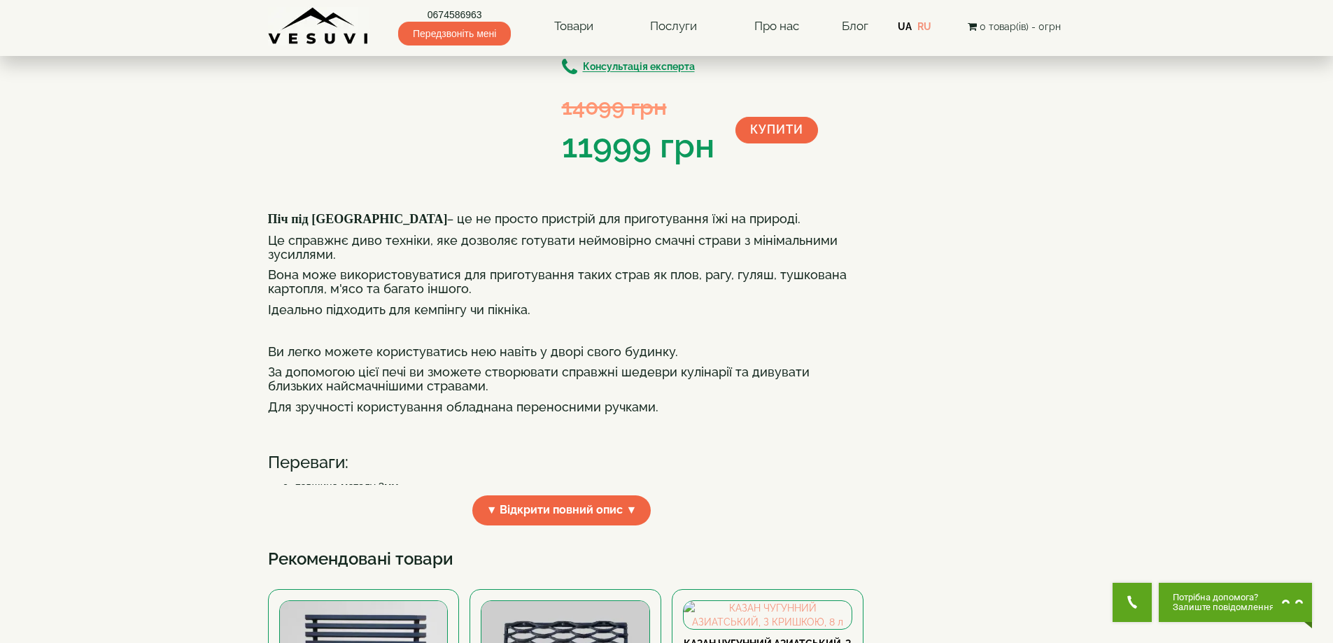
scroll to position [210, 0]
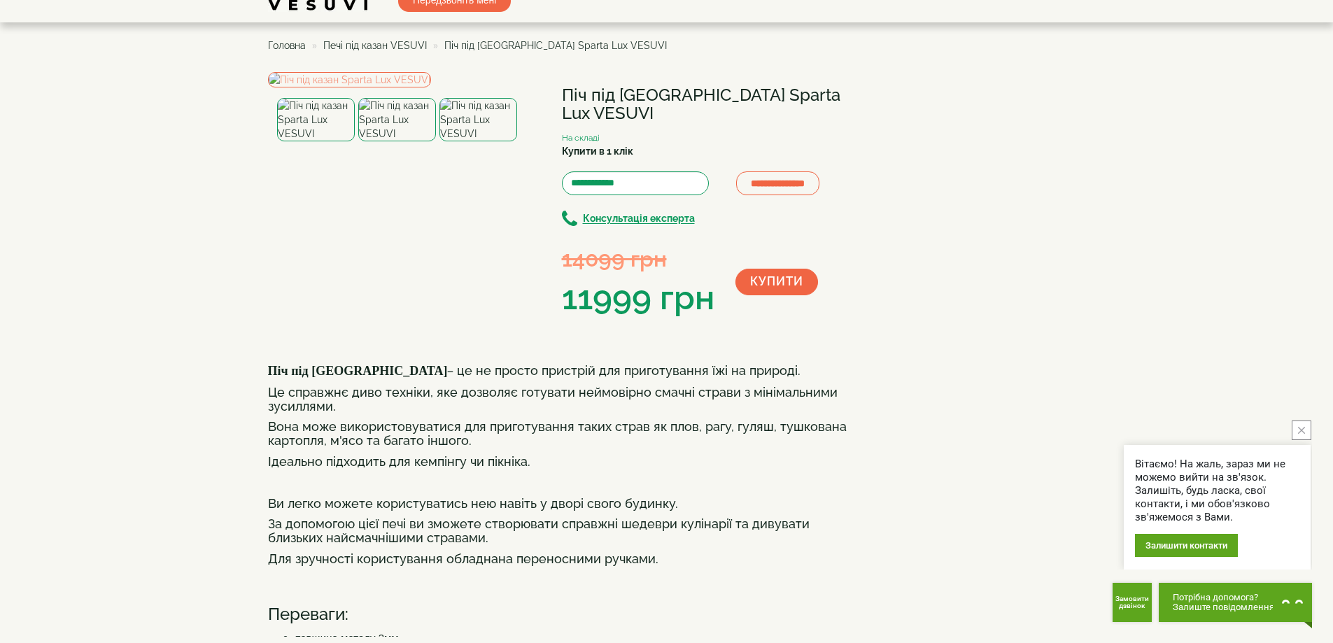
scroll to position [0, 0]
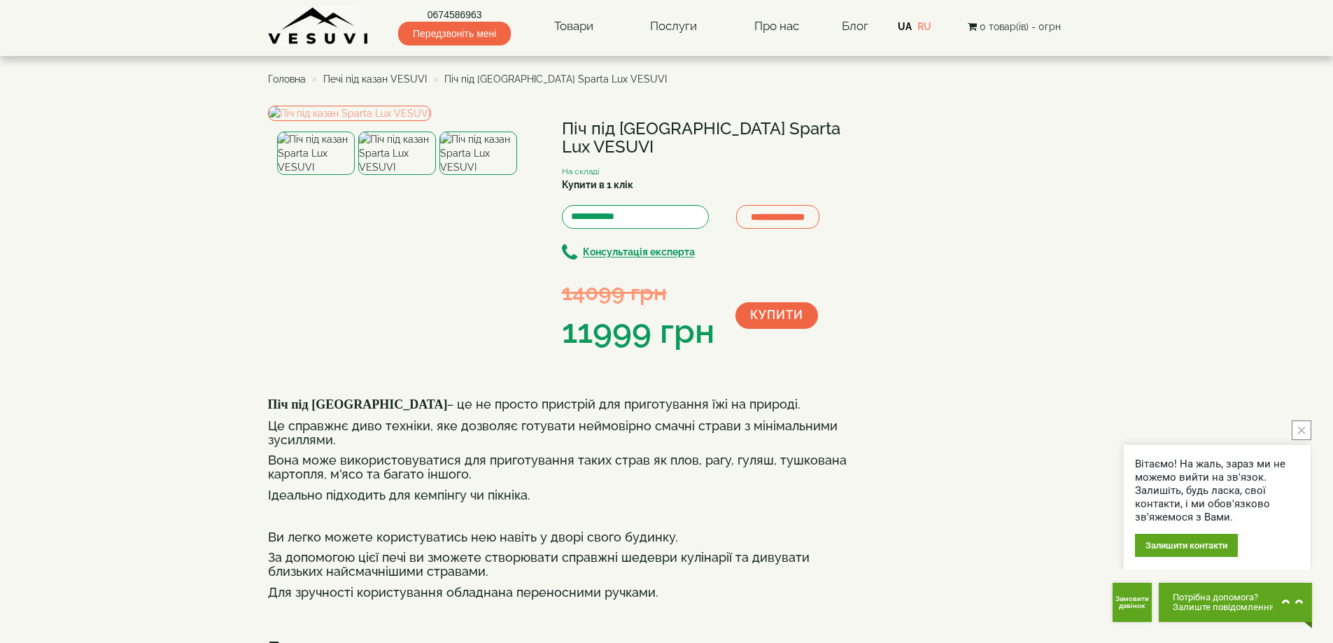
click at [483, 175] on img at bounding box center [478, 153] width 78 height 43
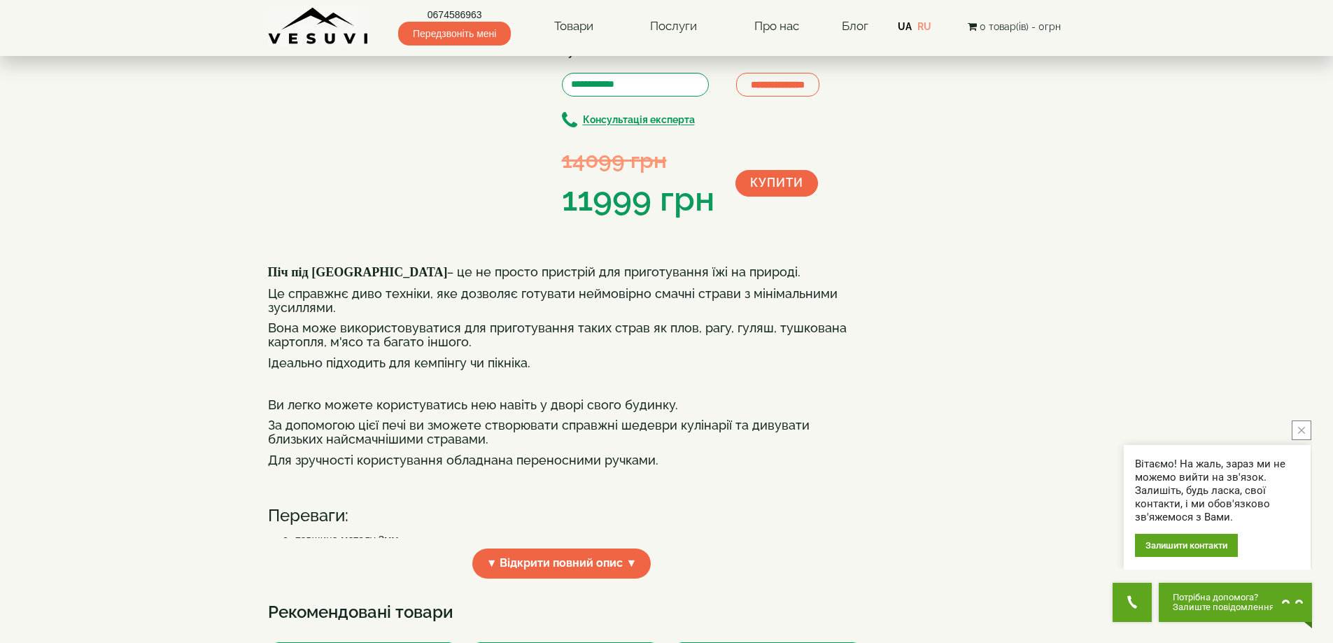
scroll to position [140, 0]
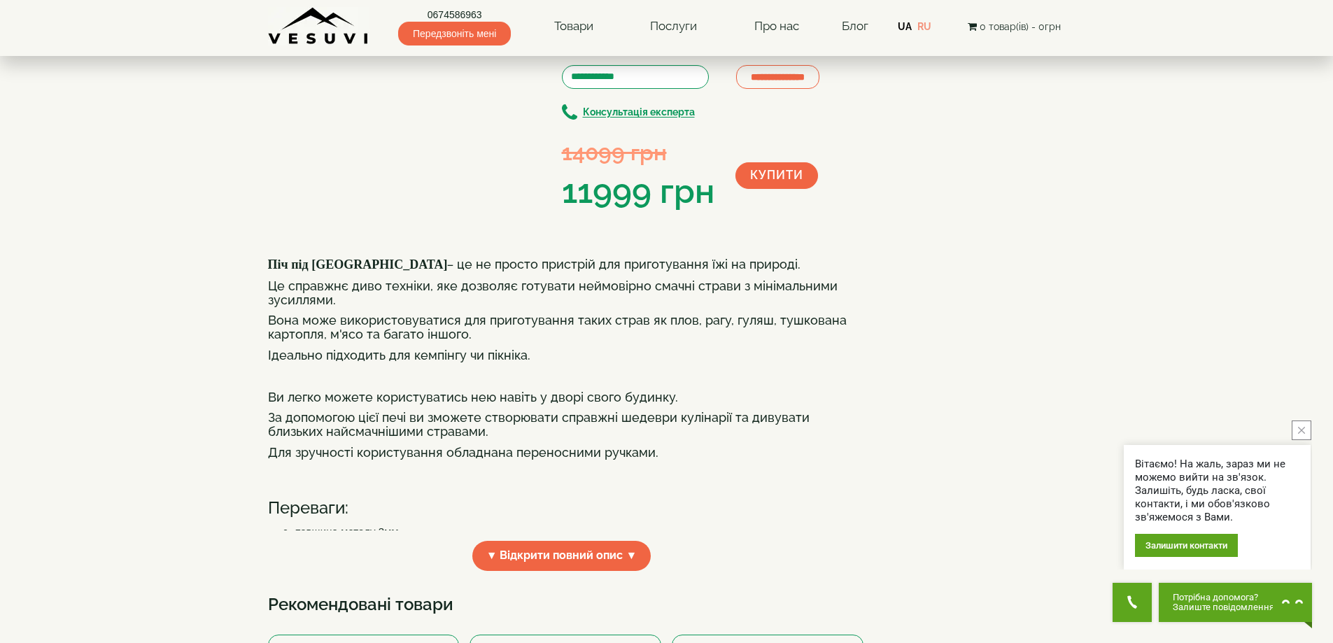
click at [336, 35] on img at bounding box center [316, 13] width 78 height 43
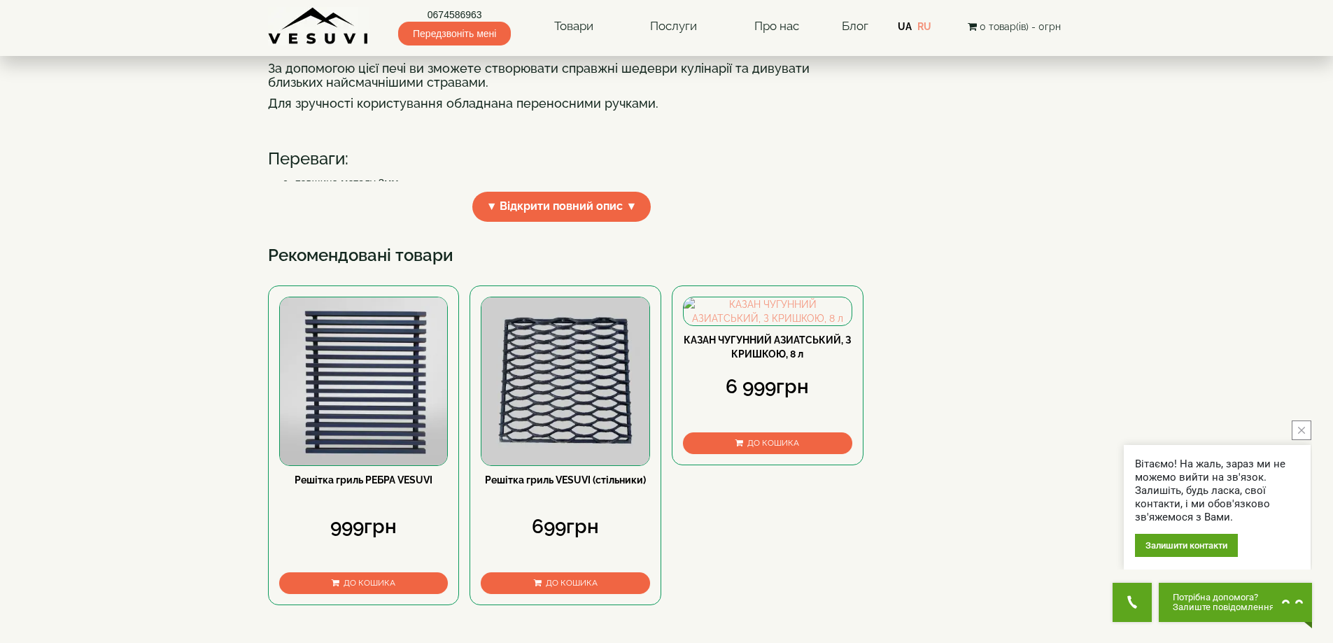
scroll to position [490, 0]
click at [553, 221] on span "▼ Відкрити повний опис ▼" at bounding box center [561, 206] width 179 height 30
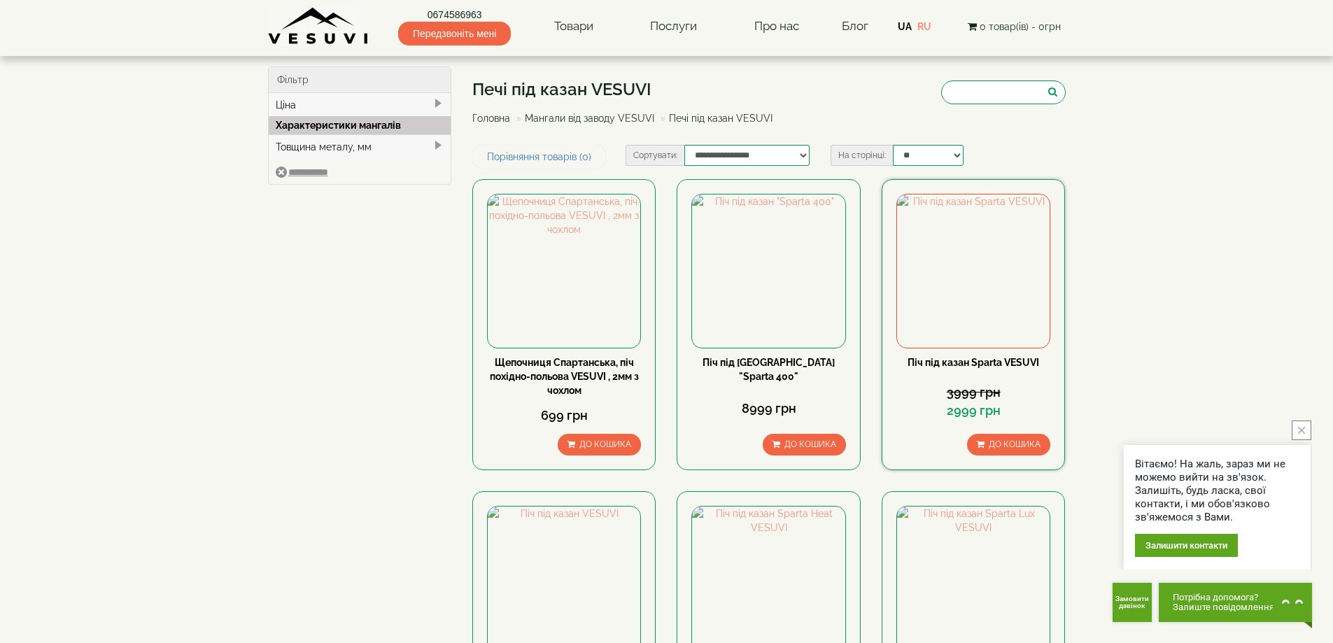
click at [940, 361] on link "Піч під казан Sparta VESUVI" at bounding box center [973, 362] width 132 height 11
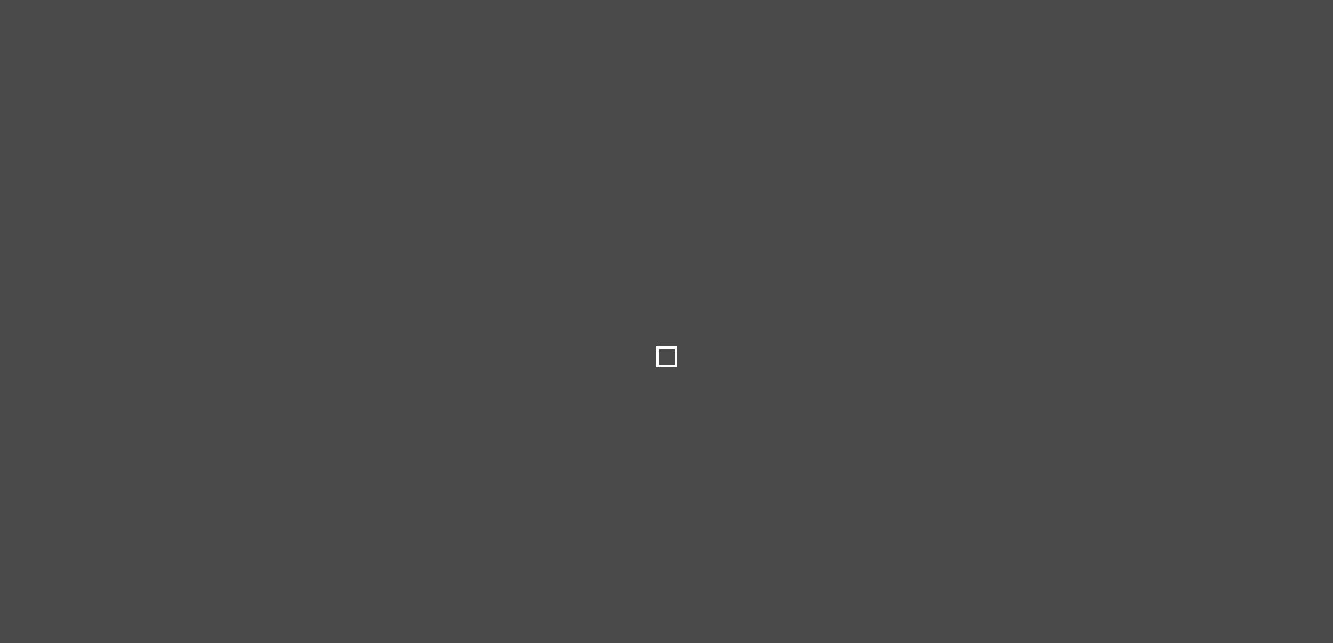
select select
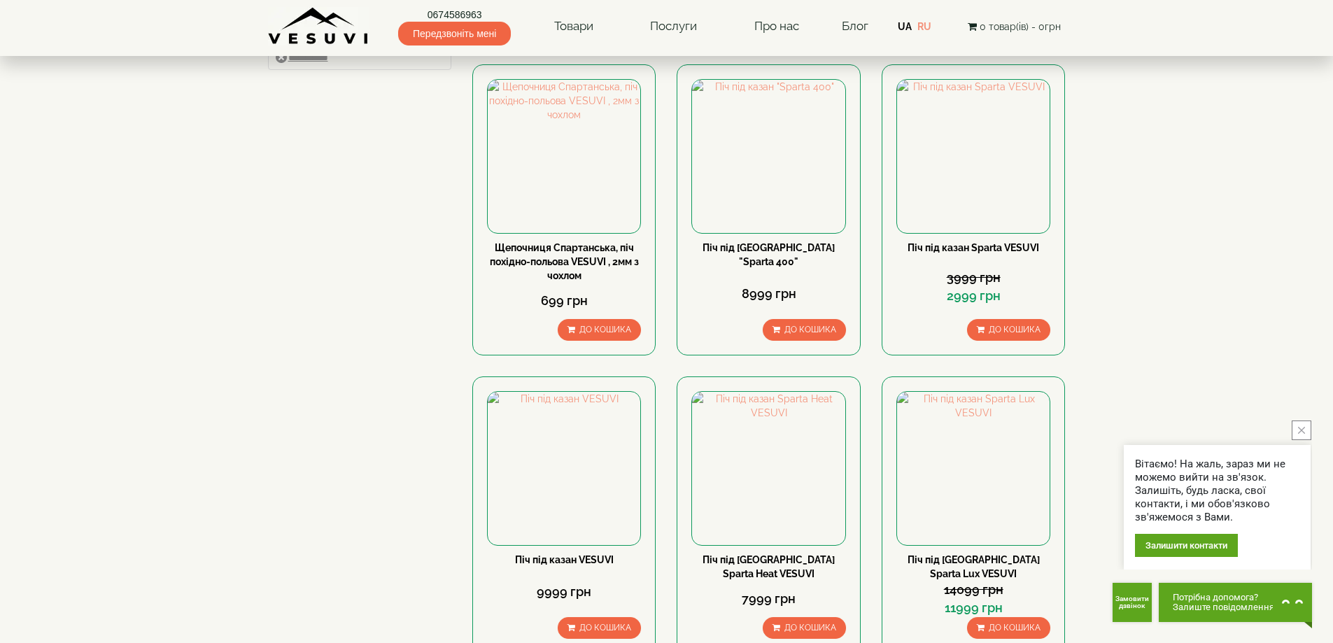
scroll to position [140, 0]
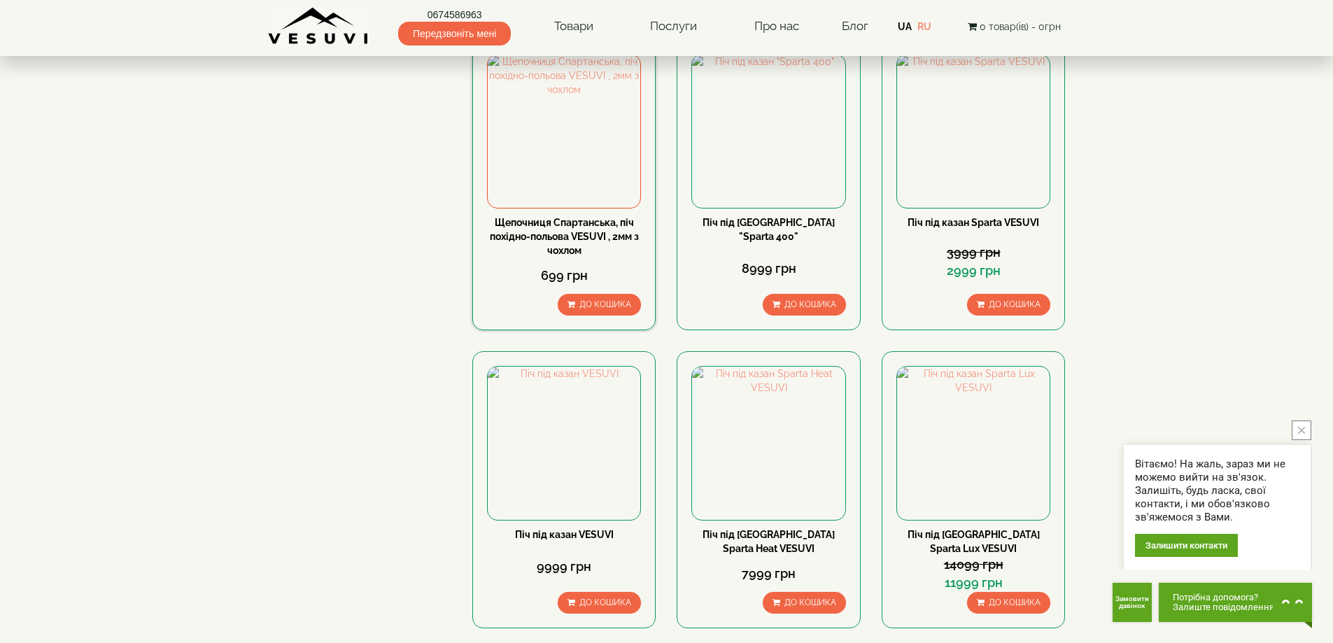
click at [584, 228] on div "Щепочниця Спартанська, піч похідно-польова VESUVI , 2мм з чохлом" at bounding box center [564, 236] width 154 height 42
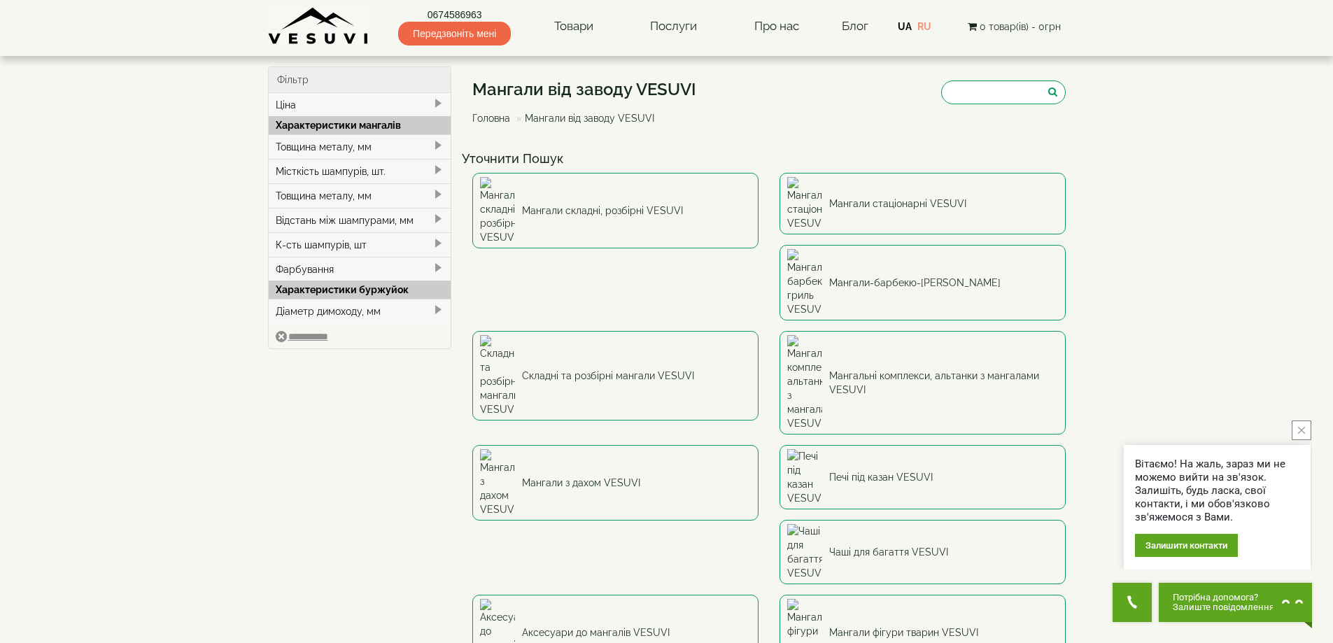
click at [436, 169] on span at bounding box center [437, 169] width 11 height 11
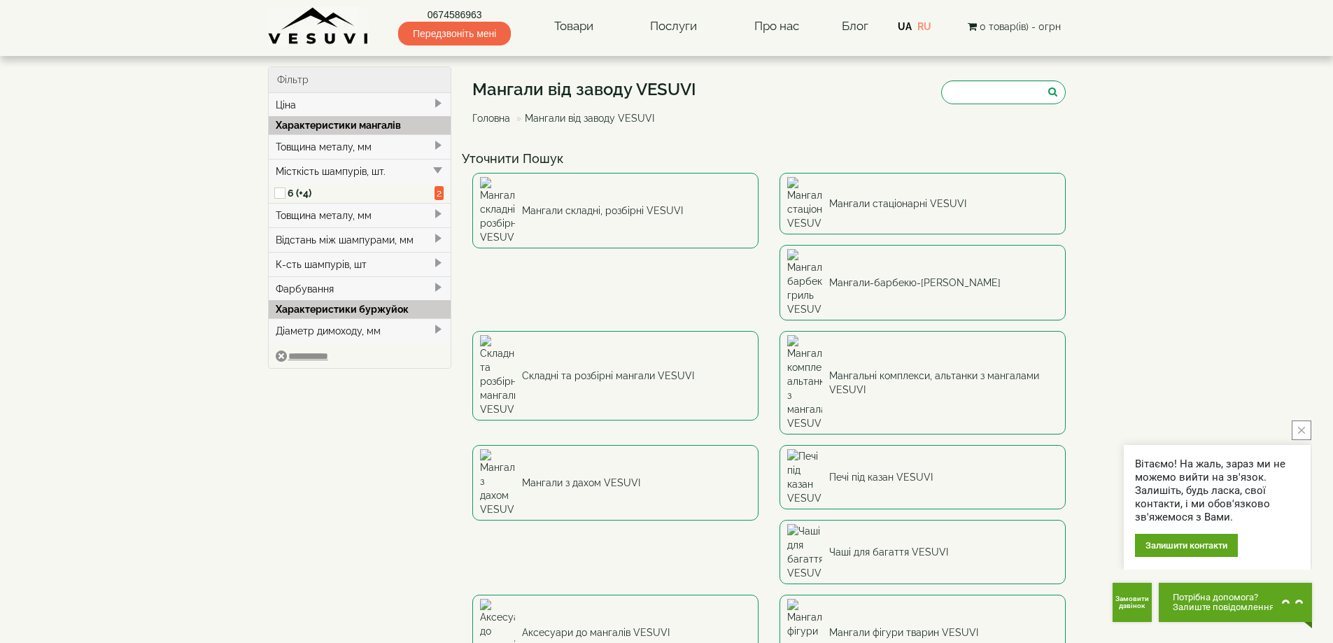
click at [437, 212] on span at bounding box center [437, 213] width 11 height 11
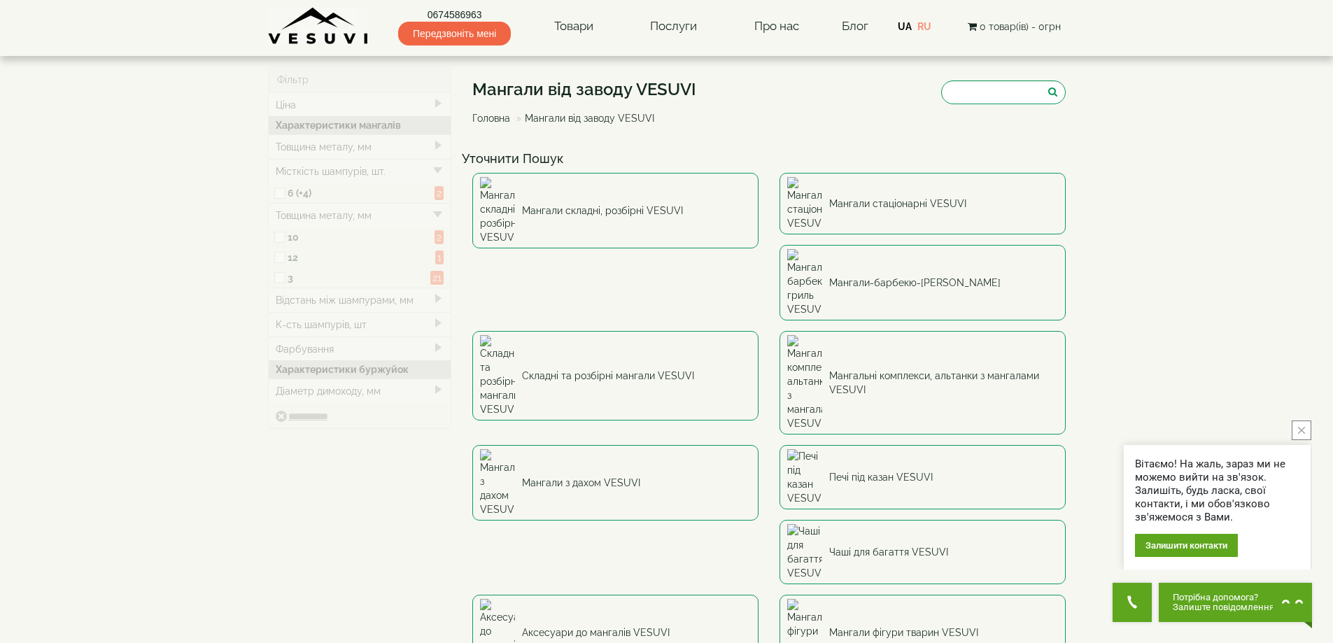
type input "****"
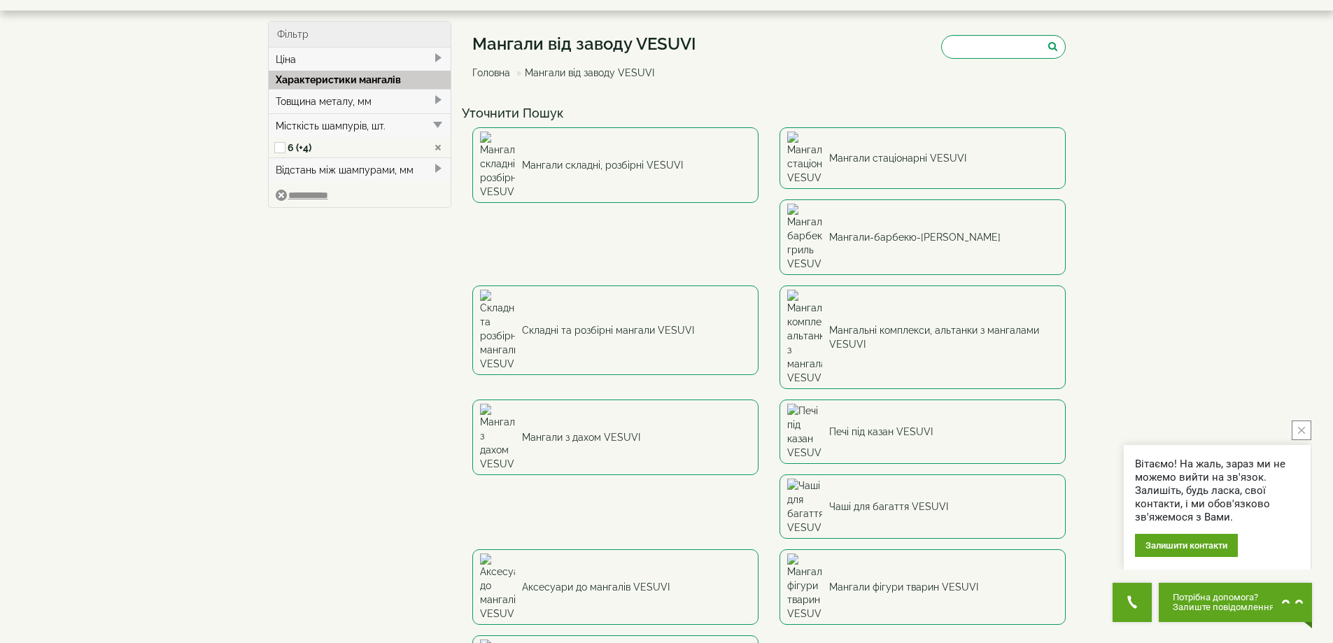
scroll to position [70, 0]
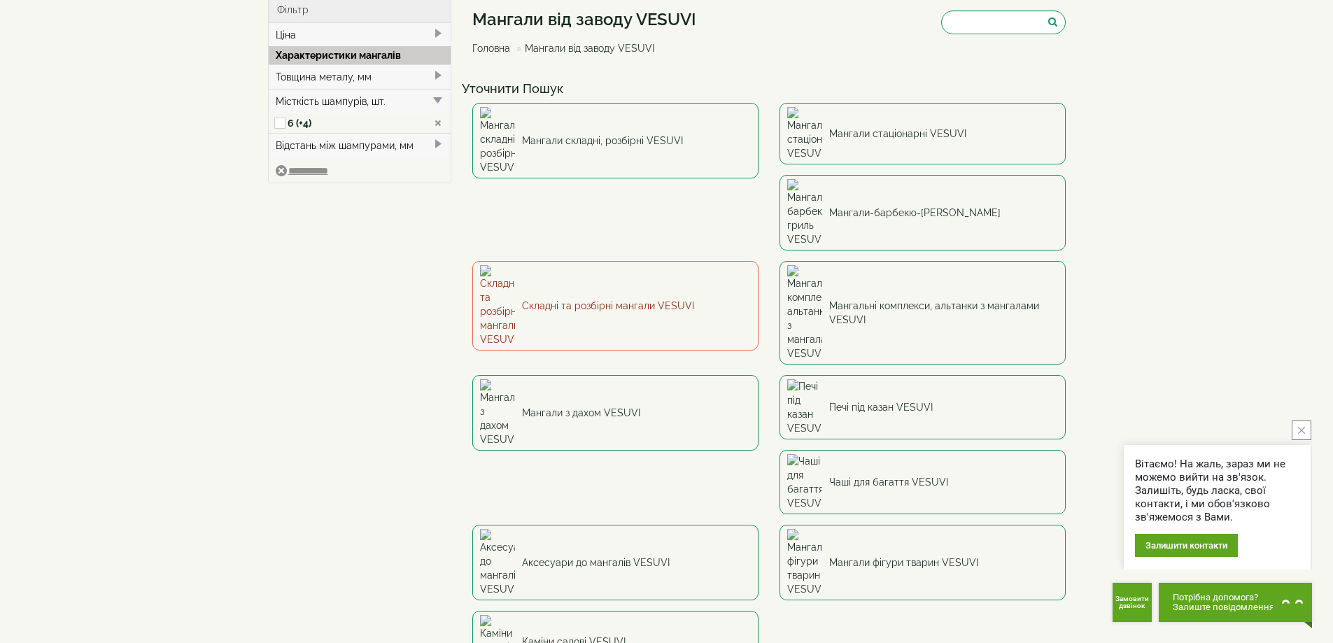
click at [758, 261] on link "Складні та розбірні мангали VESUVI" at bounding box center [615, 306] width 286 height 90
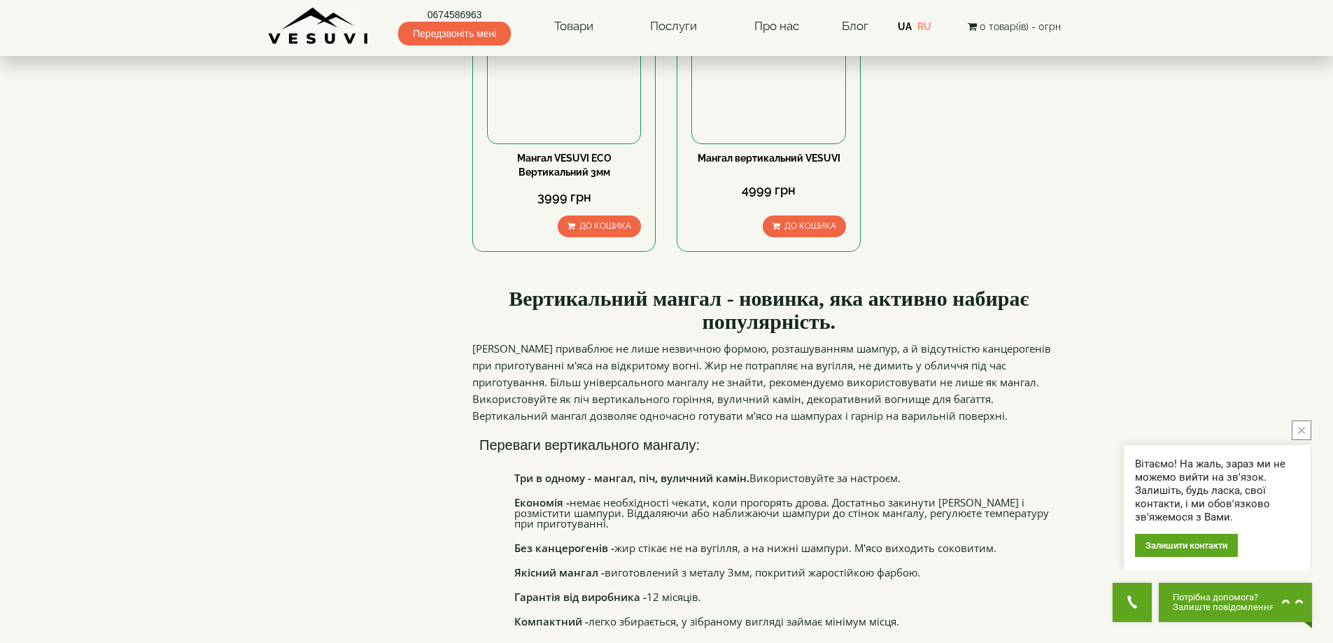
scroll to position [140, 0]
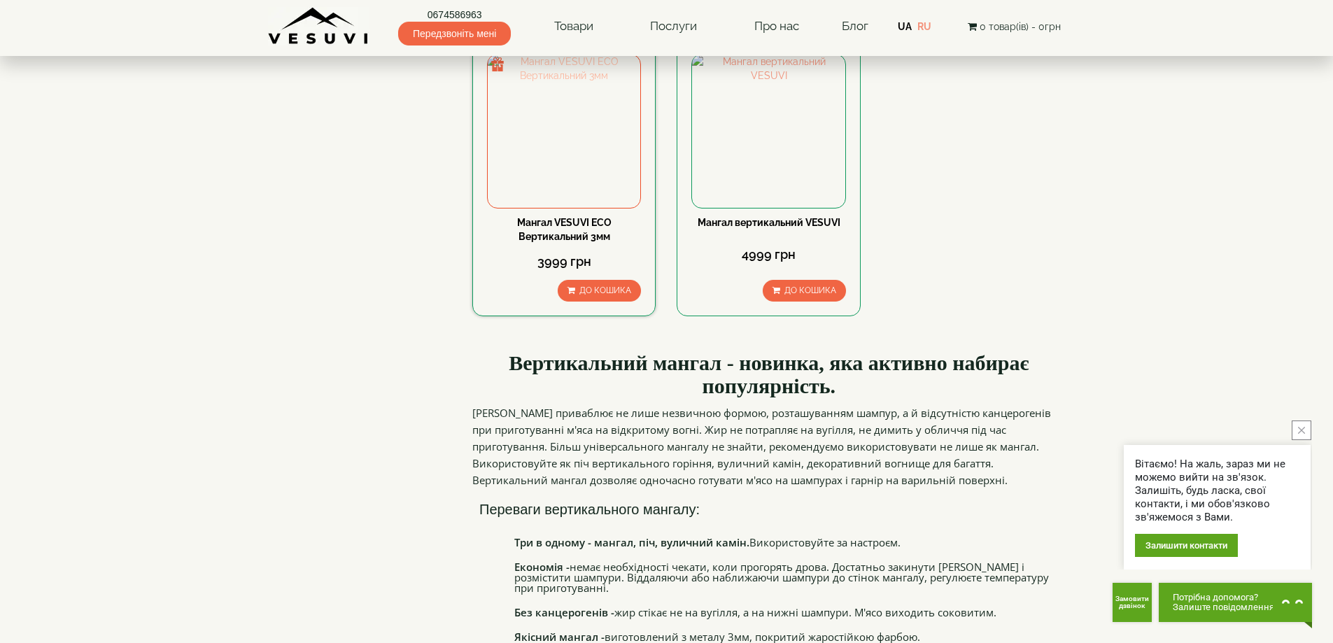
click at [587, 159] on img at bounding box center [564, 131] width 153 height 153
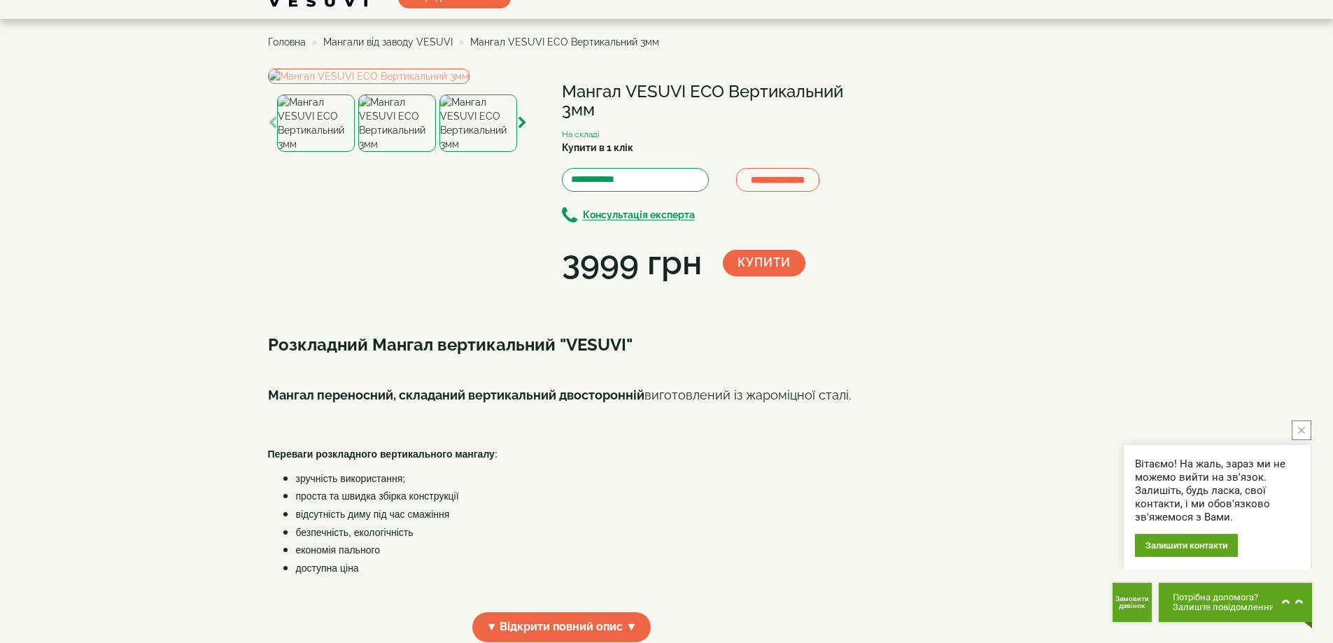
scroll to position [70, 0]
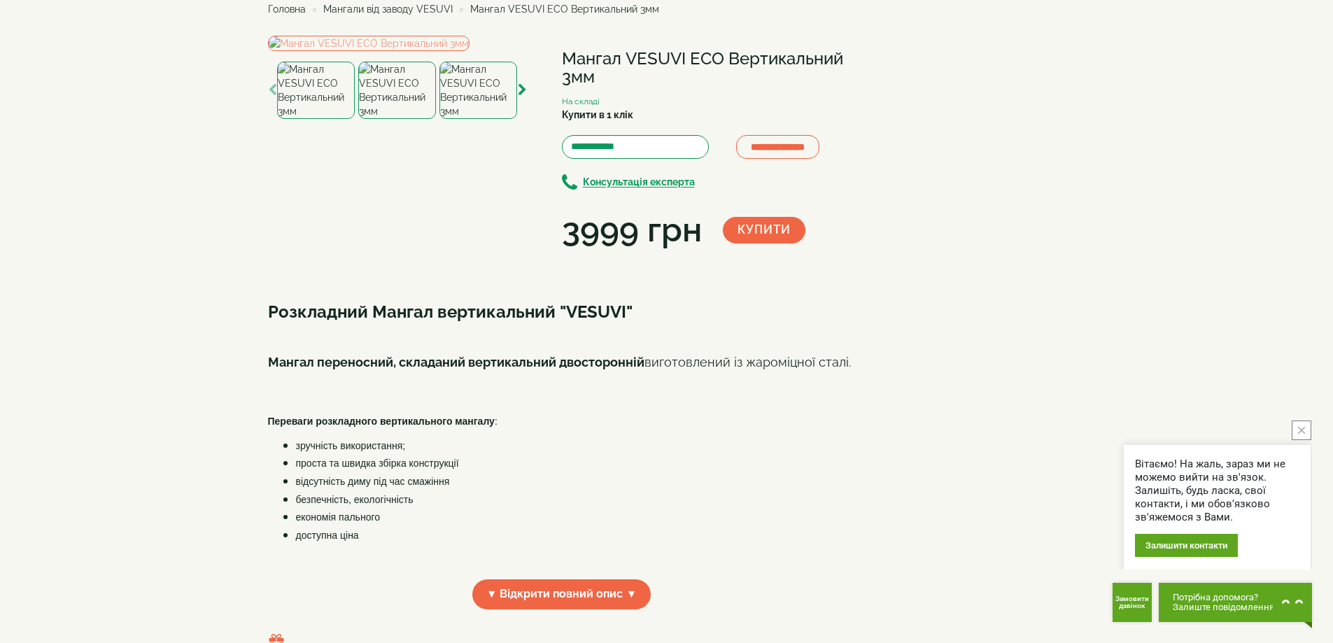
click at [394, 119] on img at bounding box center [397, 90] width 78 height 57
click at [416, 119] on img at bounding box center [397, 90] width 78 height 57
click at [462, 119] on img at bounding box center [478, 90] width 78 height 57
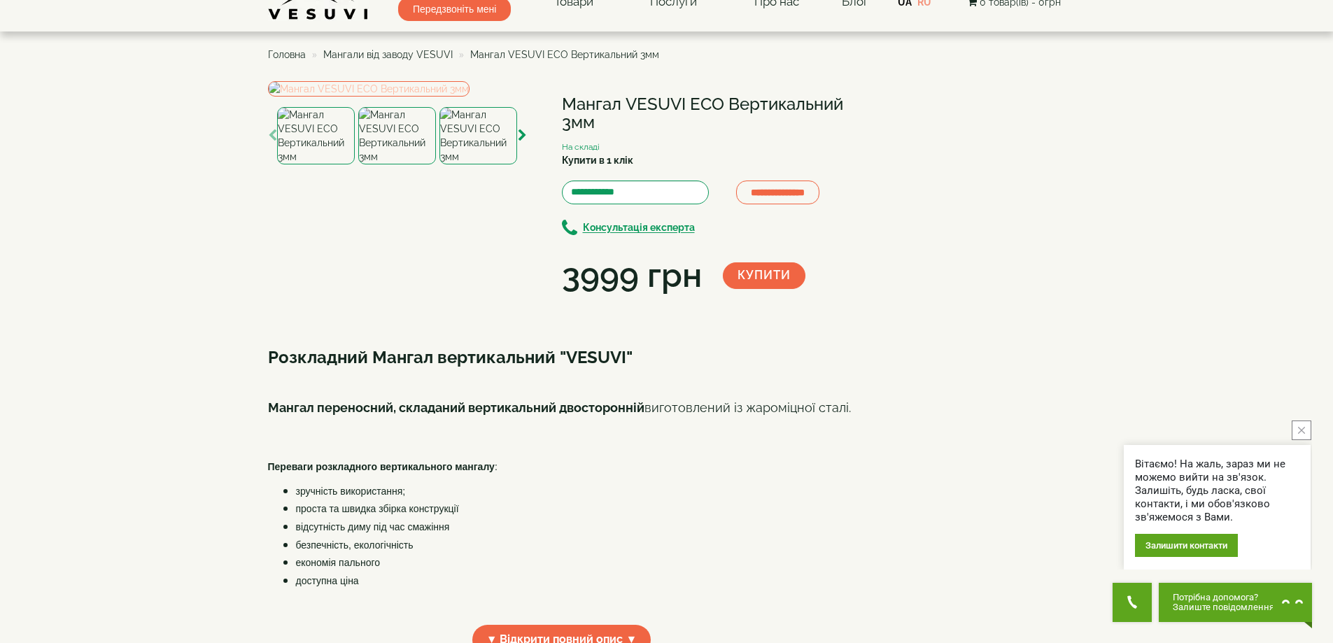
scroll to position [0, 0]
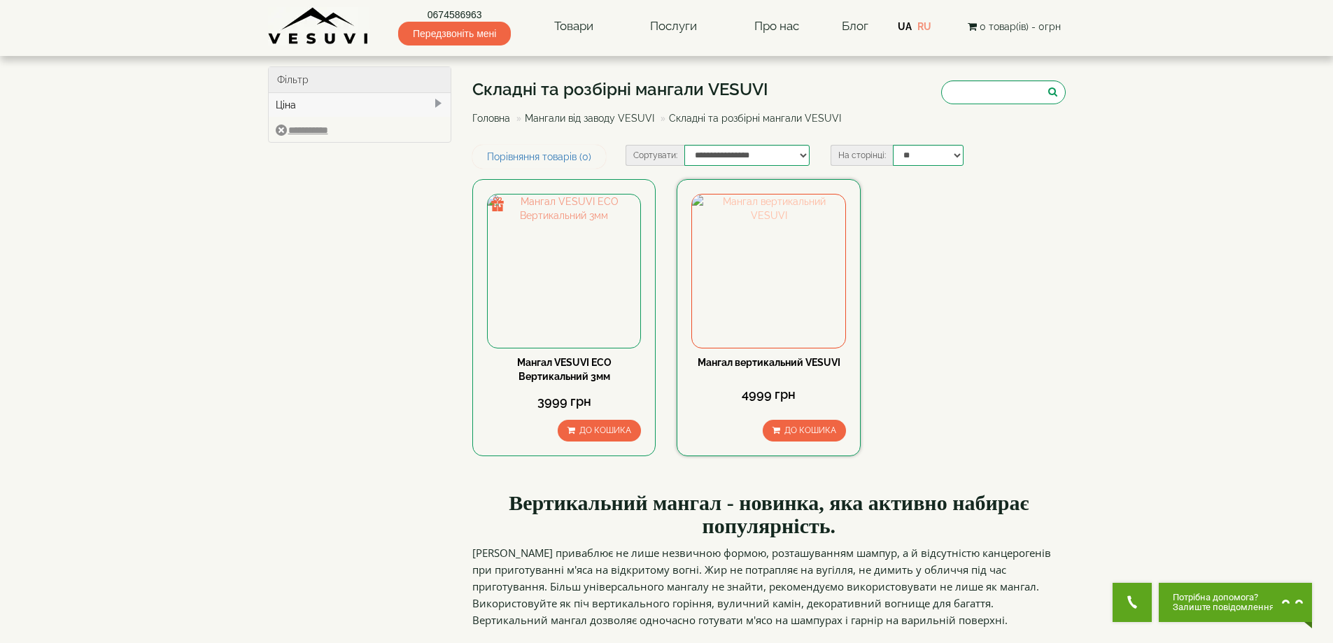
click at [778, 266] on img at bounding box center [768, 271] width 153 height 153
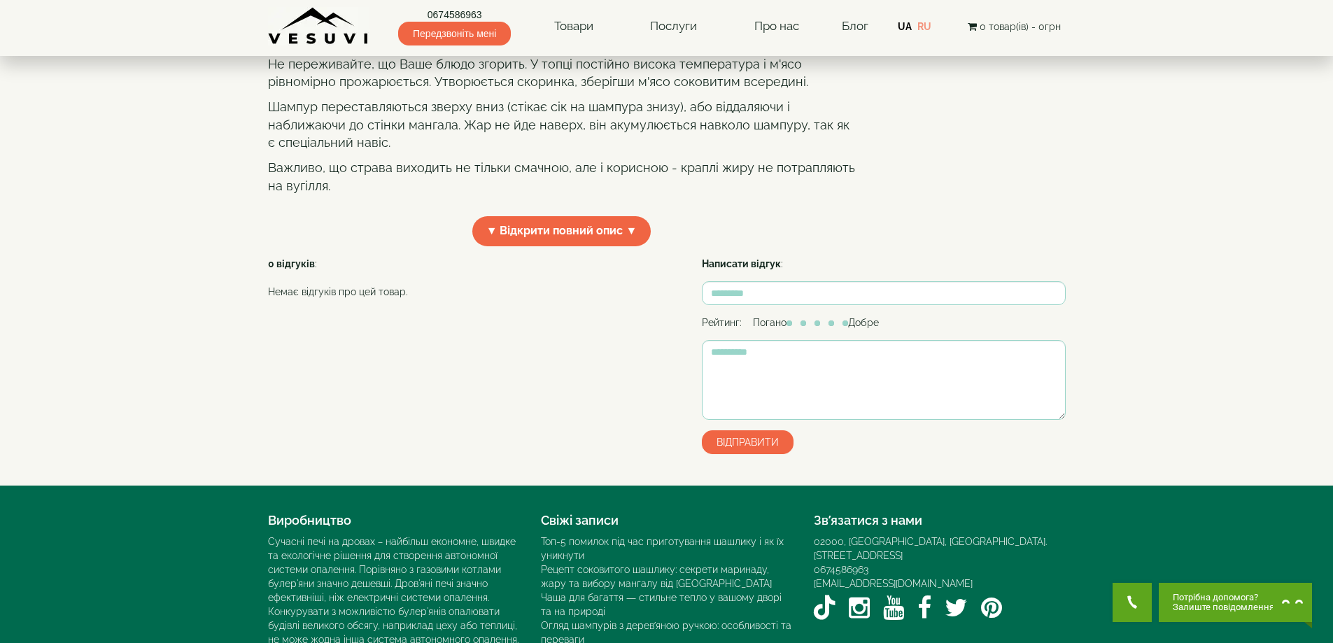
scroll to position [420, 0]
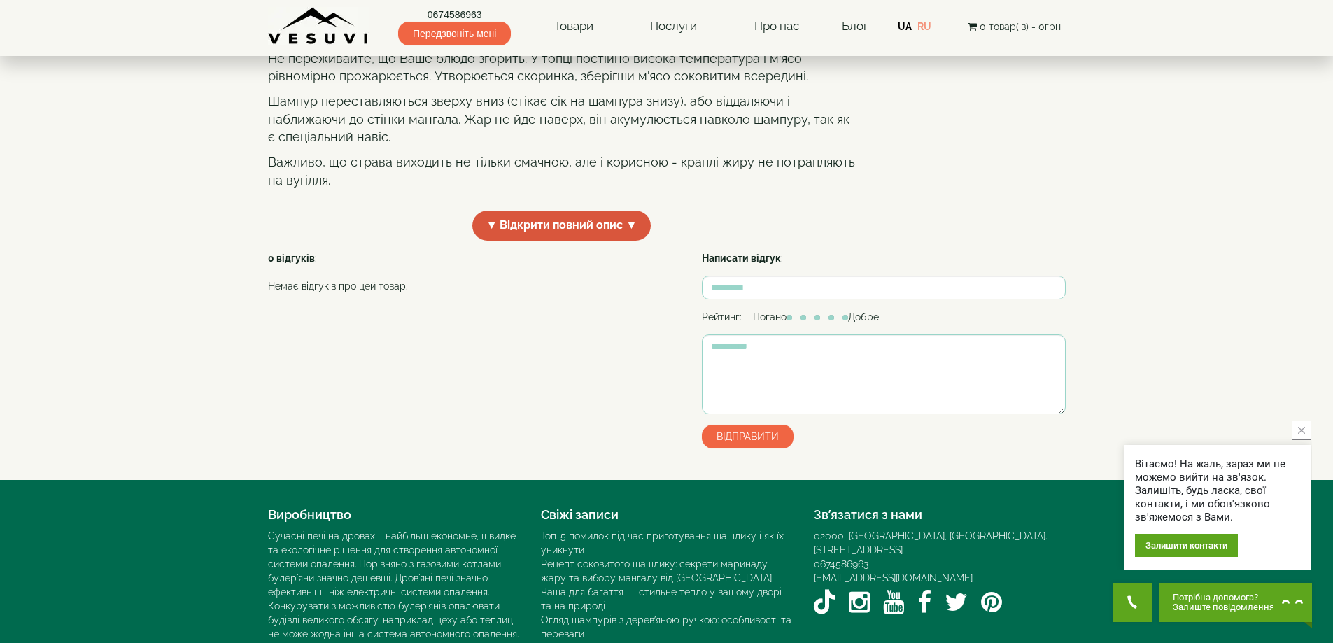
click at [563, 241] on span "▼ Відкрити повний опис ▼" at bounding box center [561, 226] width 179 height 30
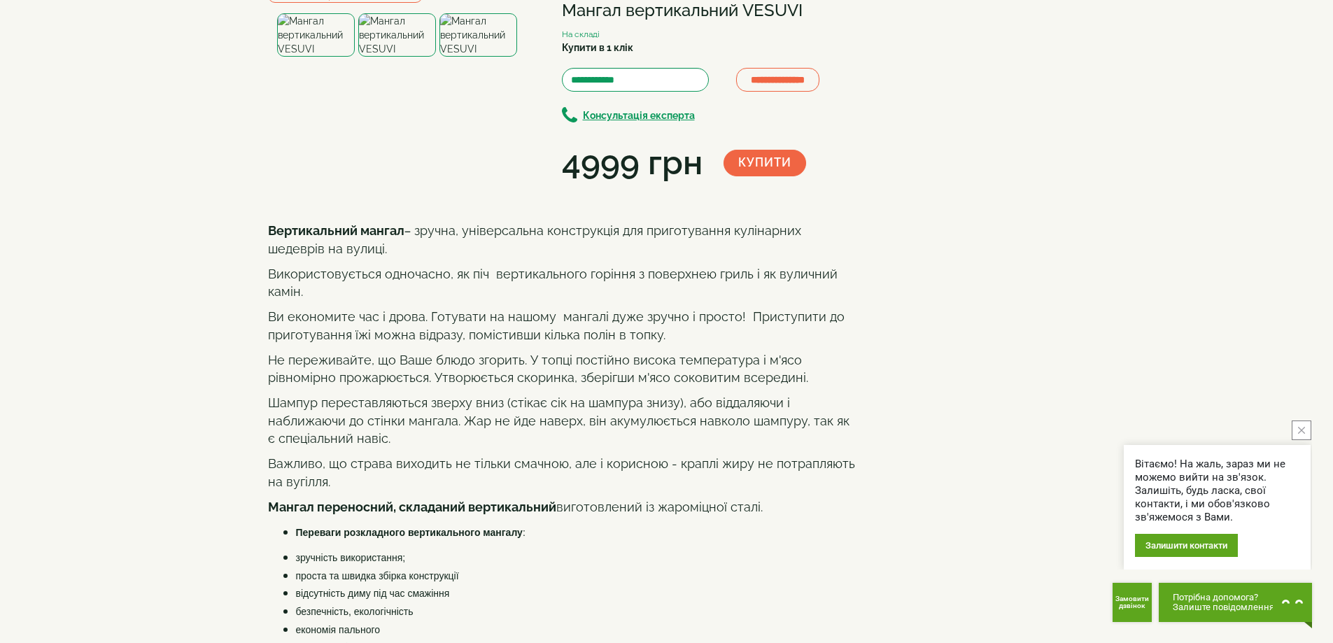
scroll to position [70, 0]
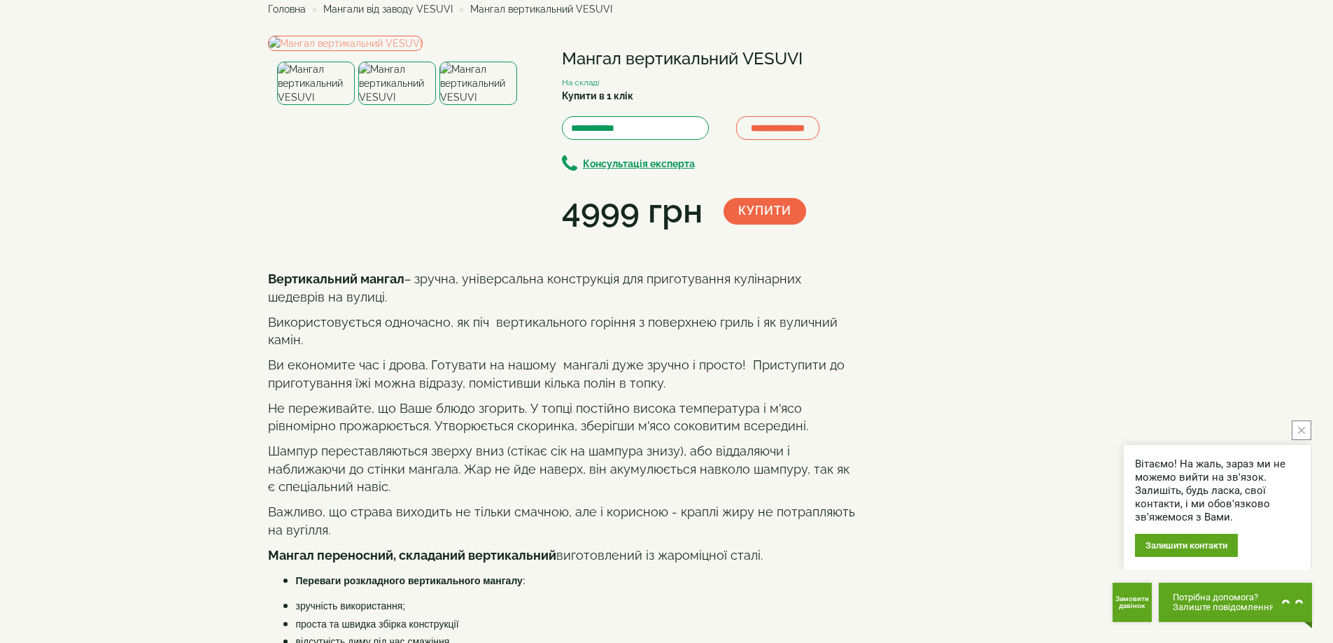
click at [410, 105] on img at bounding box center [397, 83] width 78 height 43
click at [494, 105] on img at bounding box center [478, 83] width 78 height 43
click at [411, 105] on img at bounding box center [397, 83] width 78 height 43
click at [320, 105] on img at bounding box center [316, 83] width 78 height 43
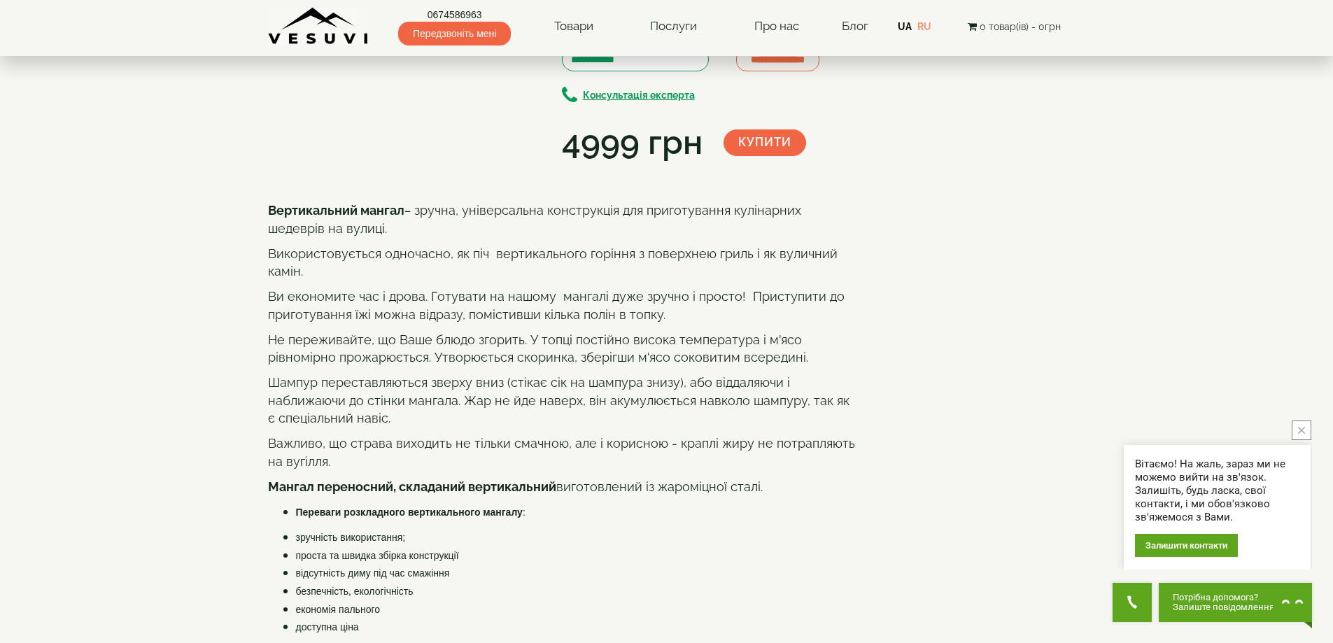
scroll to position [140, 0]
click at [468, 35] on img at bounding box center [478, 13] width 78 height 43
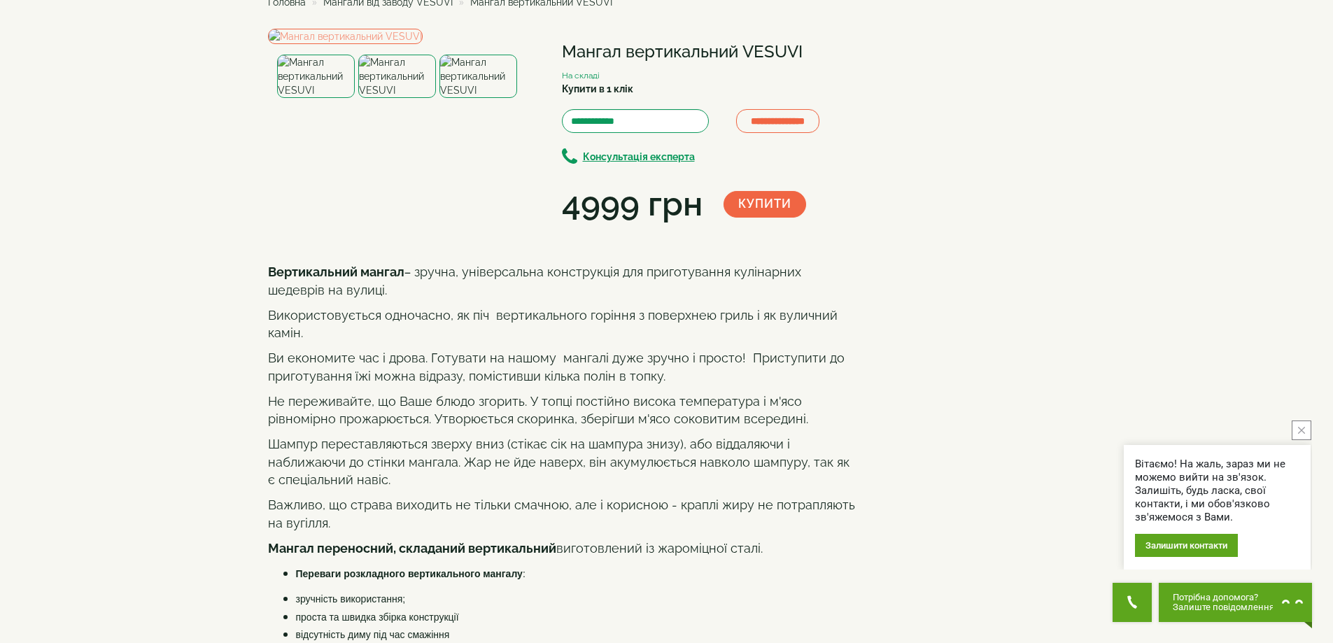
scroll to position [0, 0]
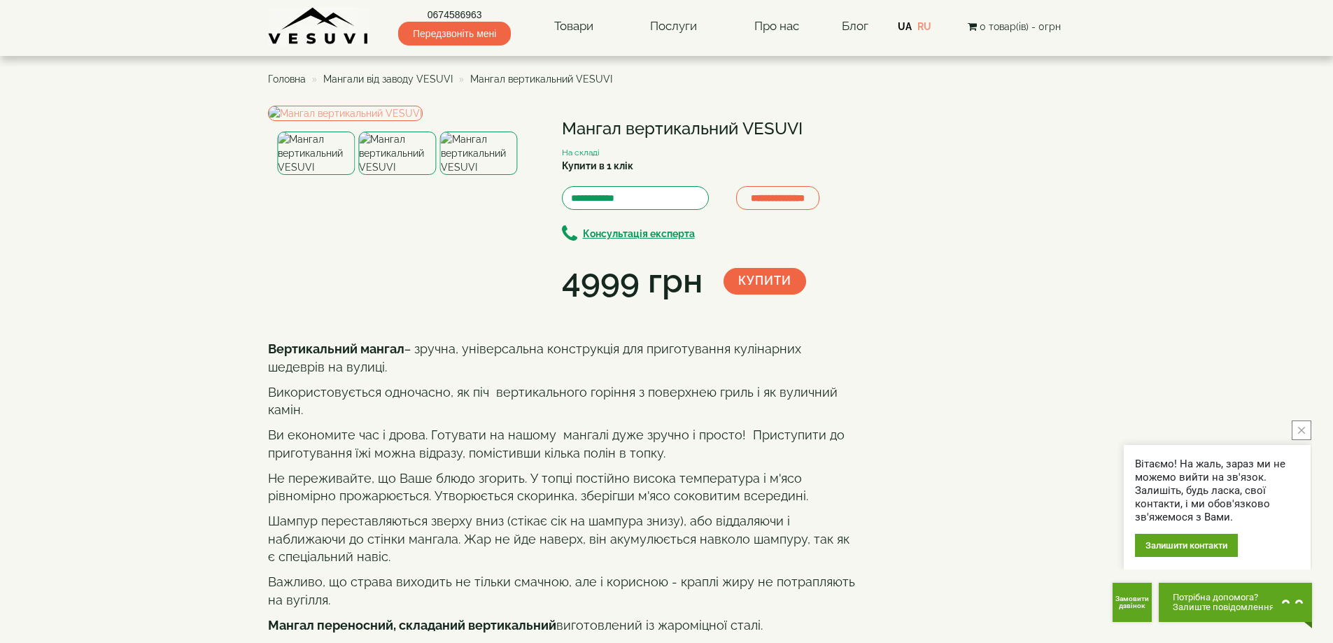
click at [327, 175] on img at bounding box center [316, 153] width 78 height 43
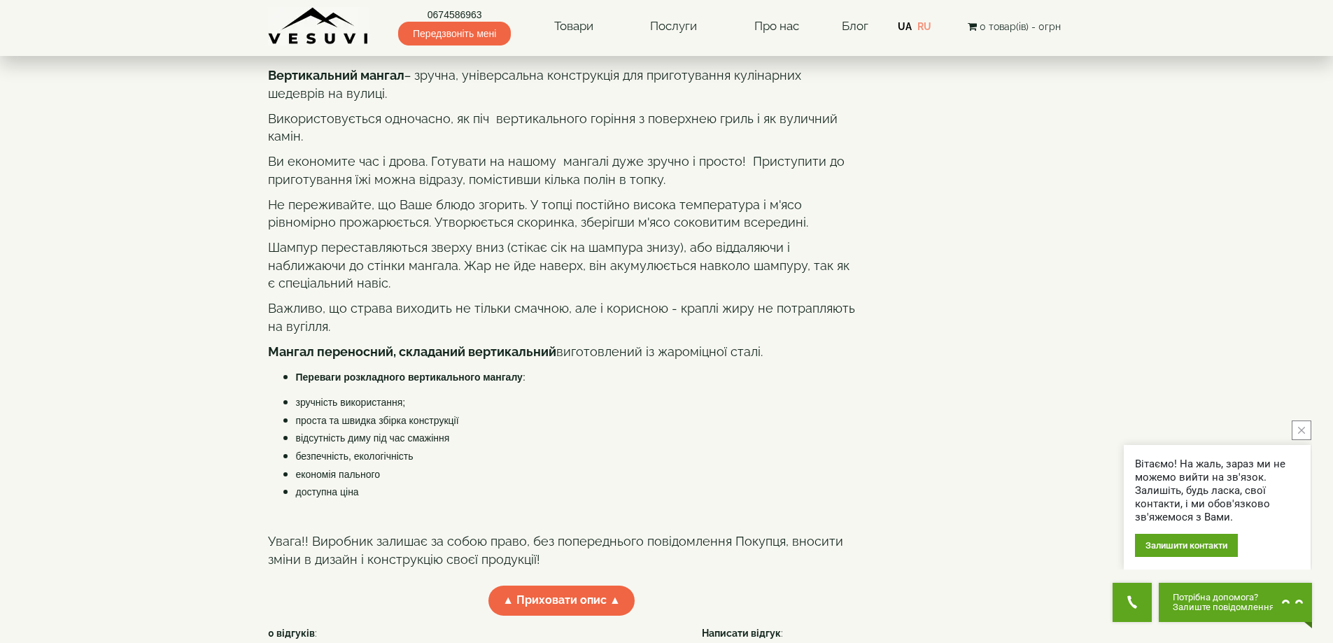
scroll to position [280, 0]
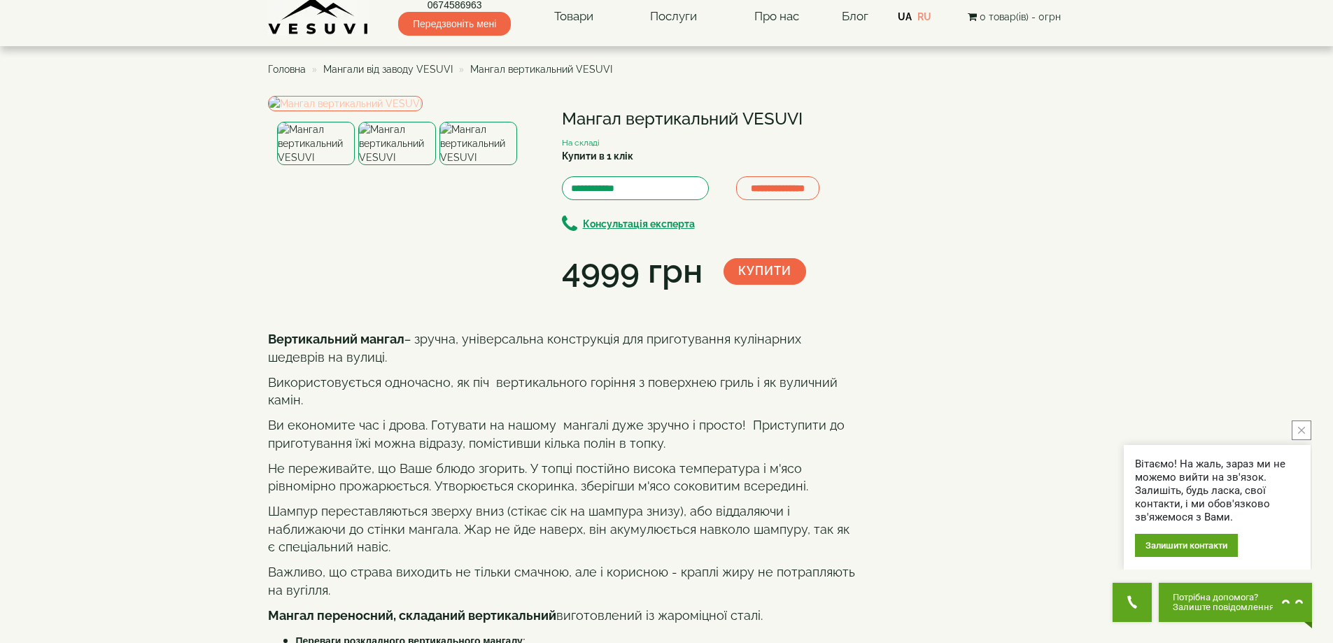
scroll to position [0, 0]
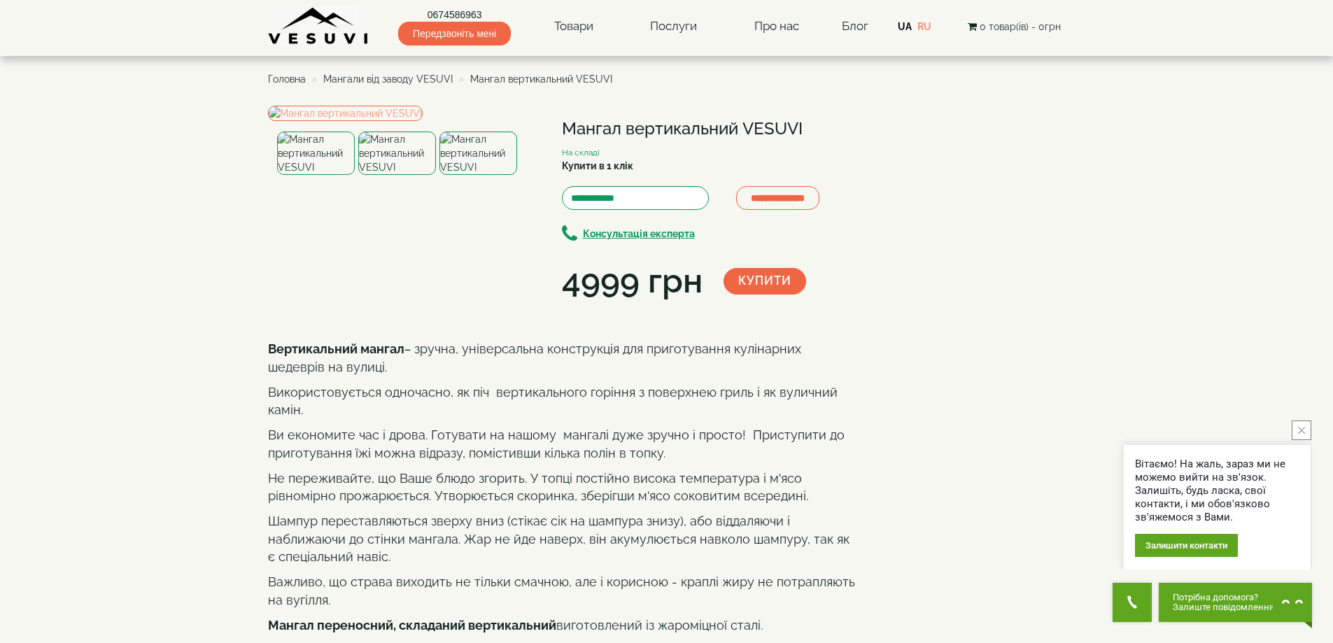
click at [401, 175] on img at bounding box center [397, 153] width 78 height 43
click at [467, 175] on img at bounding box center [478, 153] width 78 height 43
click at [326, 175] on img at bounding box center [316, 153] width 78 height 43
click at [396, 175] on img at bounding box center [397, 153] width 78 height 43
click at [467, 175] on img at bounding box center [478, 153] width 78 height 43
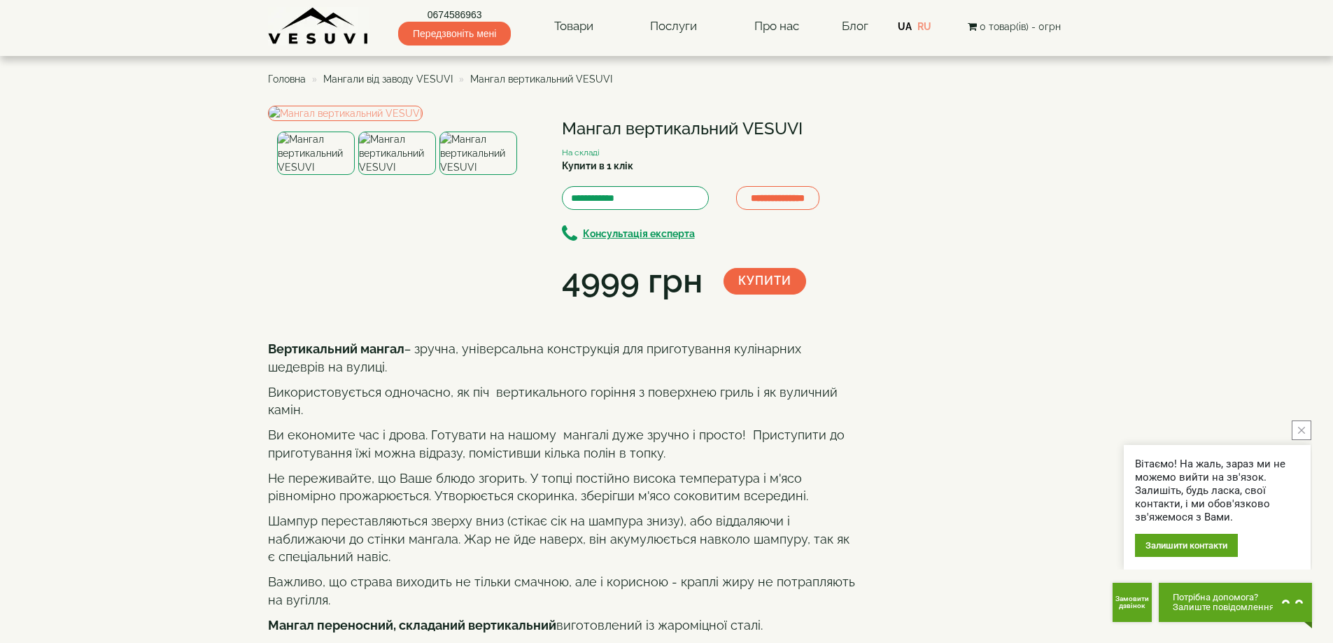
click at [395, 175] on img at bounding box center [397, 153] width 78 height 43
click at [469, 175] on img at bounding box center [478, 153] width 78 height 43
click at [406, 175] on img at bounding box center [397, 153] width 78 height 43
click at [310, 175] on img at bounding box center [316, 153] width 78 height 43
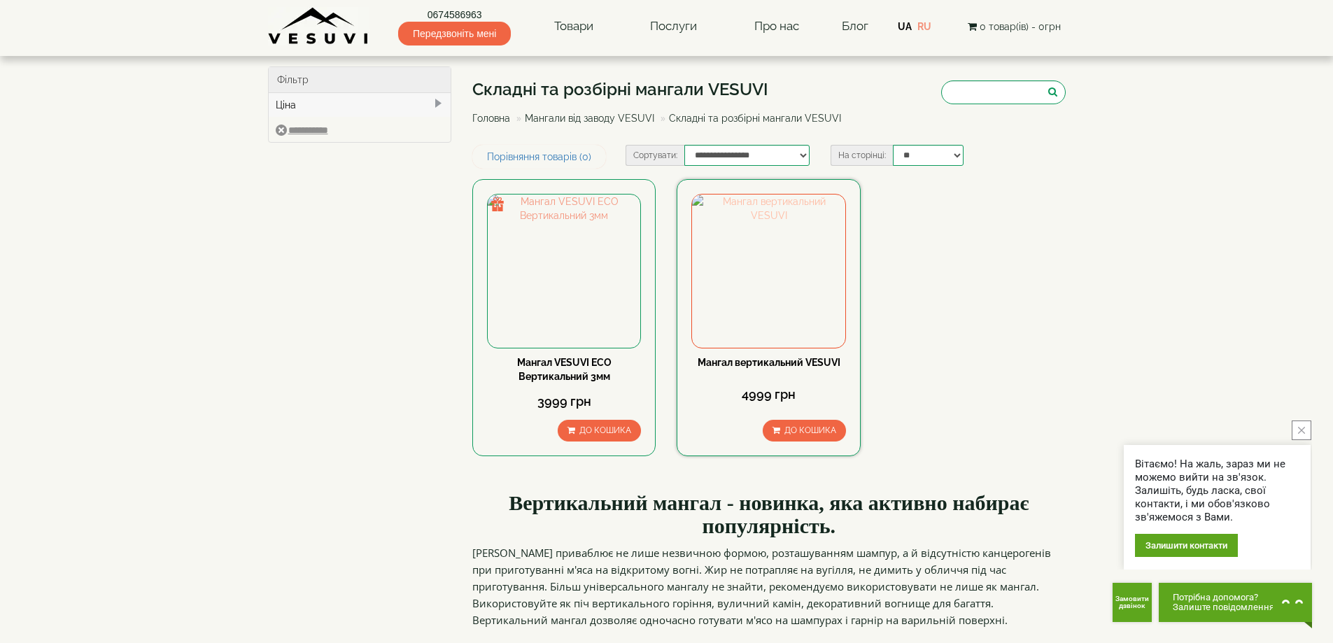
click at [779, 270] on img at bounding box center [768, 271] width 153 height 153
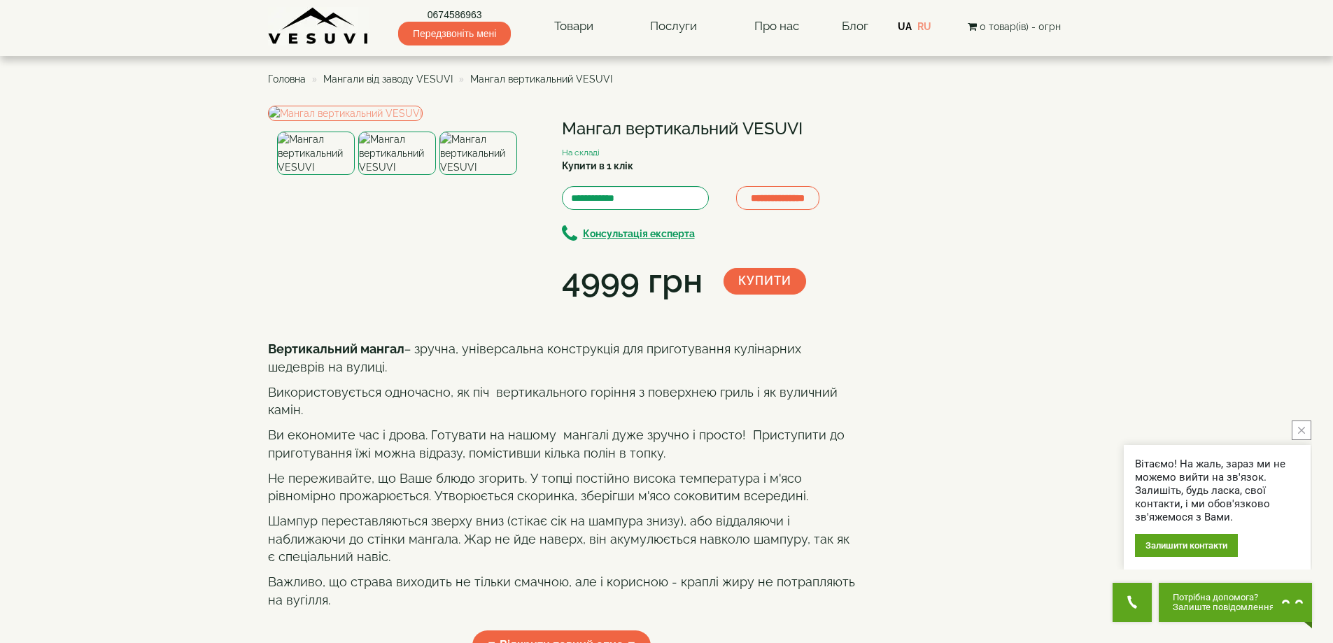
click at [383, 175] on img at bounding box center [397, 153] width 78 height 43
click at [317, 175] on img at bounding box center [316, 153] width 78 height 43
click at [392, 78] on span "Мангали від заводу VESUVI" at bounding box center [387, 78] width 129 height 11
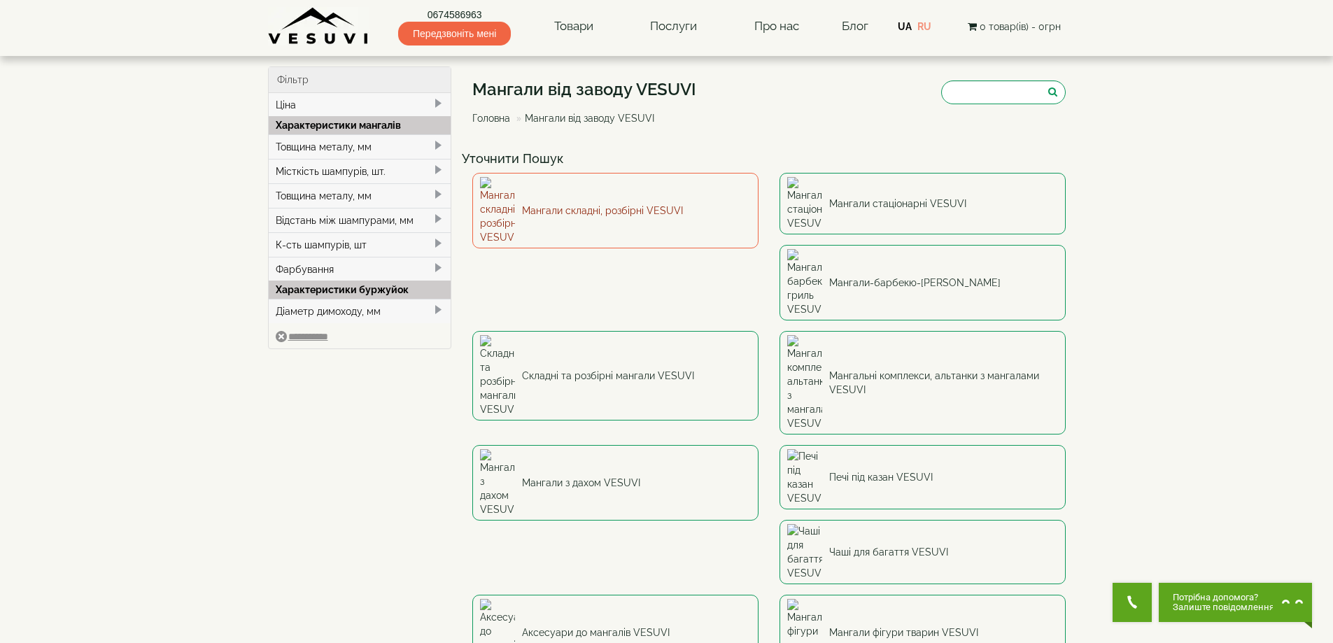
click at [628, 194] on link "Мангали складні, розбірні VESUVI" at bounding box center [615, 211] width 286 height 76
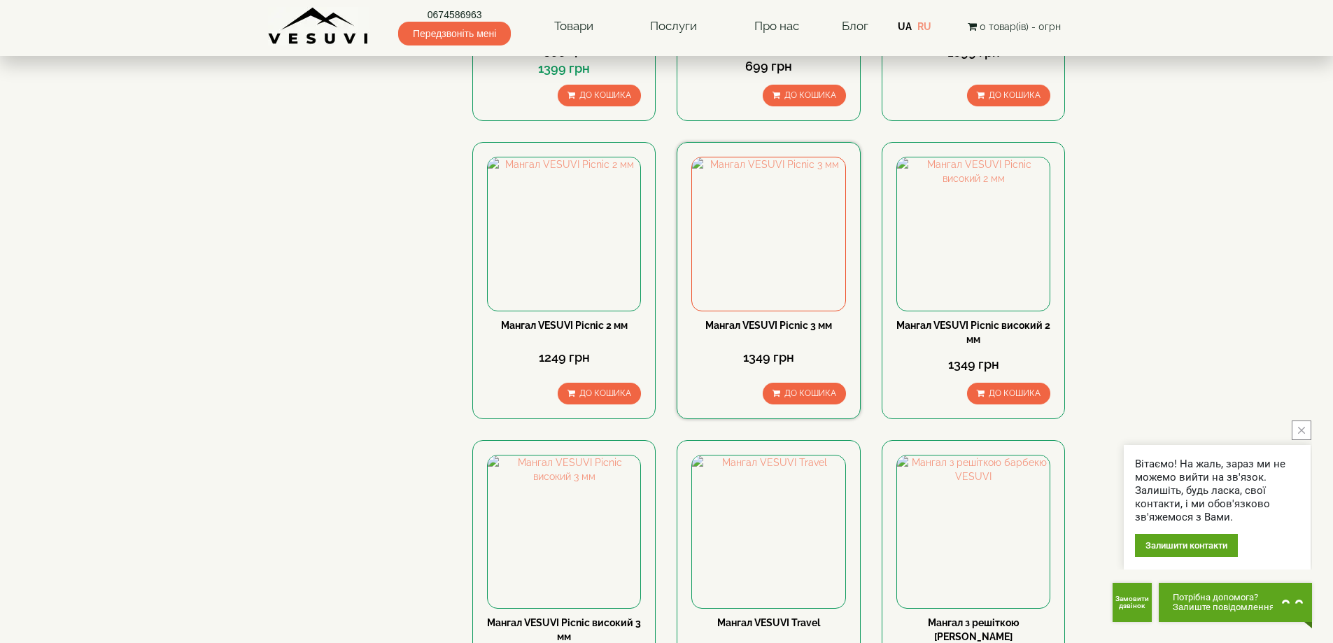
scroll to position [350, 0]
click at [791, 234] on img at bounding box center [768, 233] width 153 height 153
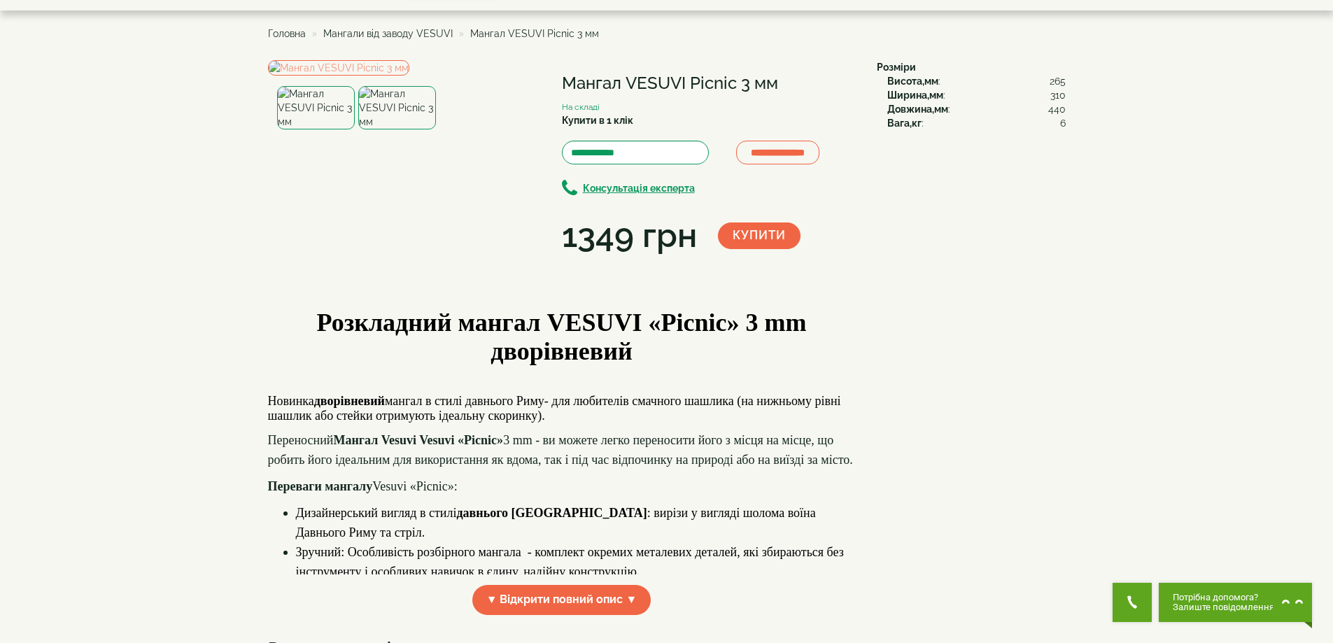
scroll to position [70, 0]
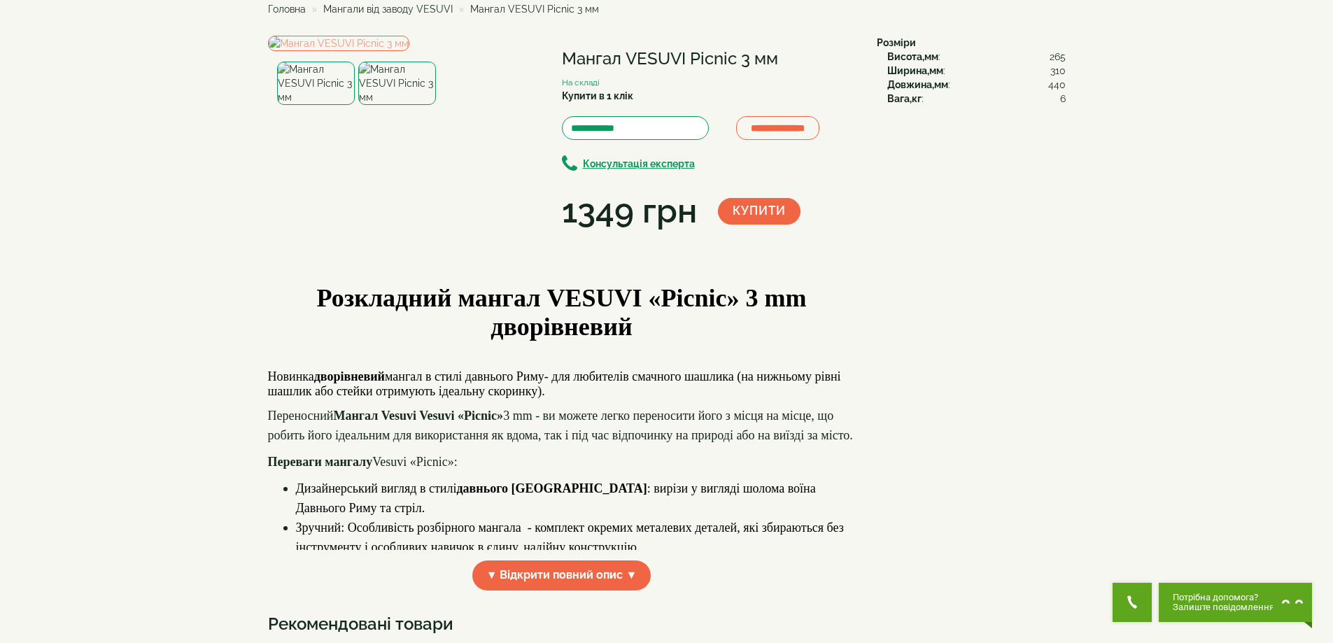
click at [411, 105] on img at bounding box center [397, 83] width 78 height 43
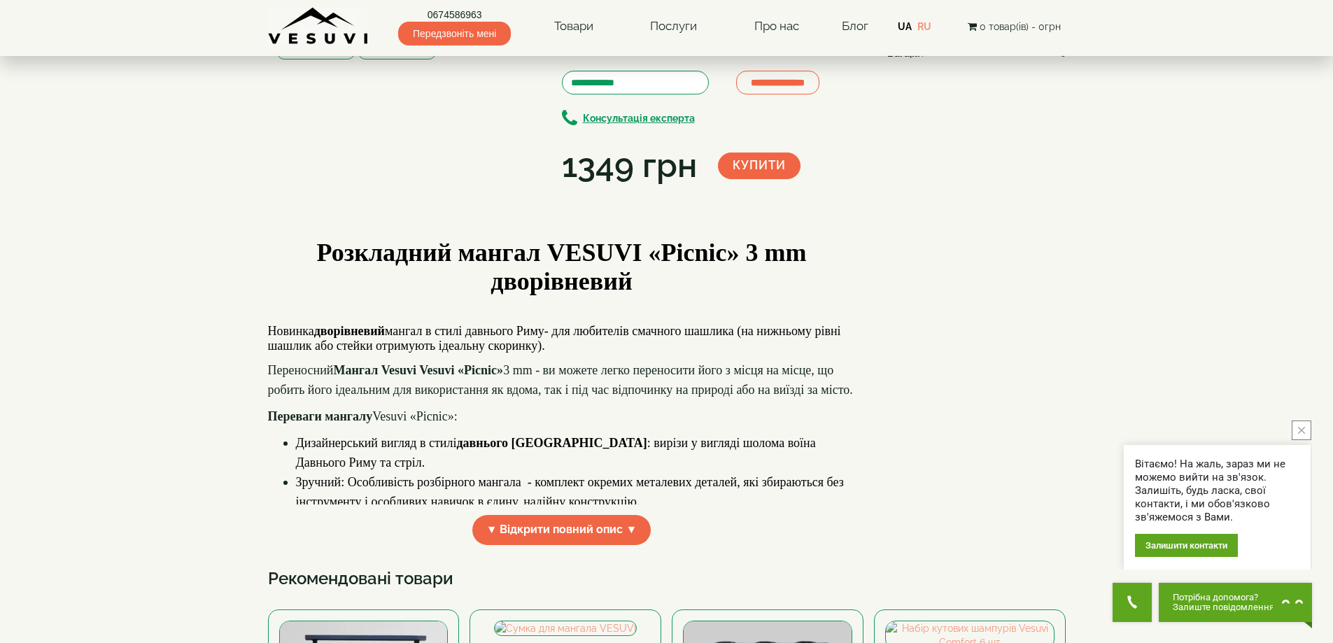
scroll to position [140, 0]
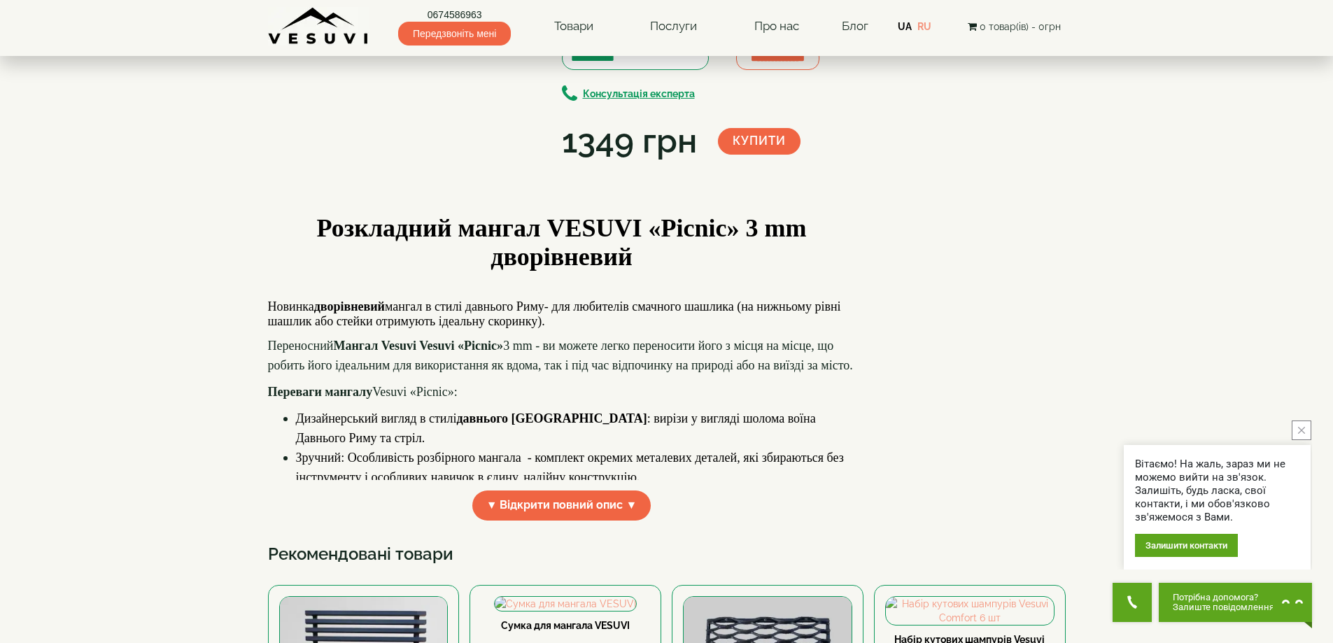
click at [316, 35] on img at bounding box center [316, 13] width 78 height 43
click at [398, 35] on img at bounding box center [397, 13] width 78 height 43
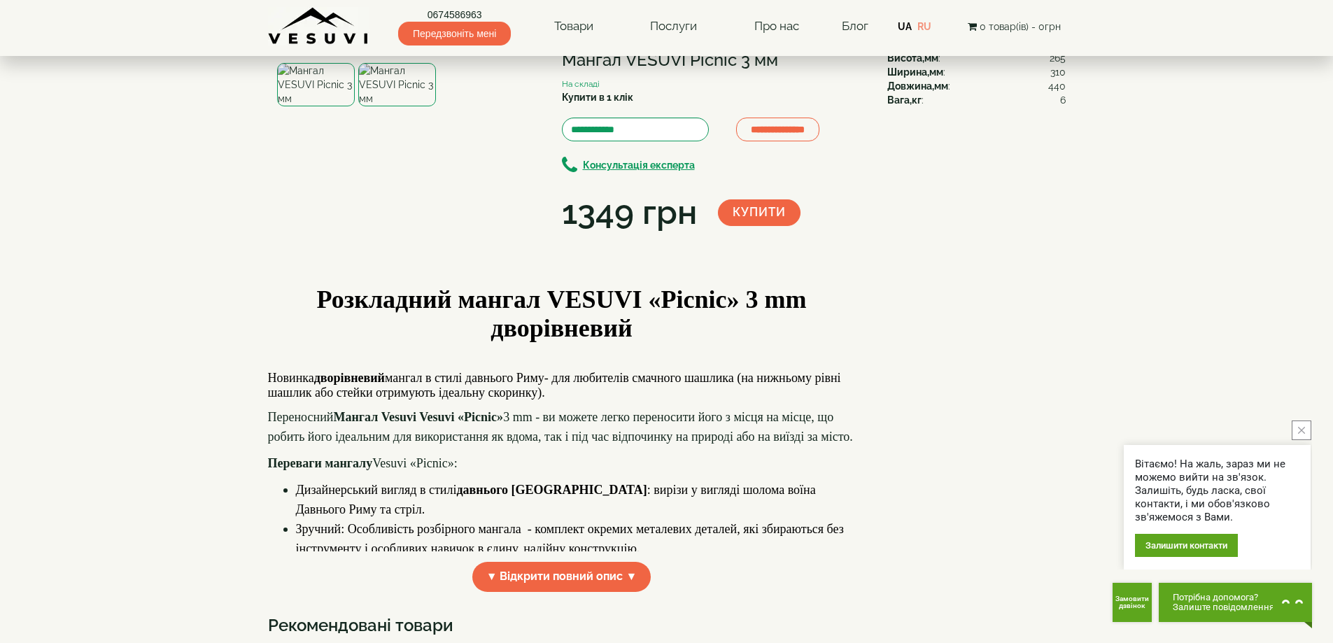
scroll to position [0, 0]
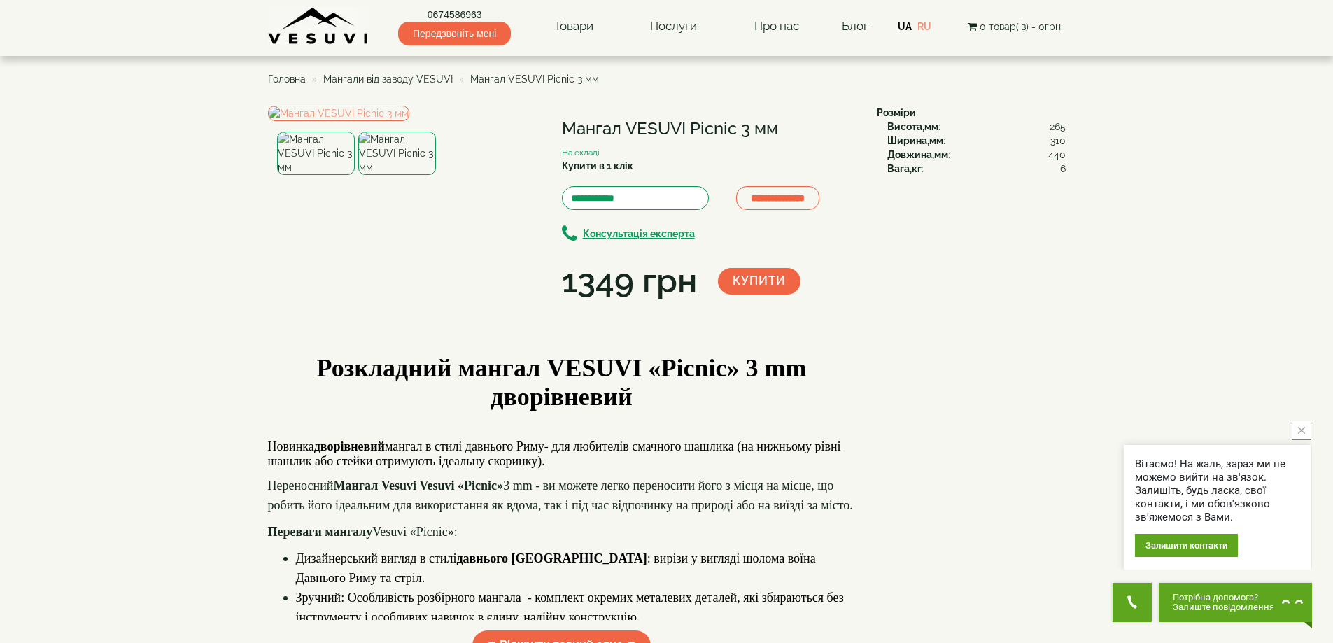
click at [401, 78] on span "Мангали від заводу VESUVI" at bounding box center [387, 78] width 129 height 11
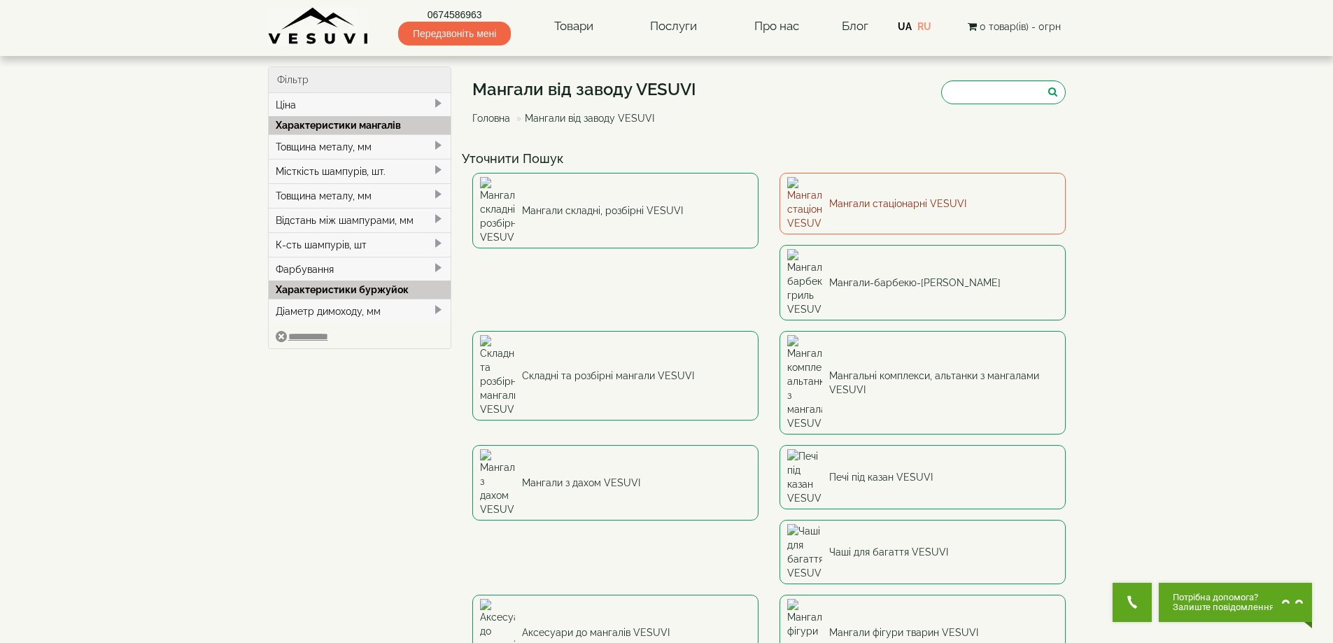
click at [879, 192] on link "Мангали стаціонарні VESUVI" at bounding box center [922, 204] width 286 height 62
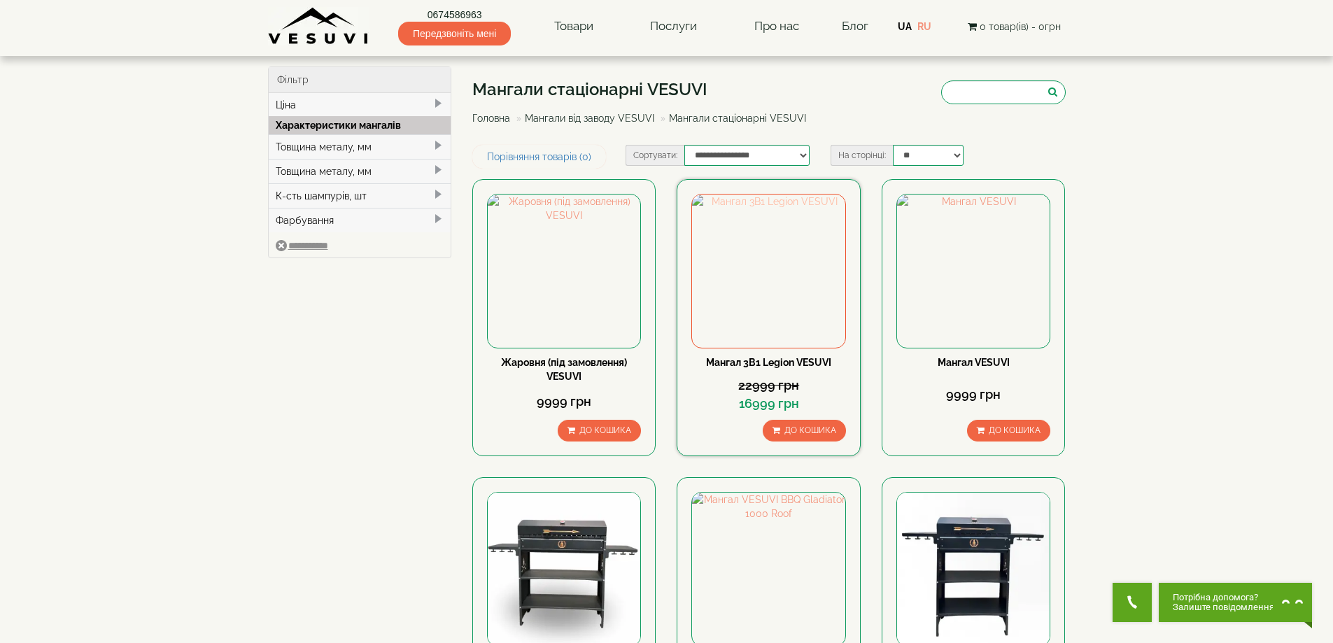
click at [784, 285] on img at bounding box center [768, 271] width 153 height 153
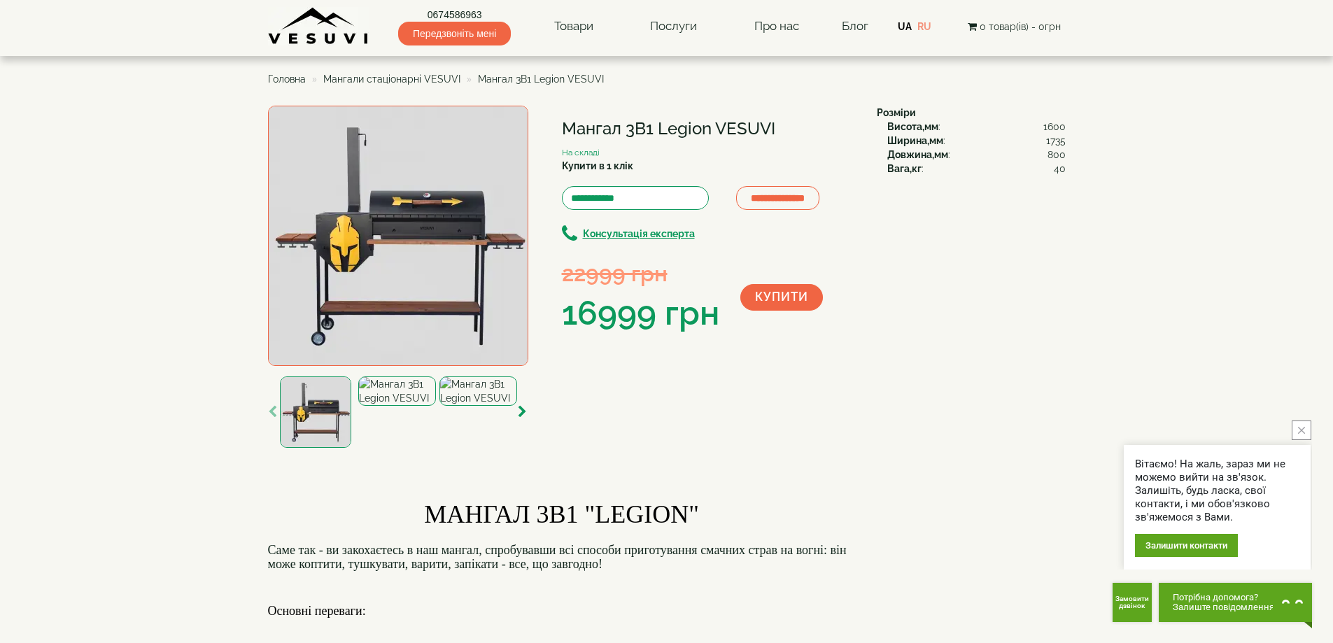
click at [398, 406] on img at bounding box center [397, 390] width 78 height 29
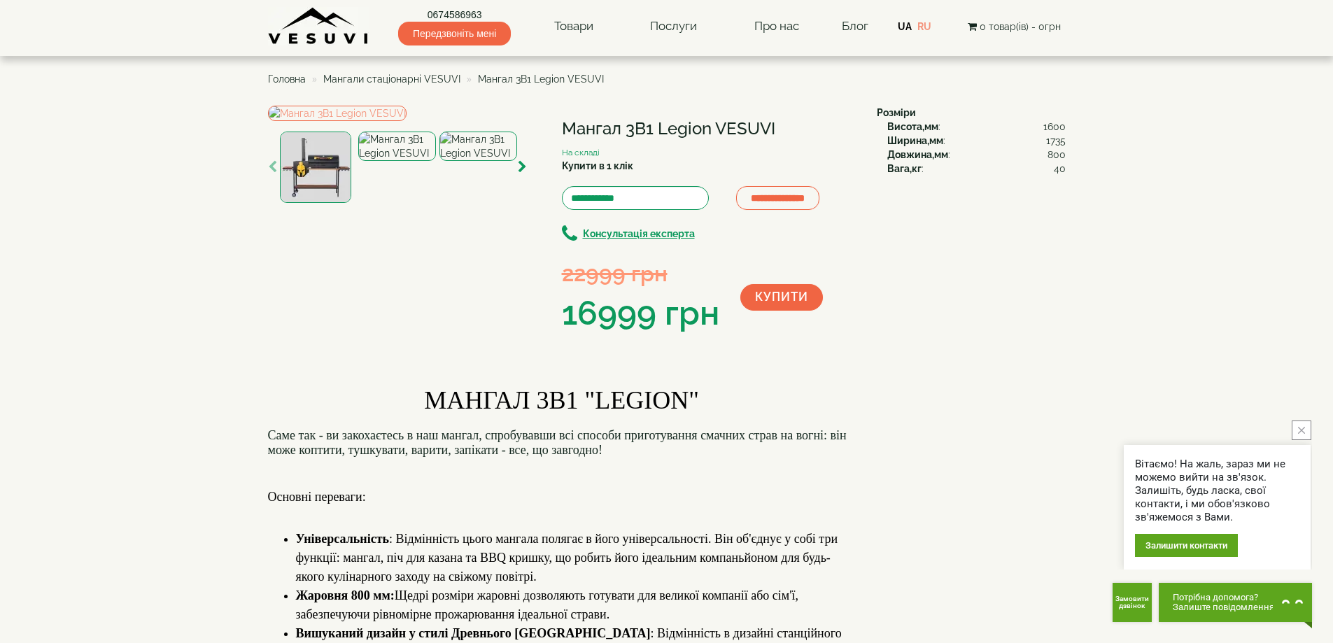
click at [488, 161] on img at bounding box center [478, 146] width 78 height 29
click at [325, 203] on img at bounding box center [315, 167] width 71 height 71
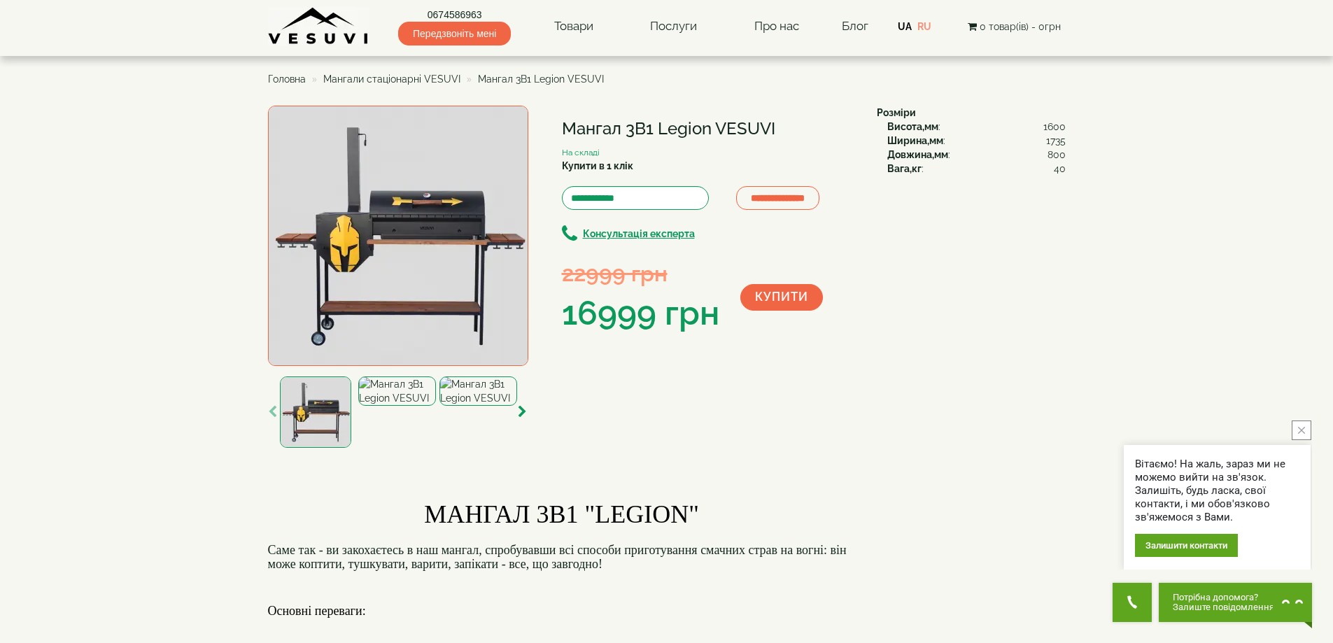
click at [393, 404] on img at bounding box center [397, 390] width 78 height 29
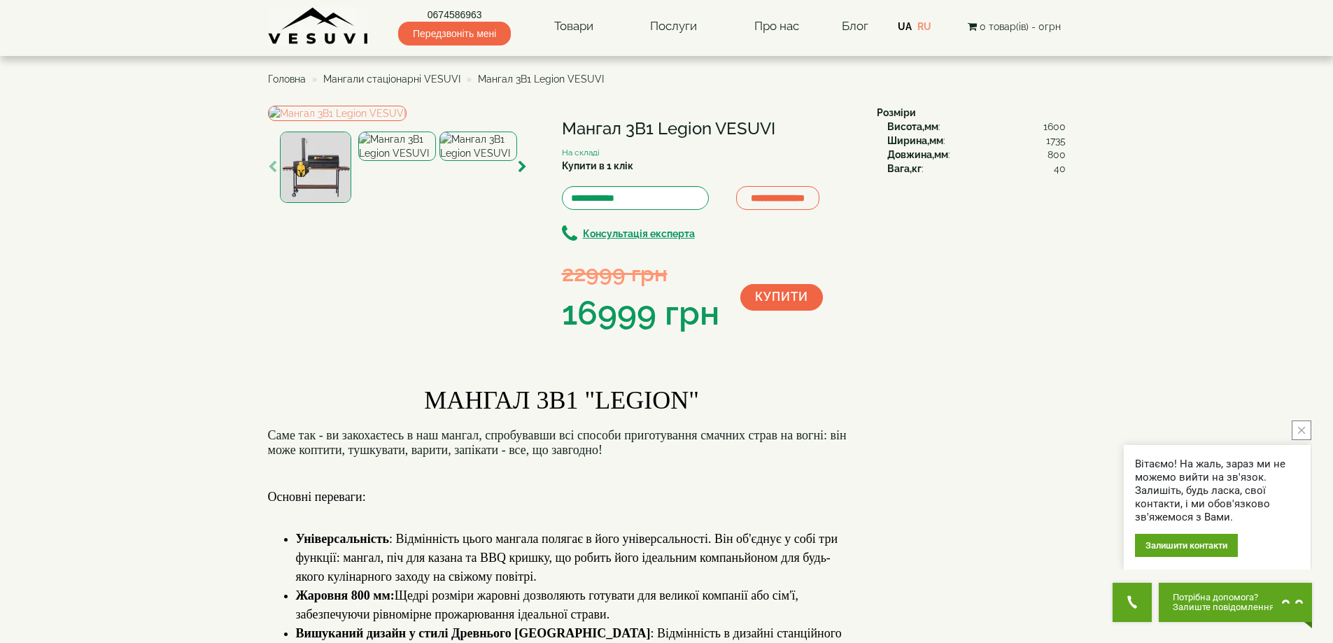
click at [479, 161] on img at bounding box center [478, 146] width 78 height 29
click at [409, 161] on img at bounding box center [397, 146] width 78 height 29
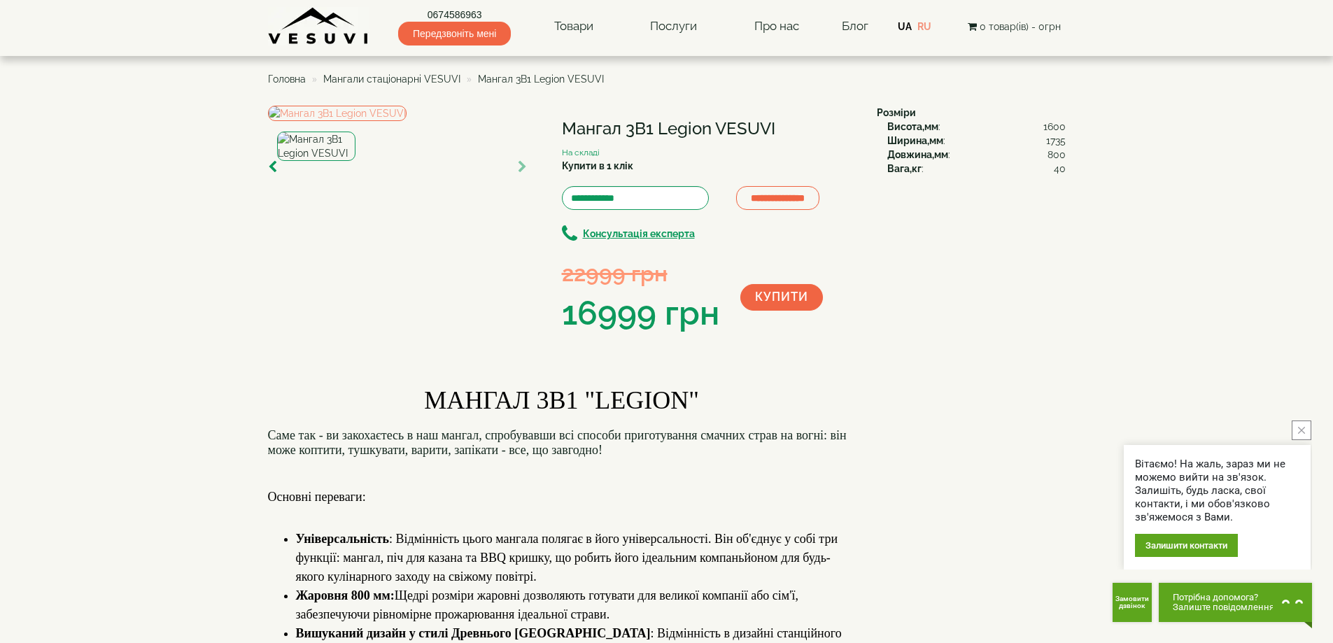
click at [320, 161] on img at bounding box center [316, 146] width 78 height 29
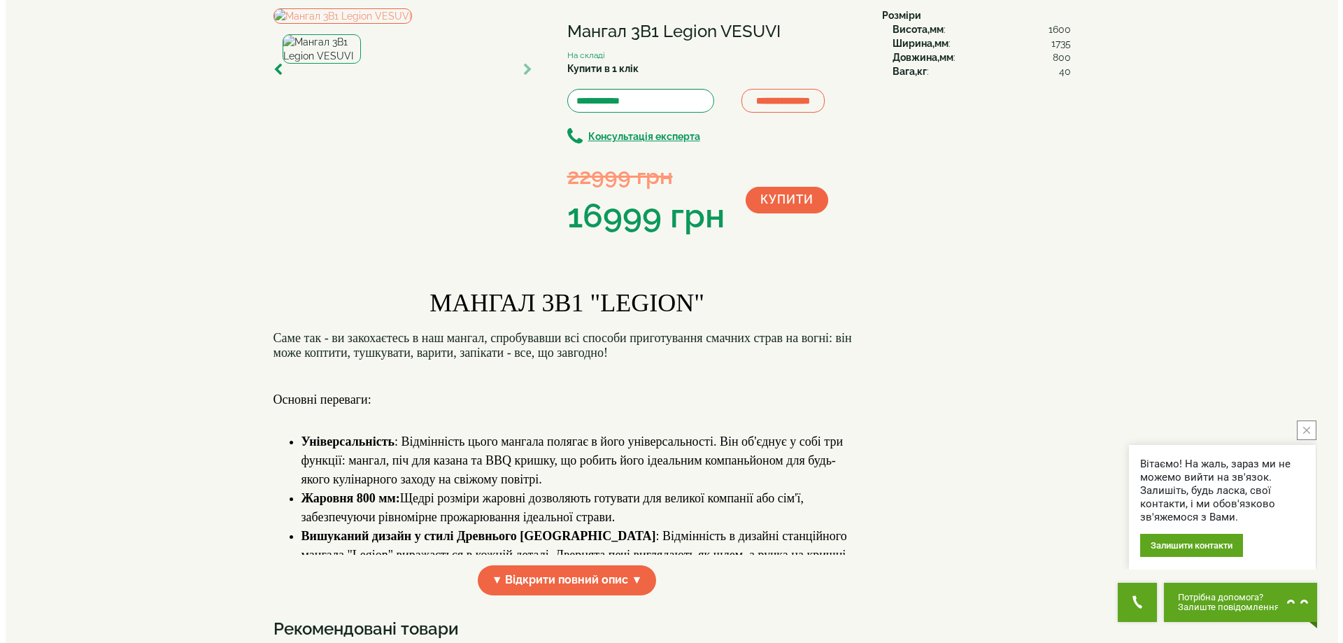
scroll to position [140, 0]
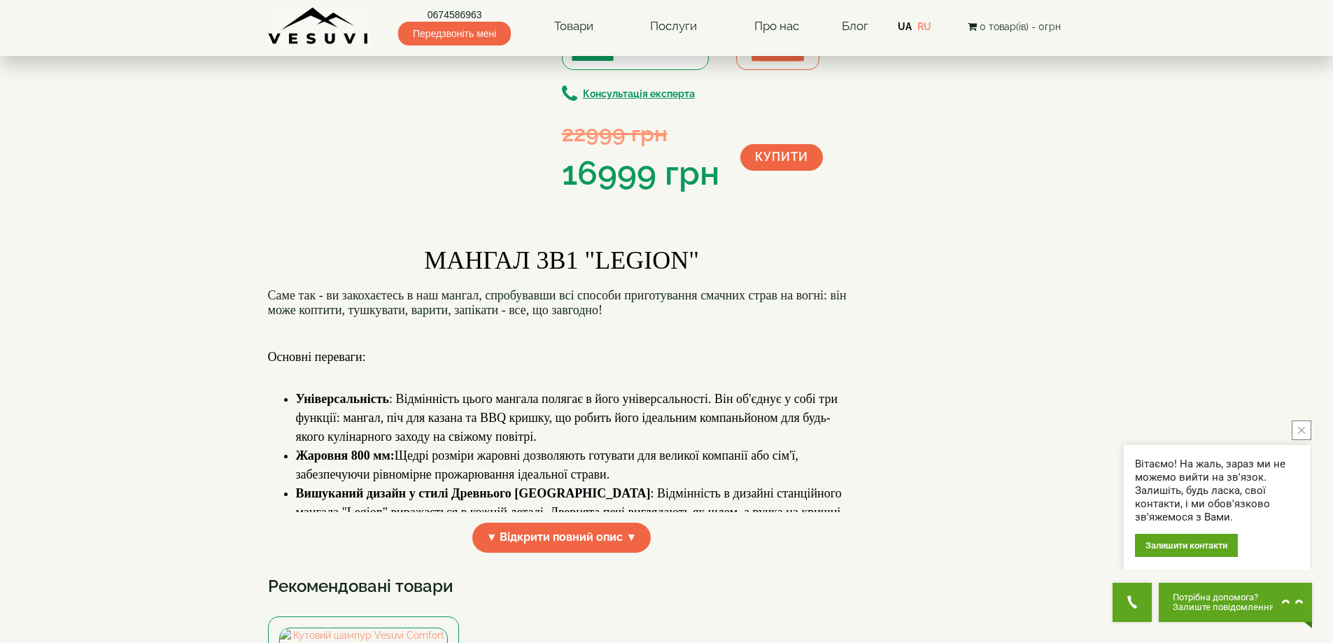
click at [343, 21] on img at bounding box center [316, 6] width 78 height 29
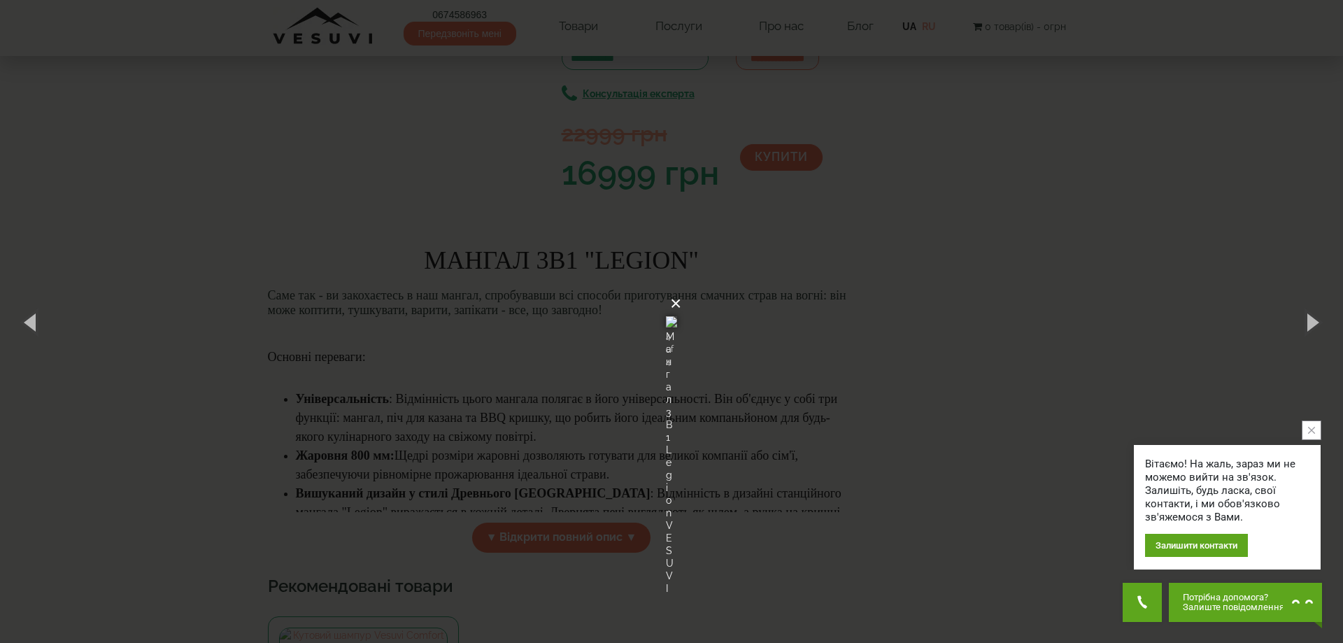
click at [681, 288] on button "×" at bounding box center [675, 303] width 11 height 31
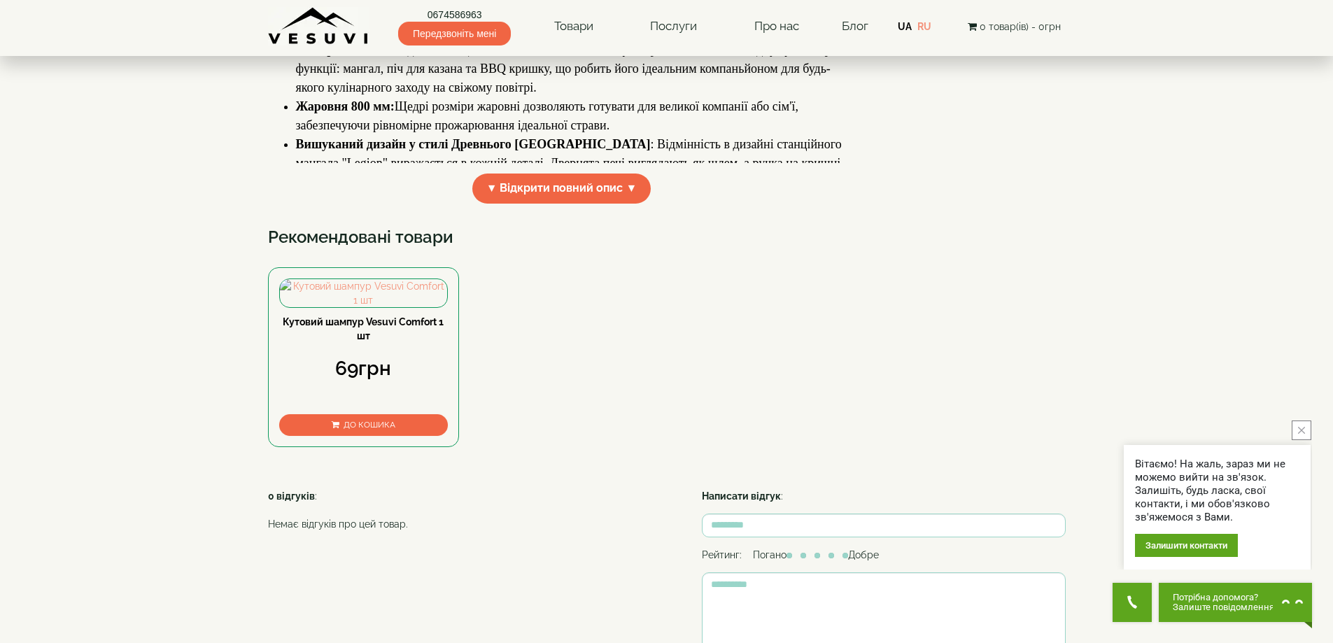
scroll to position [490, 0]
click at [530, 203] on span "▼ Відкрити повний опис ▼" at bounding box center [561, 188] width 179 height 30
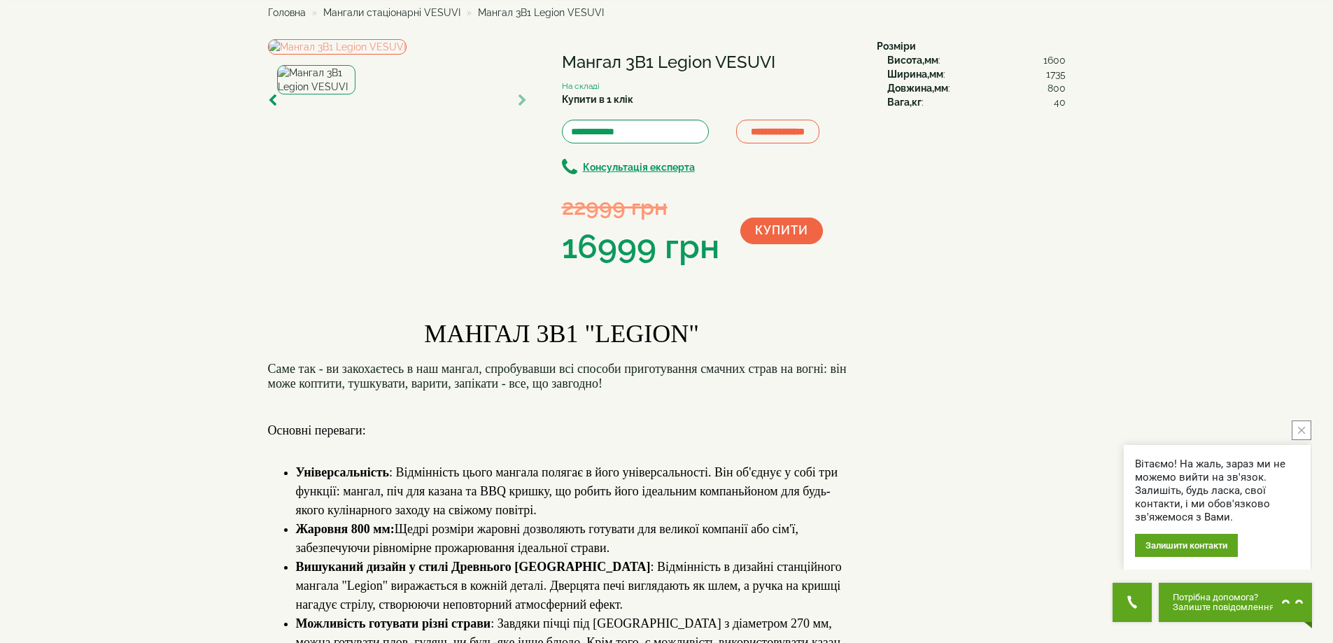
scroll to position [0, 0]
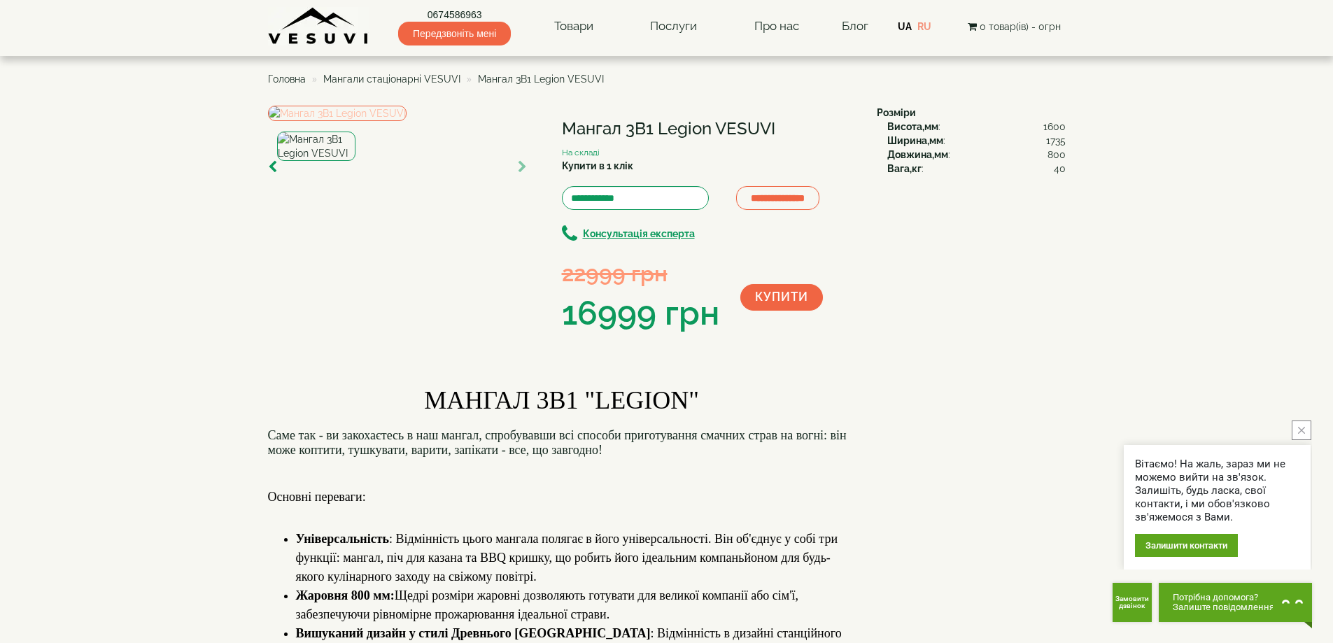
click at [406, 121] on img at bounding box center [337, 113] width 139 height 15
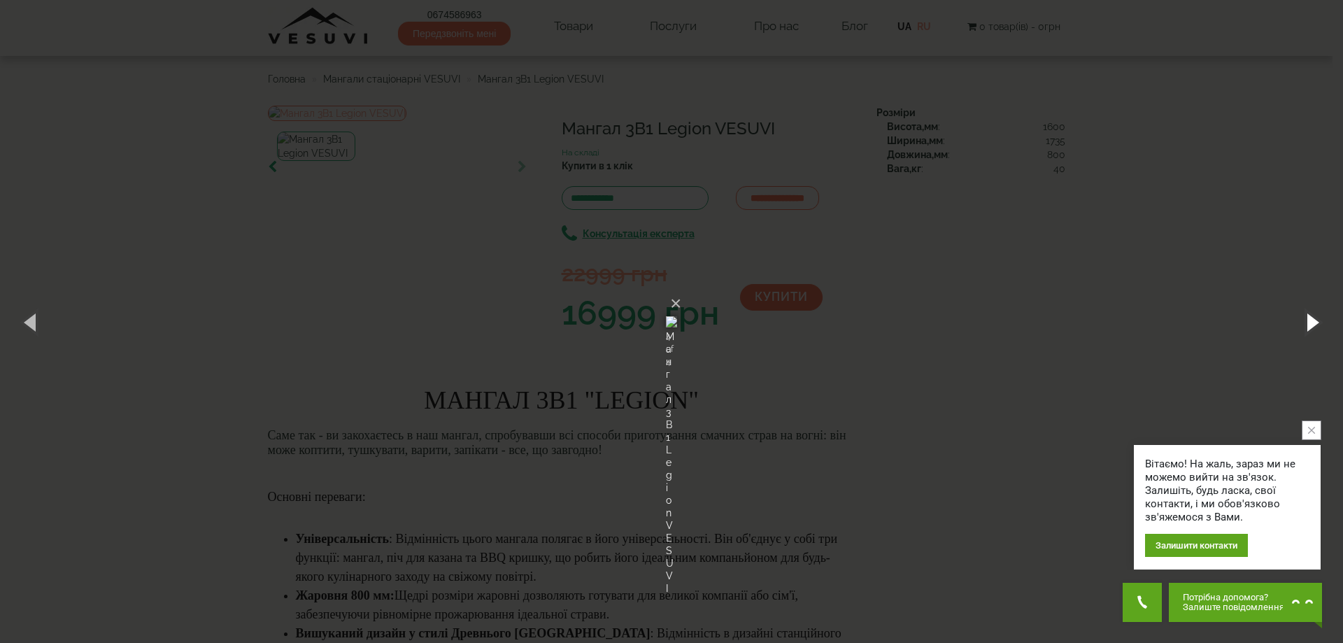
click at [1317, 319] on button "button" at bounding box center [1311, 321] width 63 height 77
click at [1318, 319] on button "button" at bounding box center [1311, 321] width 63 height 77
click at [1318, 320] on button "button" at bounding box center [1311, 321] width 63 height 77
click at [1320, 322] on button "button" at bounding box center [1311, 321] width 63 height 77
click at [1310, 320] on button "button" at bounding box center [1311, 321] width 63 height 77
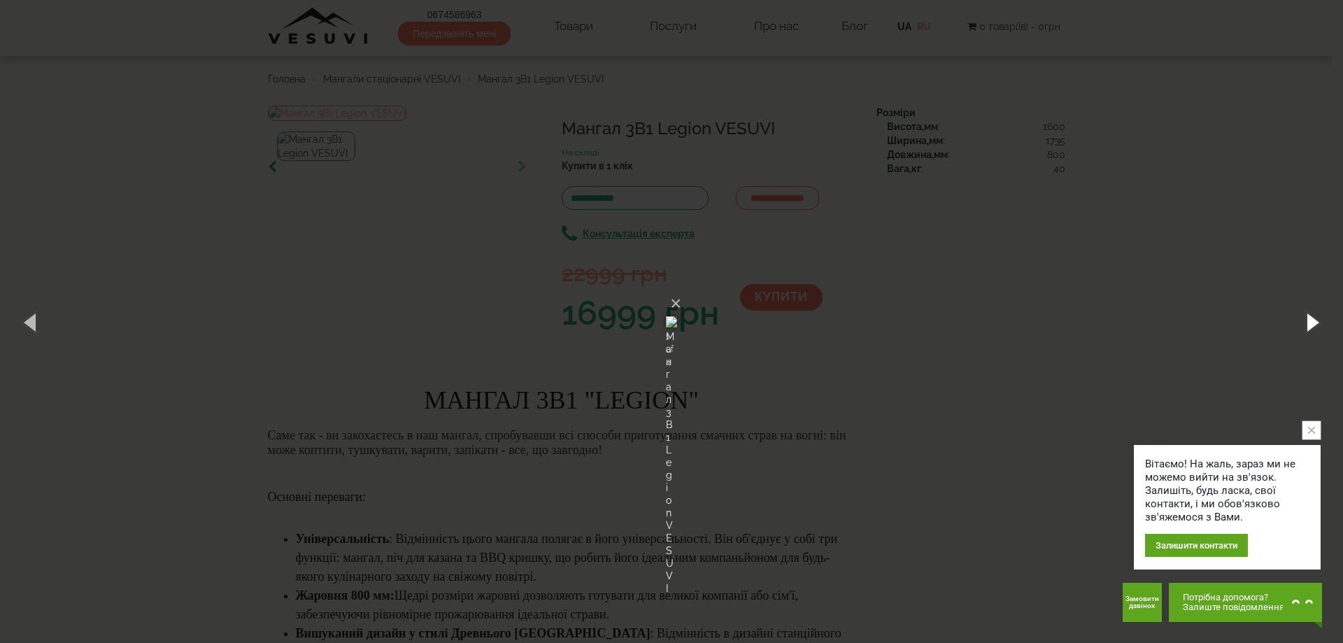
click at [1310, 320] on button "button" at bounding box center [1311, 321] width 63 height 77
click at [29, 318] on button "button" at bounding box center [31, 321] width 63 height 77
click at [1313, 318] on button "button" at bounding box center [1311, 321] width 63 height 77
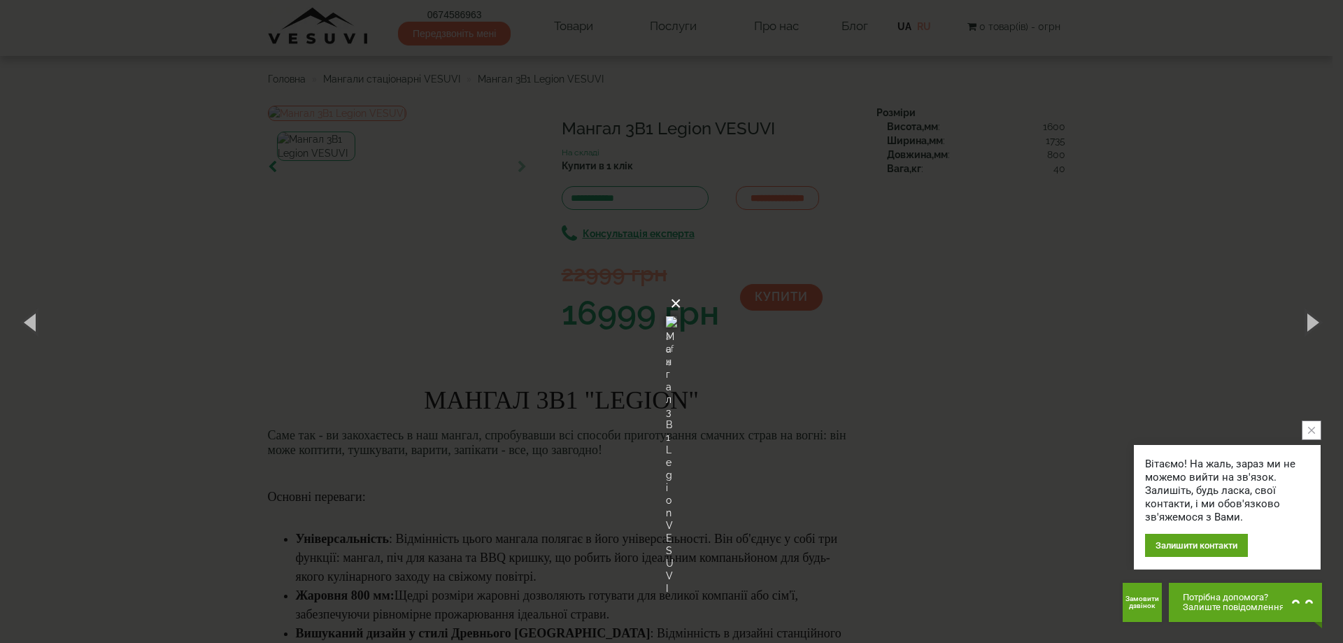
click at [681, 288] on button "×" at bounding box center [675, 303] width 11 height 31
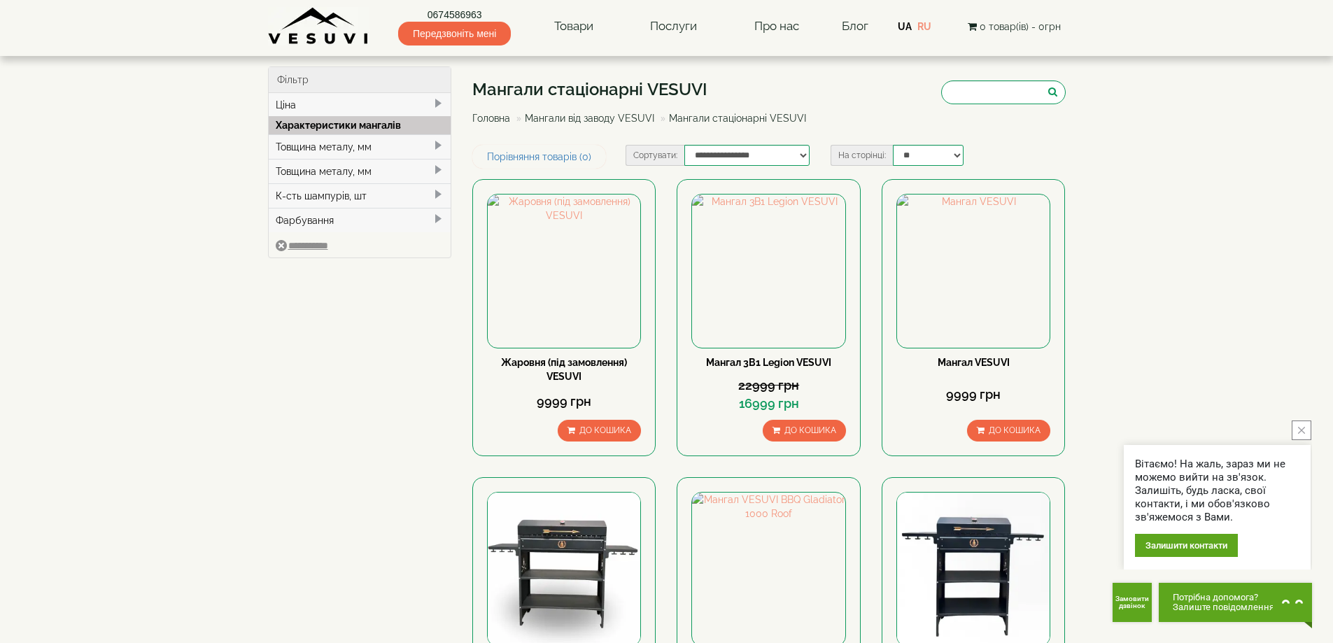
click at [585, 118] on link "Мангали від заводу VESUVI" at bounding box center [589, 118] width 129 height 11
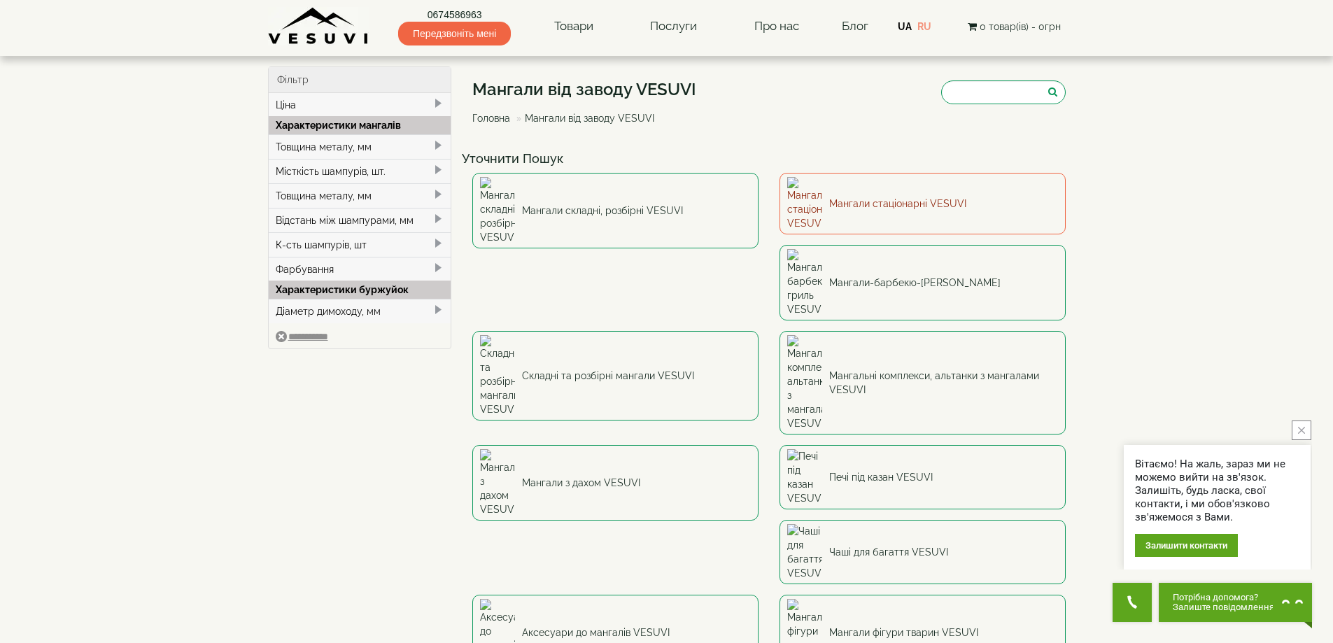
click at [872, 194] on link "Мангали стаціонарні VESUVI" at bounding box center [922, 204] width 286 height 62
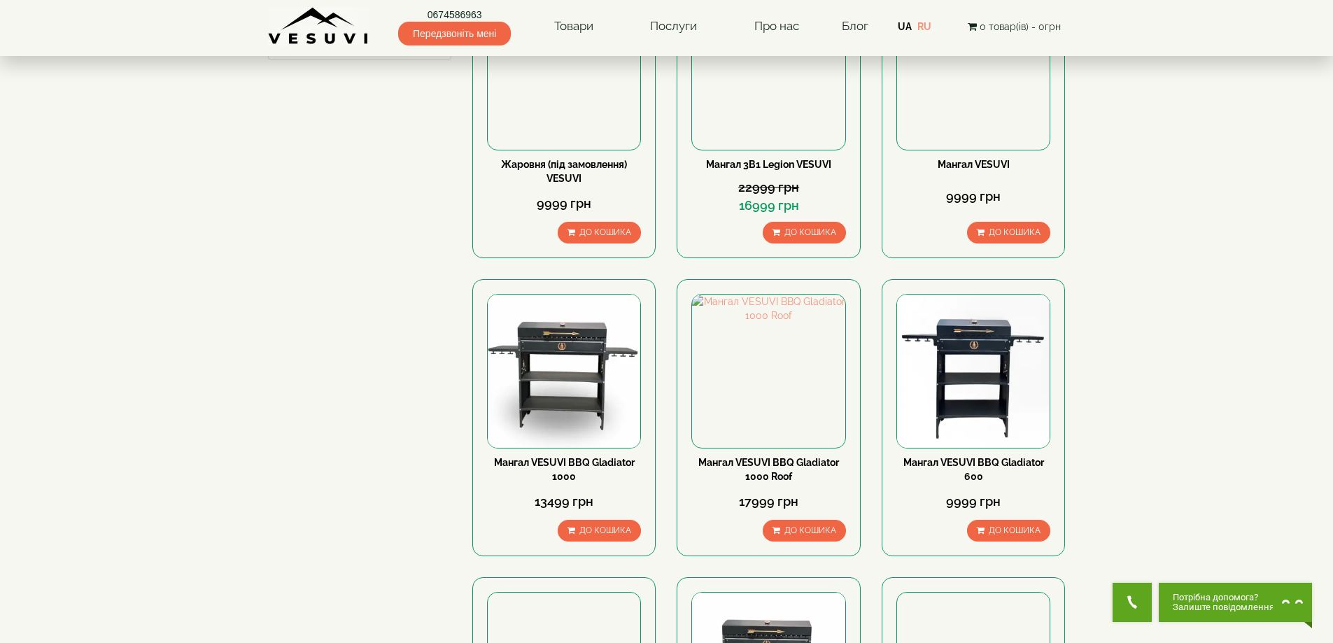
scroll to position [210, 0]
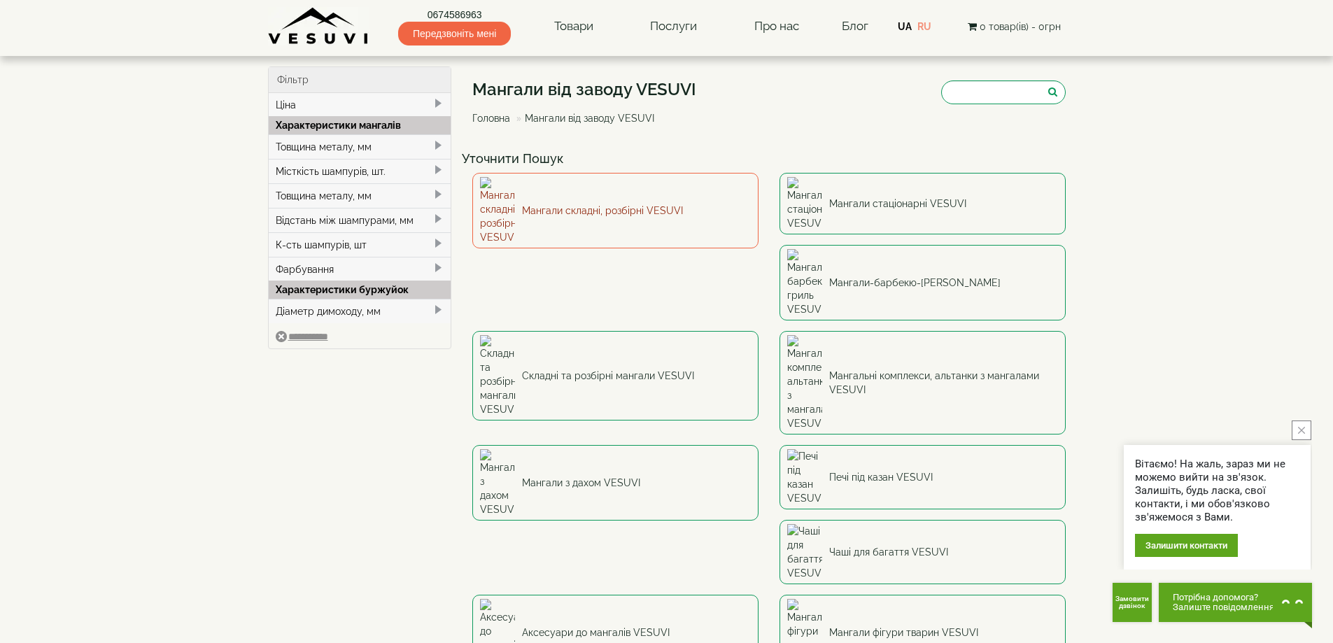
click at [618, 194] on link "Мангали складні, розбірні VESUVI" at bounding box center [615, 211] width 286 height 76
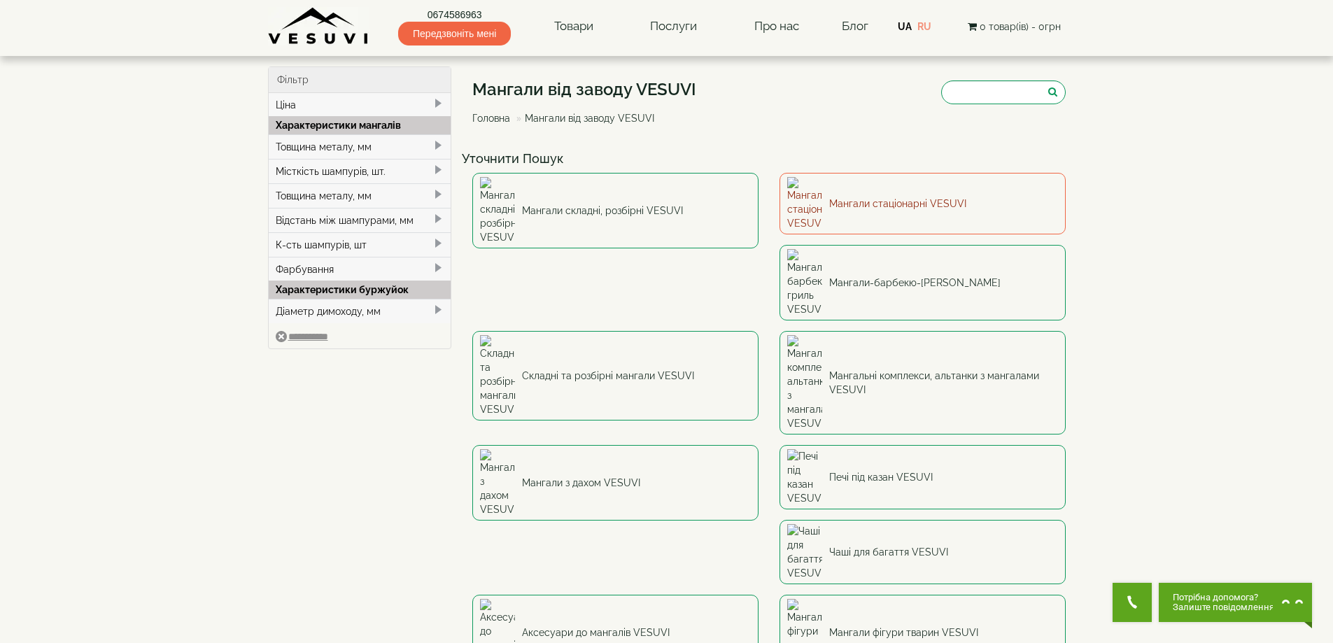
click at [884, 191] on link "Мангали стаціонарні VESUVI" at bounding box center [922, 204] width 286 height 62
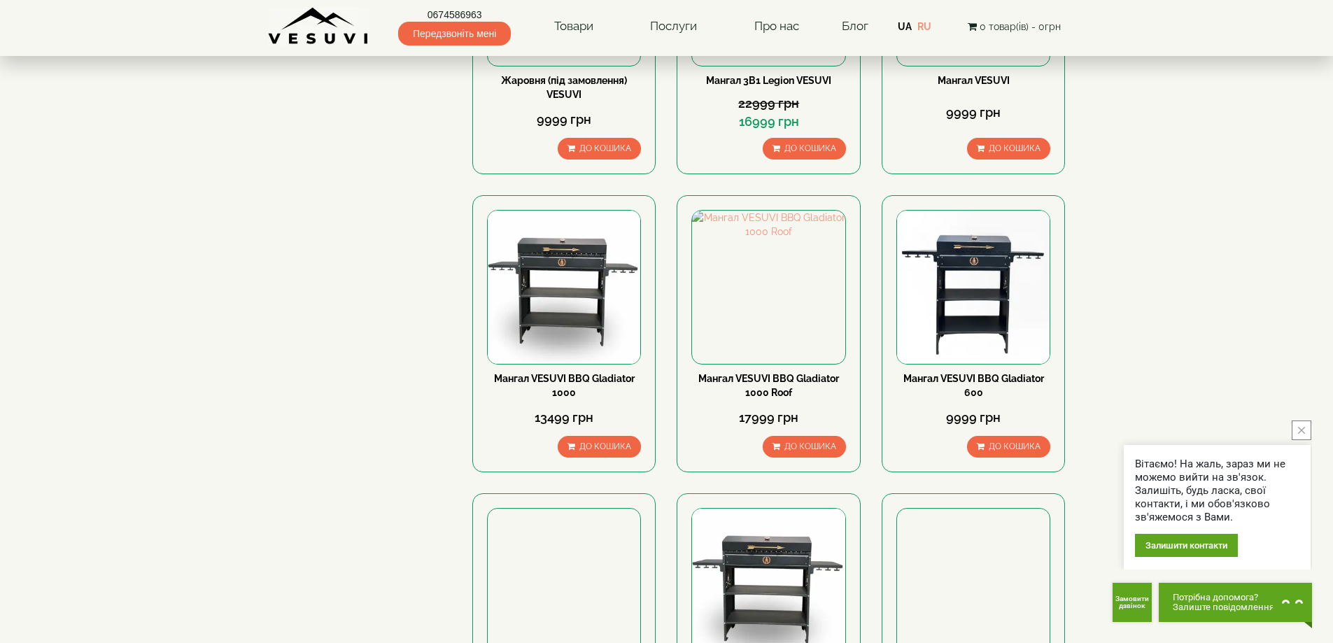
scroll to position [280, 0]
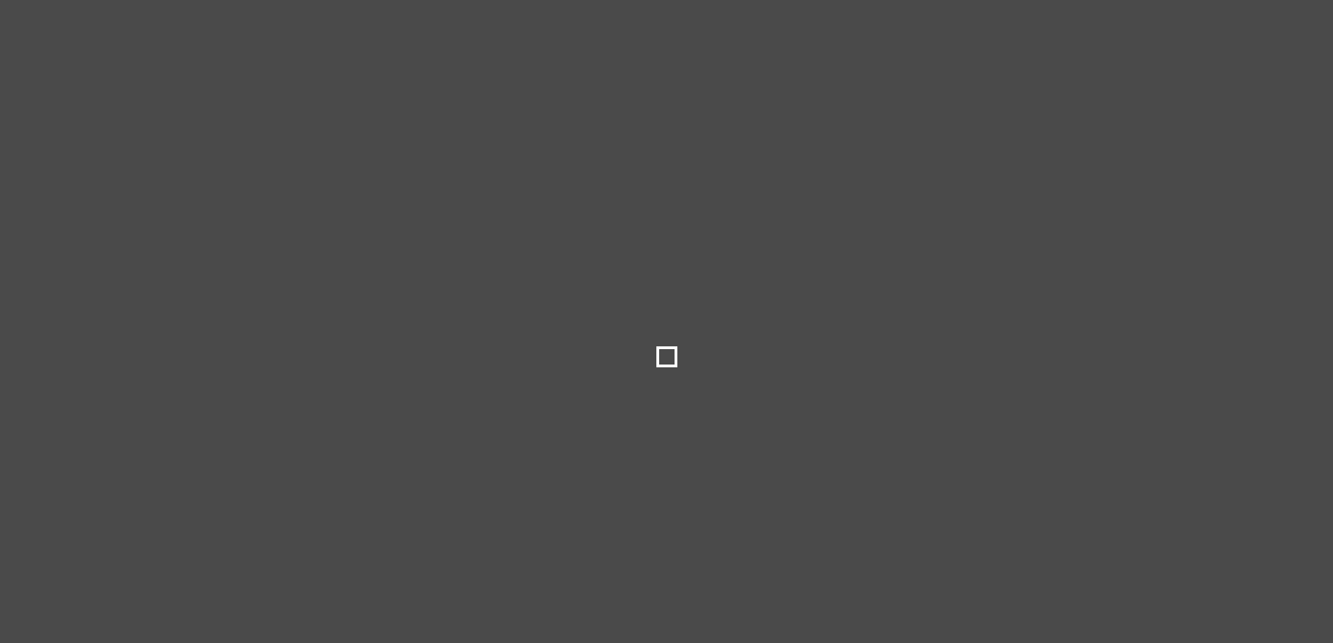
select select
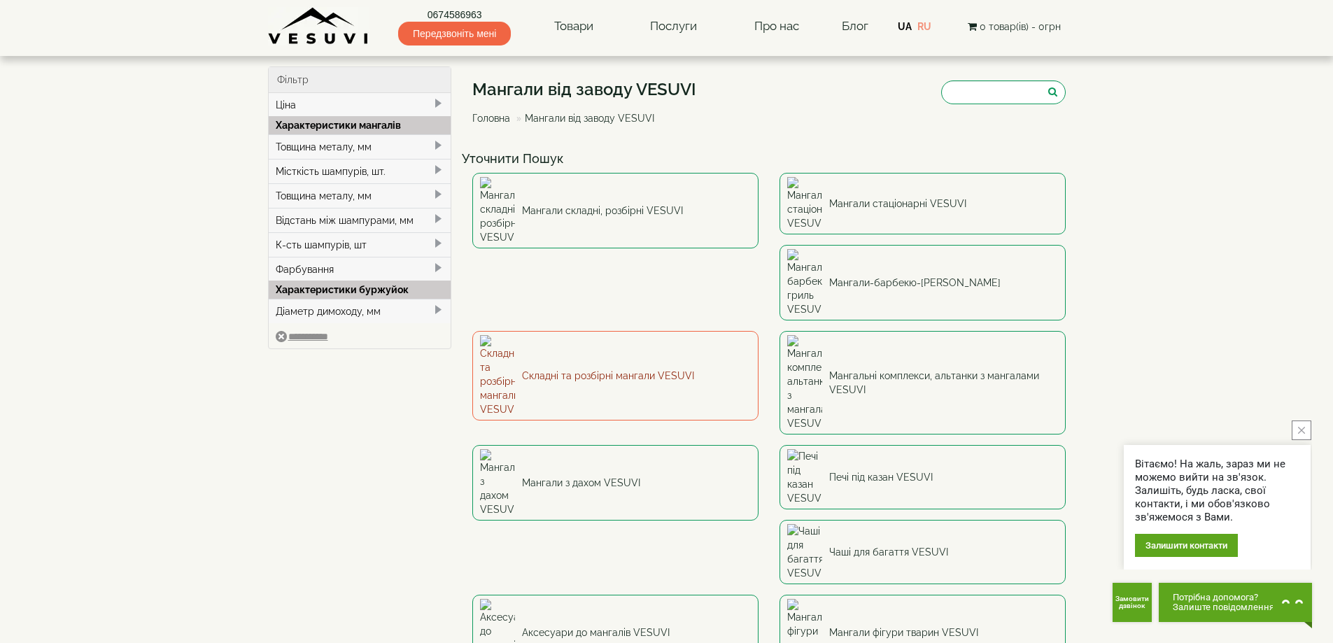
click at [758, 331] on link "Складні та розбірні мангали VESUVI" at bounding box center [615, 376] width 286 height 90
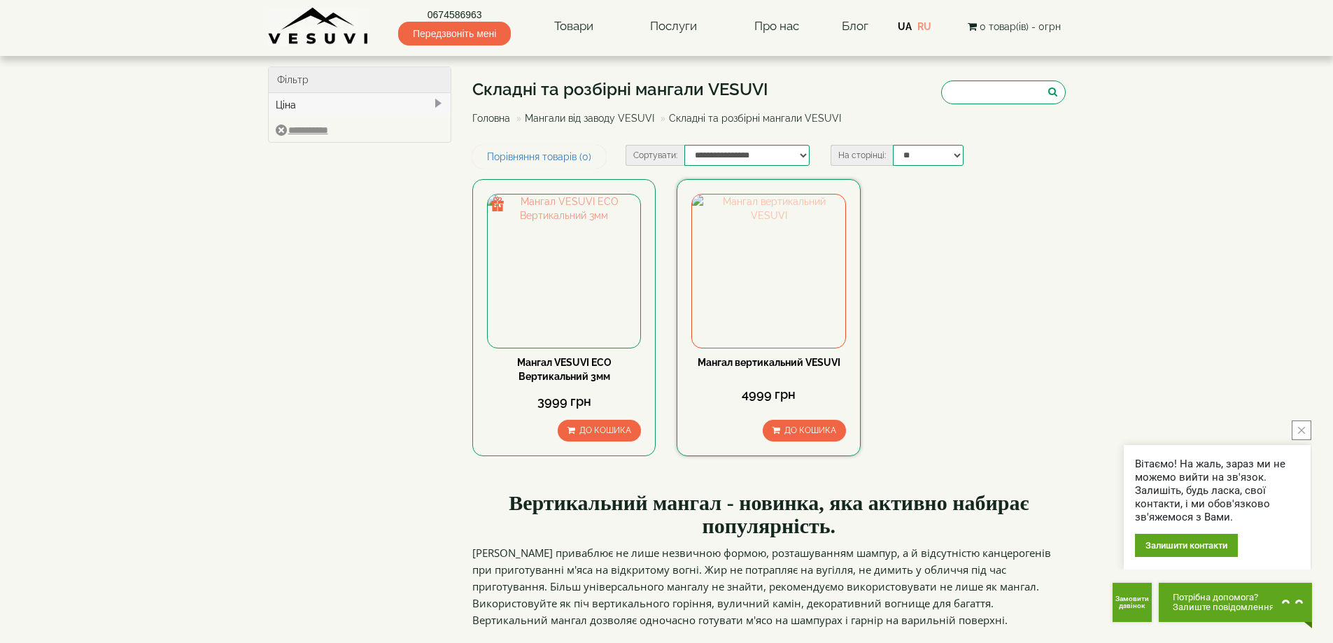
click at [791, 274] on img at bounding box center [768, 271] width 153 height 153
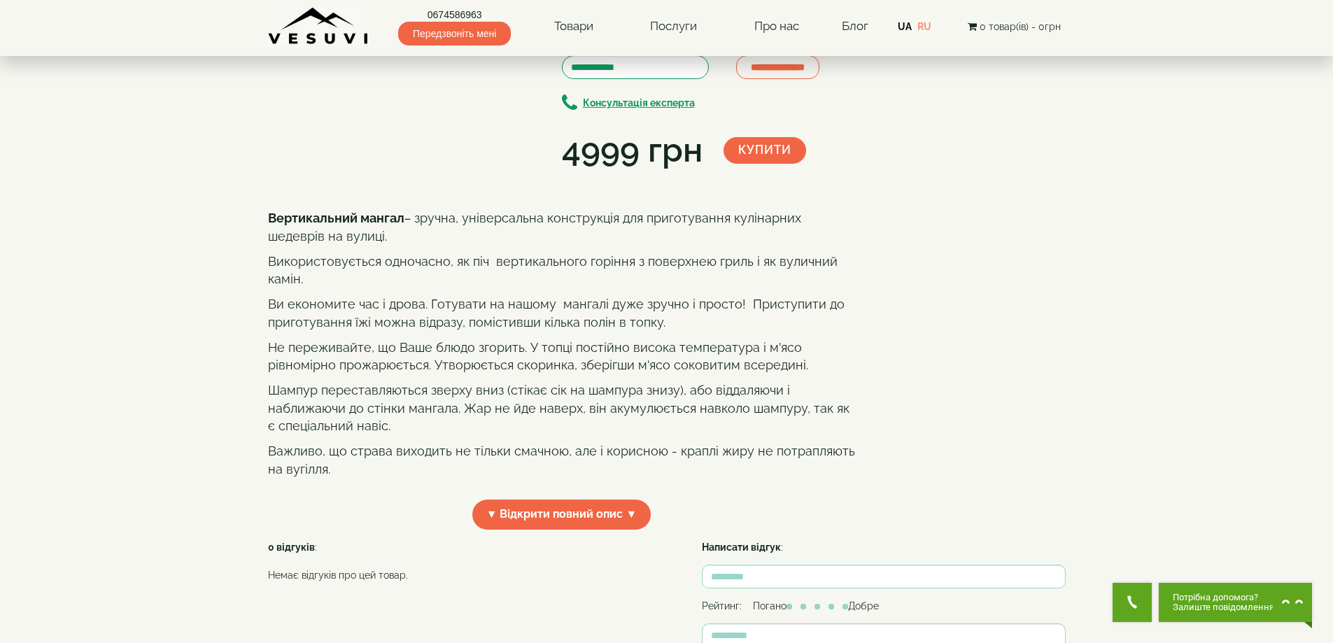
scroll to position [140, 0]
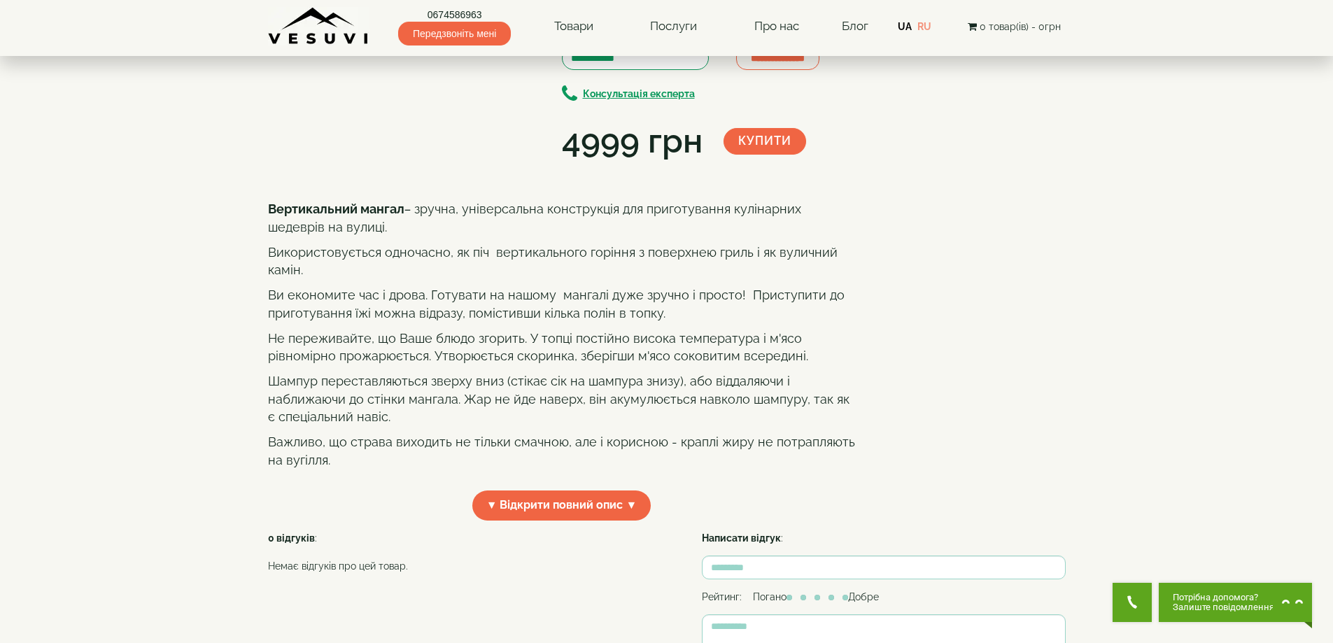
click at [388, 35] on img at bounding box center [397, 13] width 78 height 43
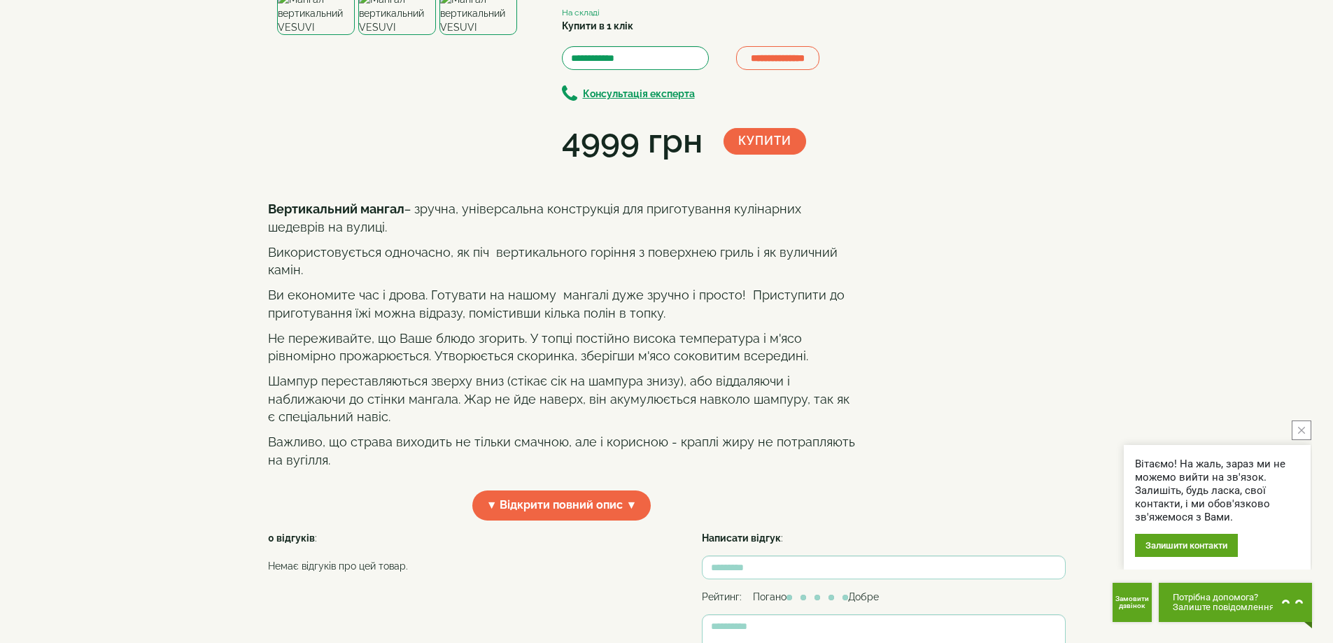
scroll to position [0, 0]
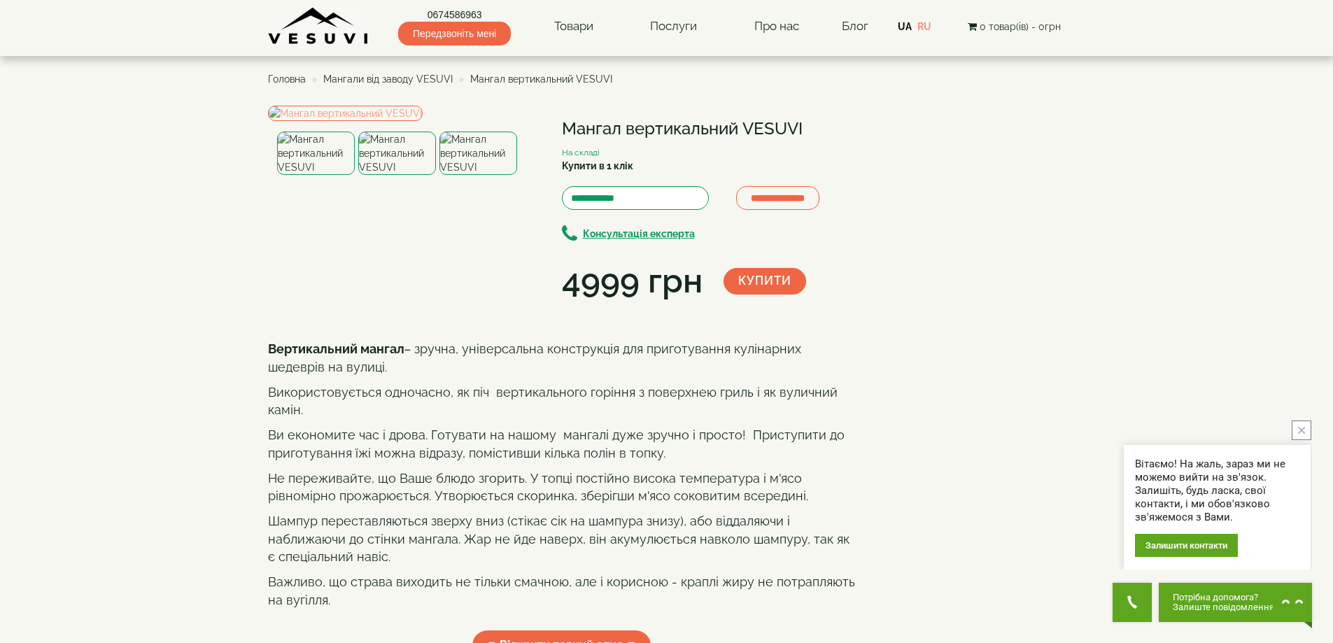
click at [328, 175] on img at bounding box center [316, 153] width 78 height 43
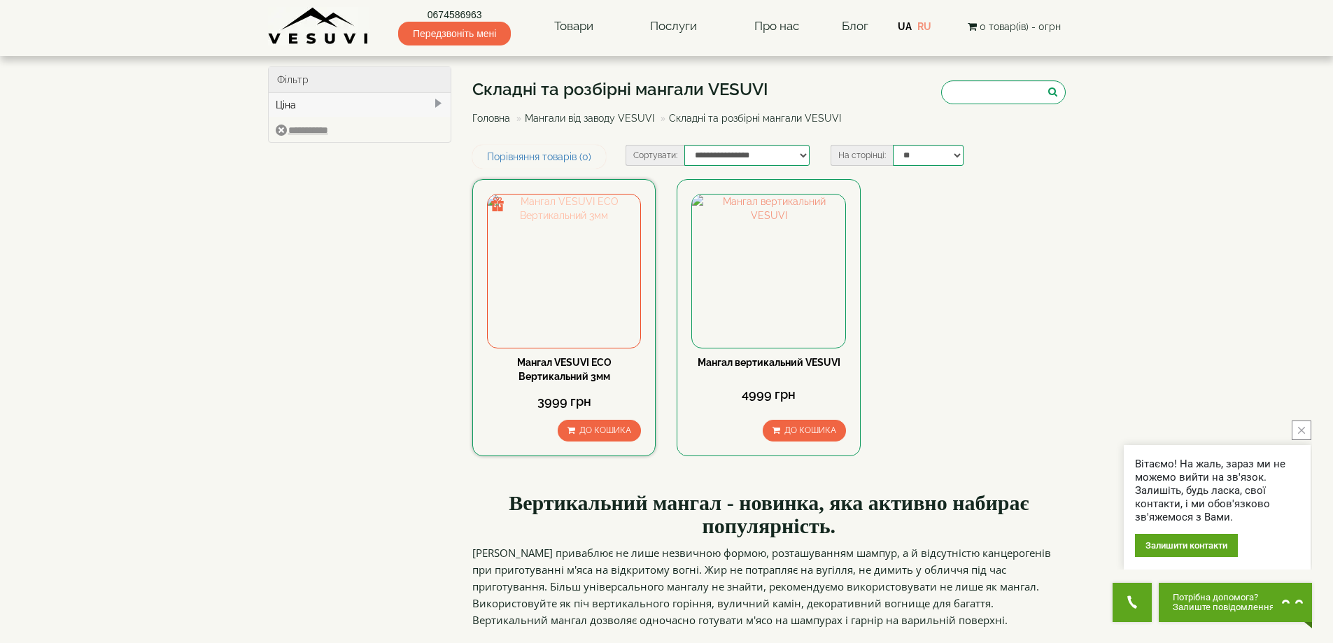
click at [568, 281] on img at bounding box center [564, 271] width 153 height 153
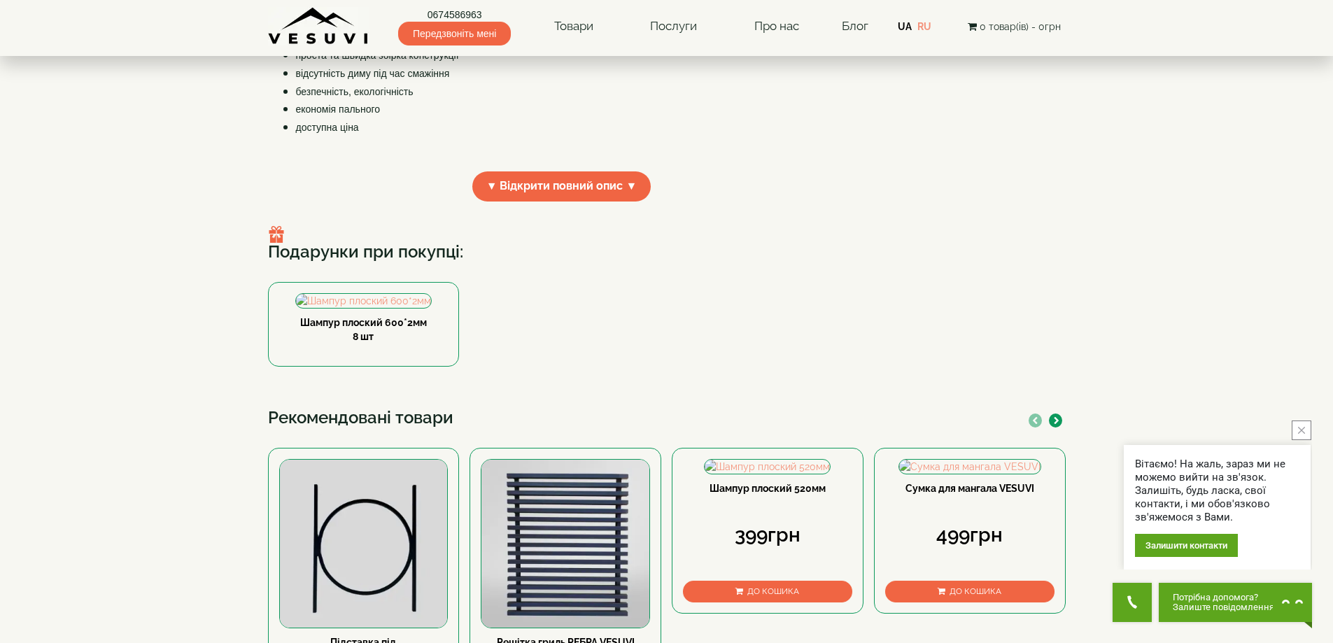
scroll to position [280, 0]
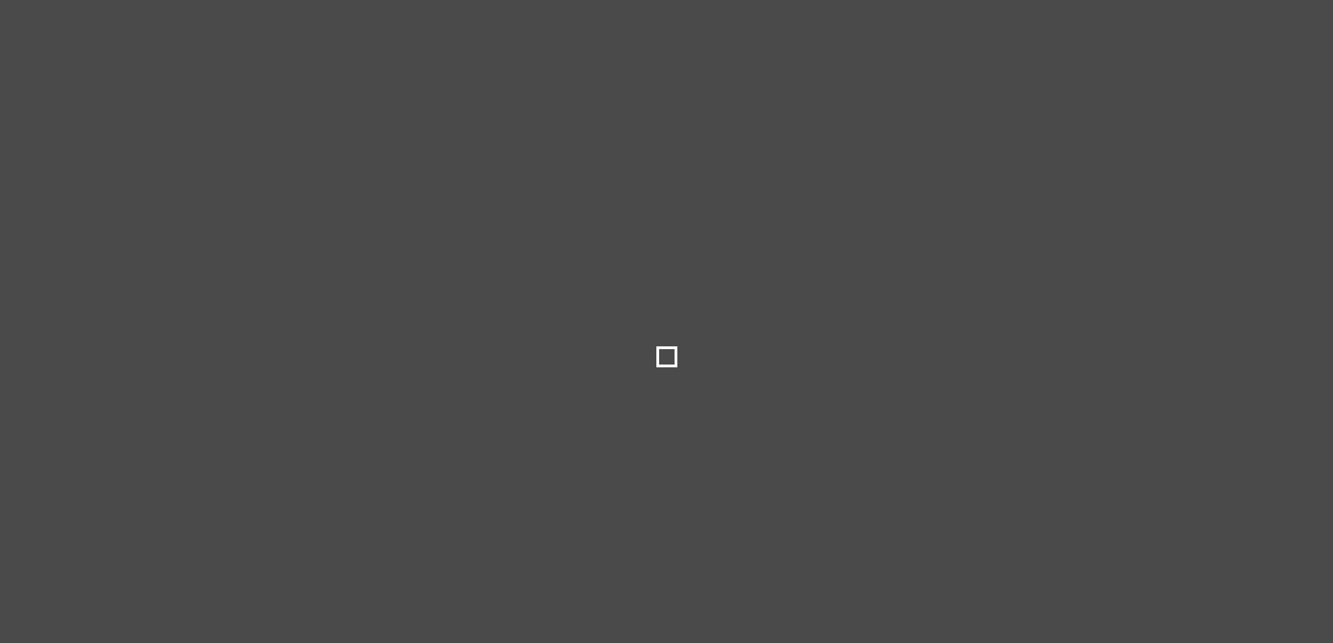
select select
